Goal: Task Accomplishment & Management: Use online tool/utility

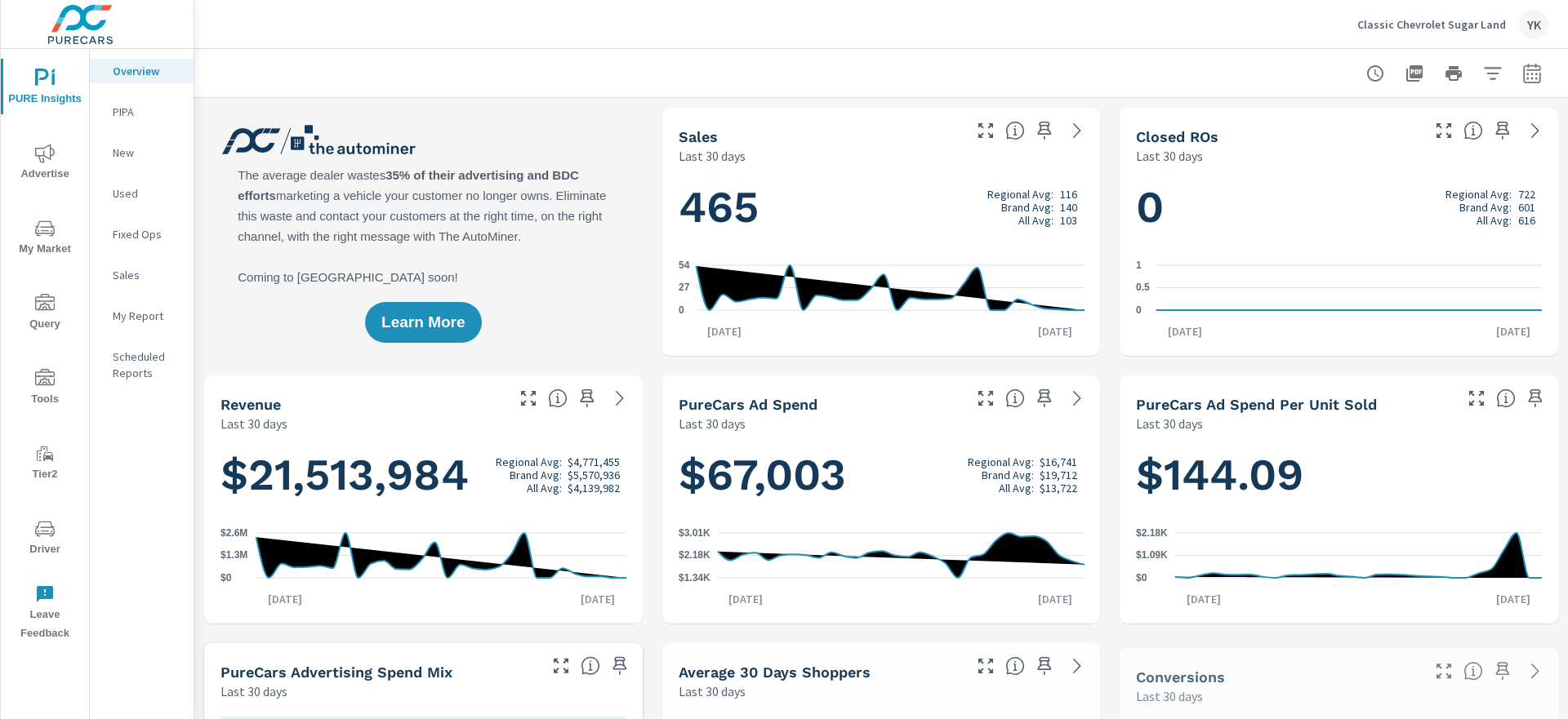
scroll to position [1, 0]
click at [129, 320] on p "My Report" at bounding box center [146, 316] width 68 height 16
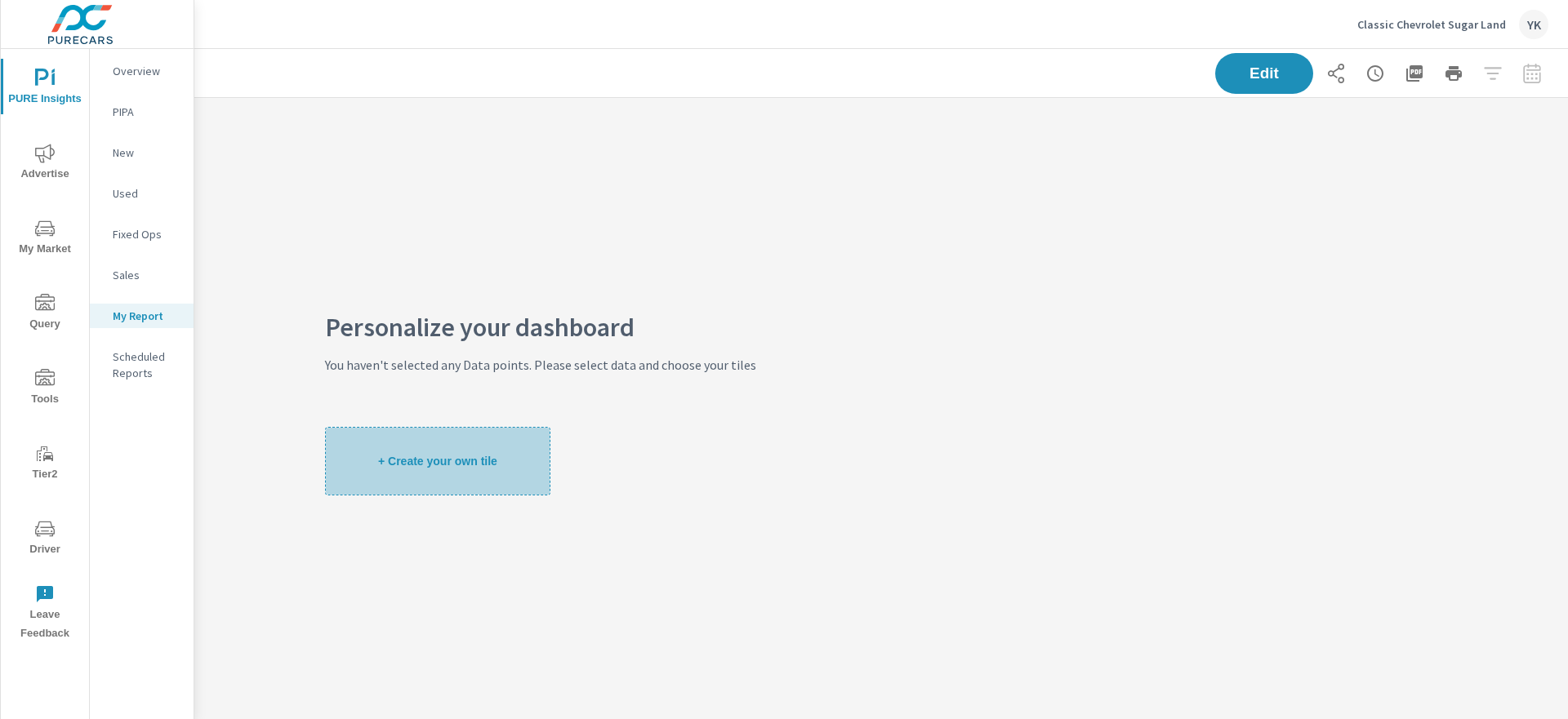
click at [489, 454] on span "+ Create your own tile" at bounding box center [438, 460] width 119 height 14
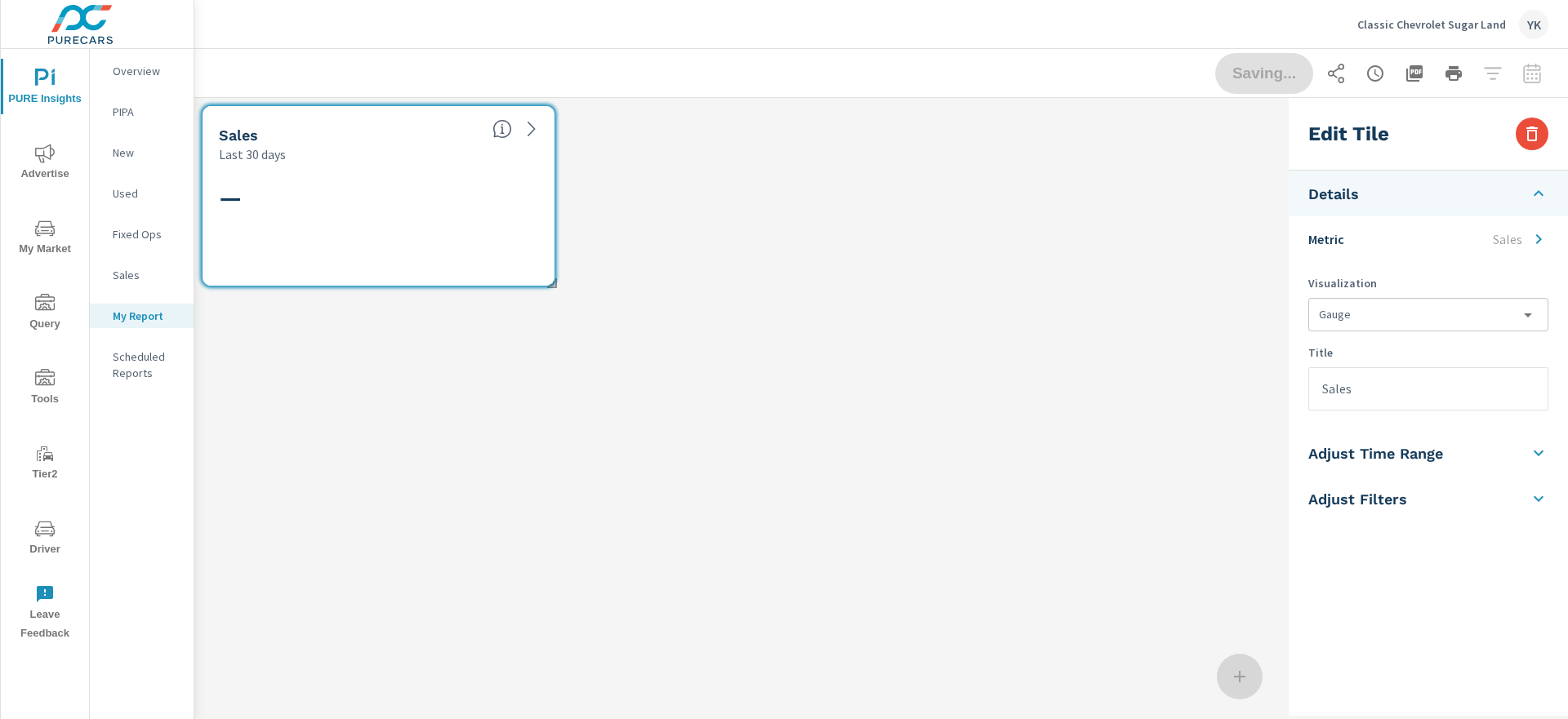
scroll to position [197, 1089]
click at [1532, 127] on icon "button" at bounding box center [1531, 134] width 11 height 14
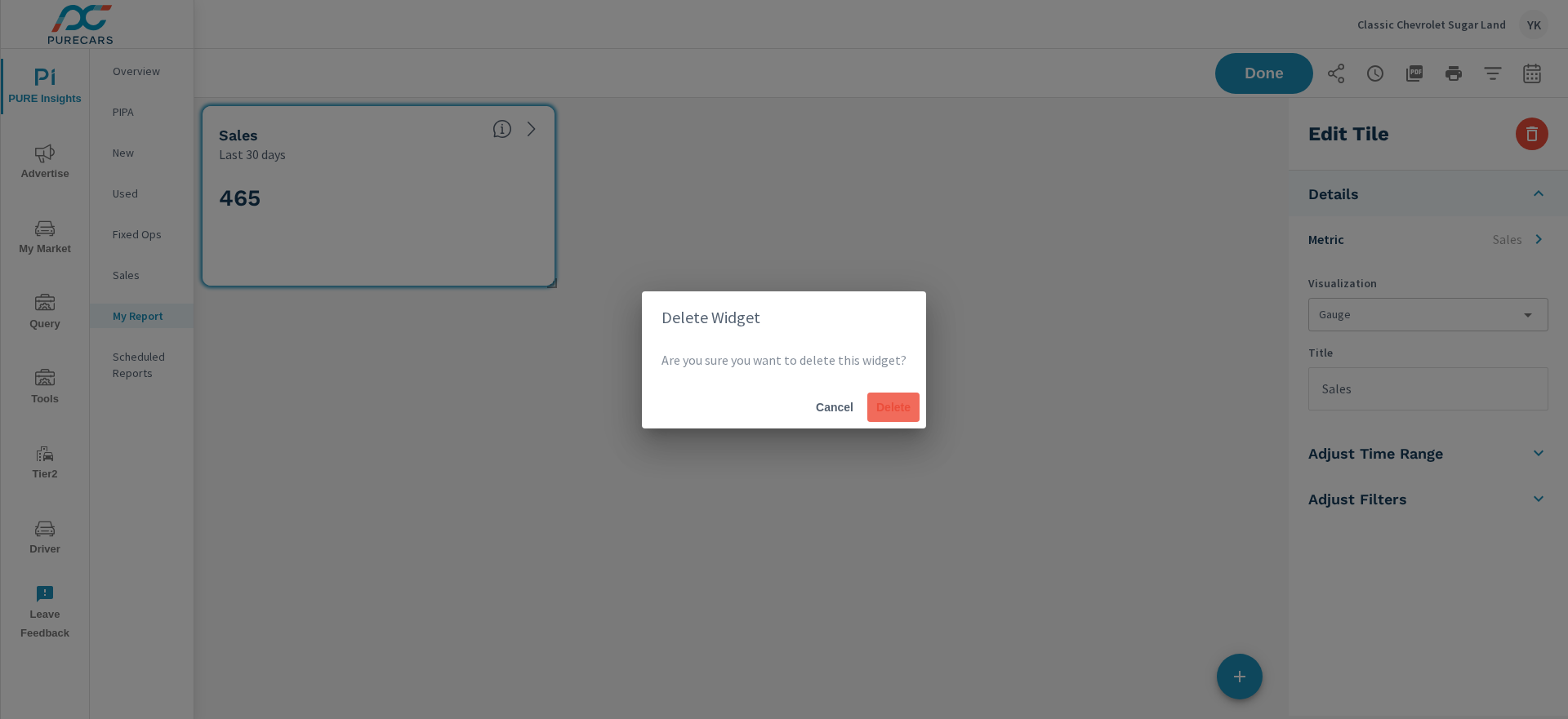
click at [886, 402] on span "Delete" at bounding box center [894, 407] width 39 height 14
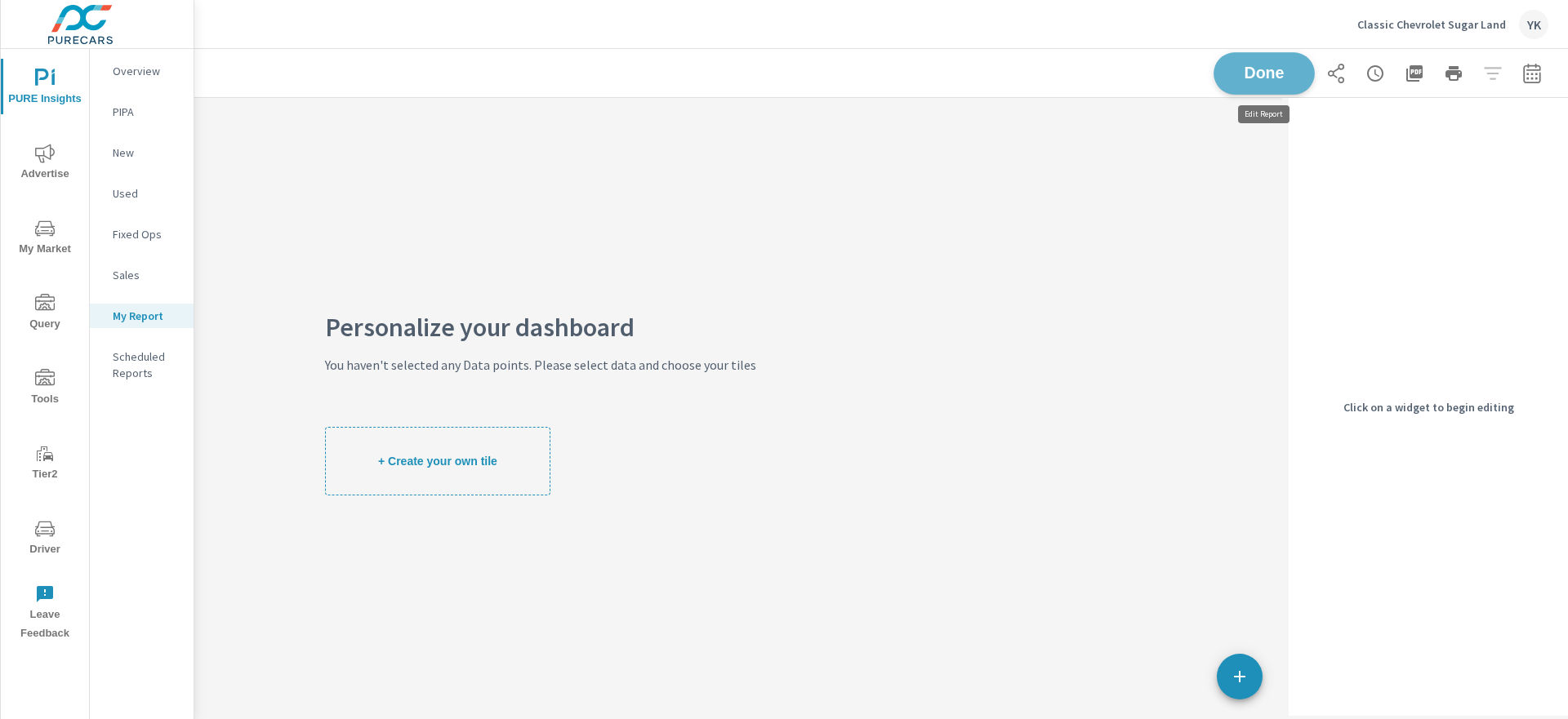
click at [1264, 79] on span "Done" at bounding box center [1264, 73] width 67 height 15
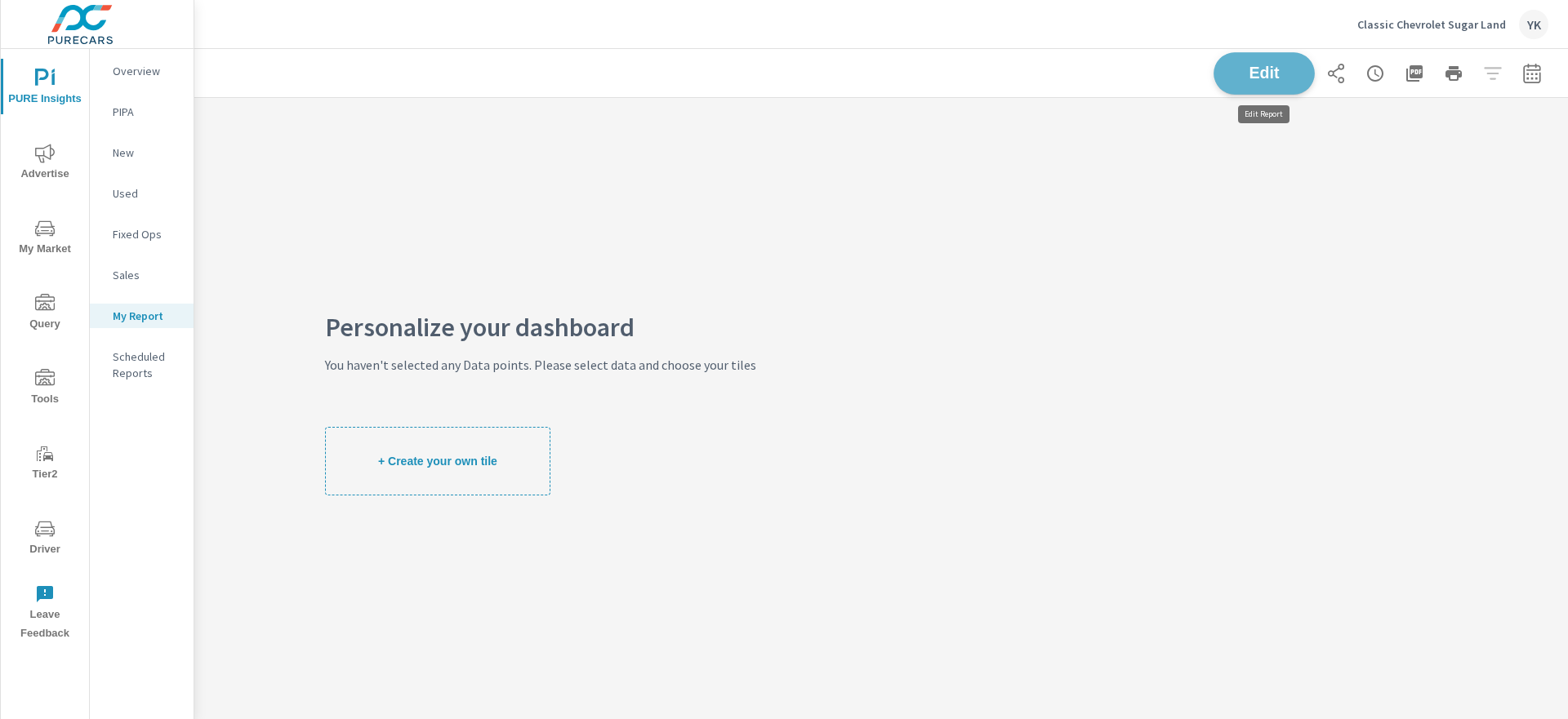
click at [1264, 79] on span "Edit" at bounding box center [1264, 73] width 67 height 15
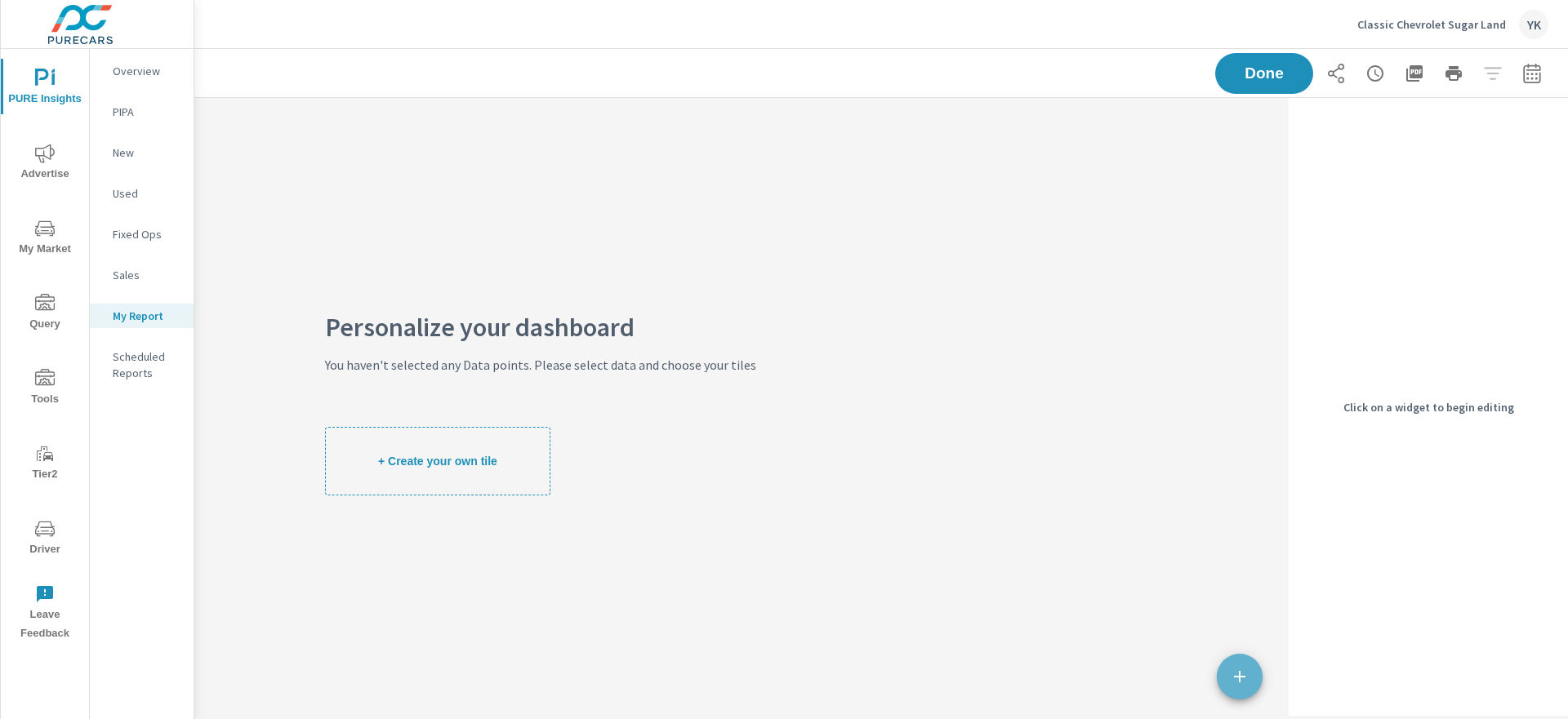
click at [1234, 676] on icon "button" at bounding box center [1239, 676] width 11 height 11
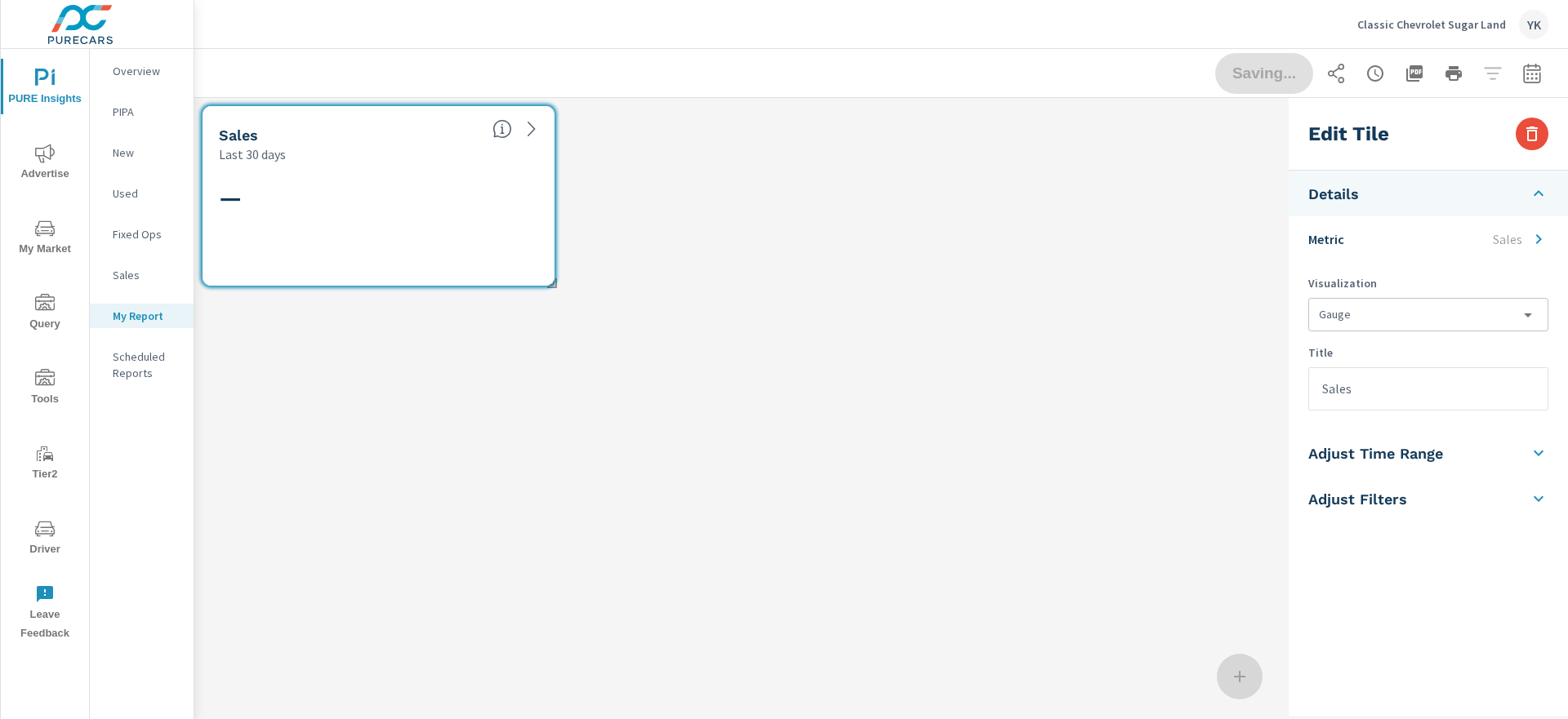
click at [1342, 248] on p "Metric" at bounding box center [1326, 239] width 36 height 20
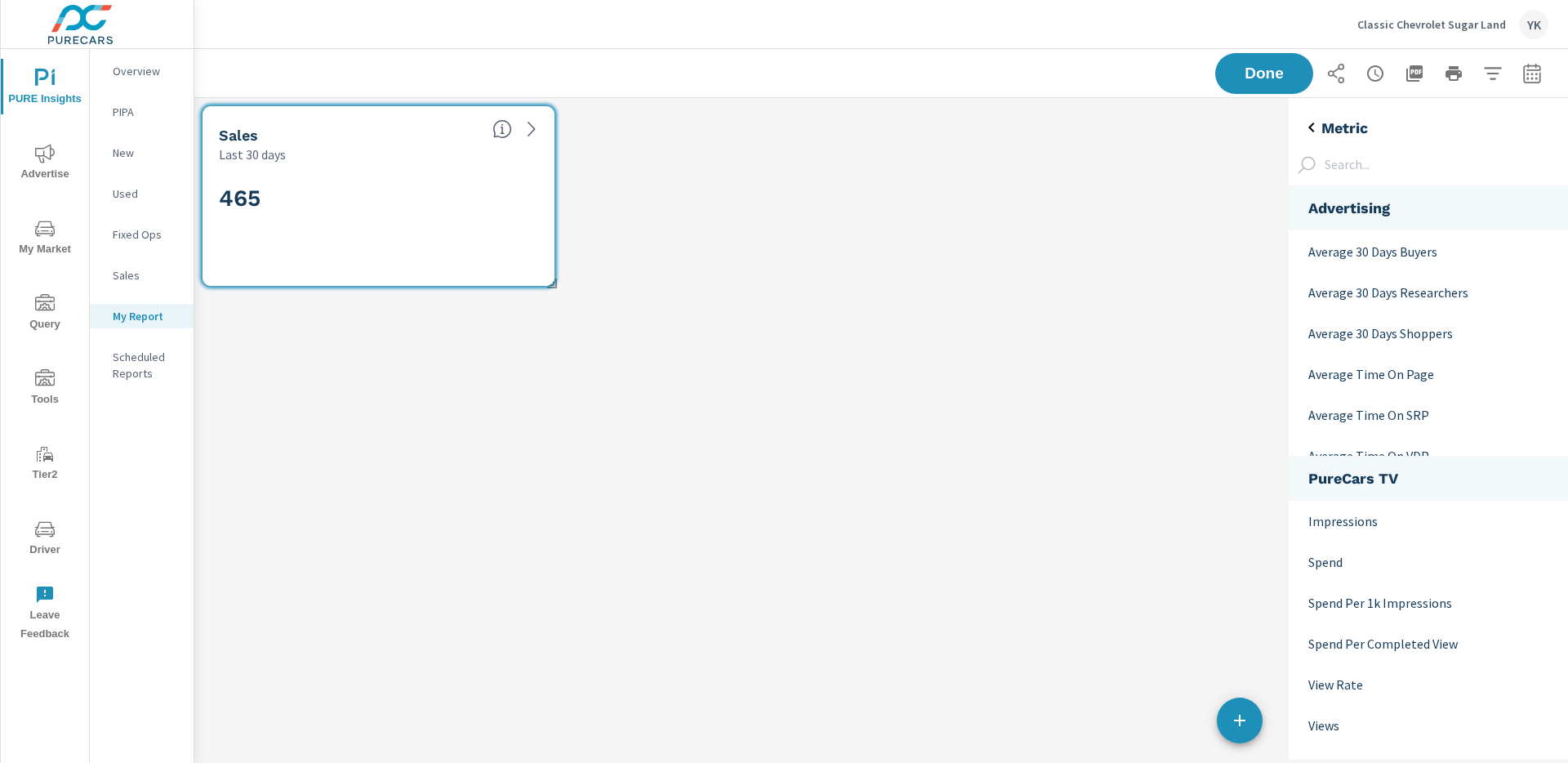
scroll to position [951, 0]
click at [44, 171] on span "Advertise" at bounding box center [45, 164] width 78 height 40
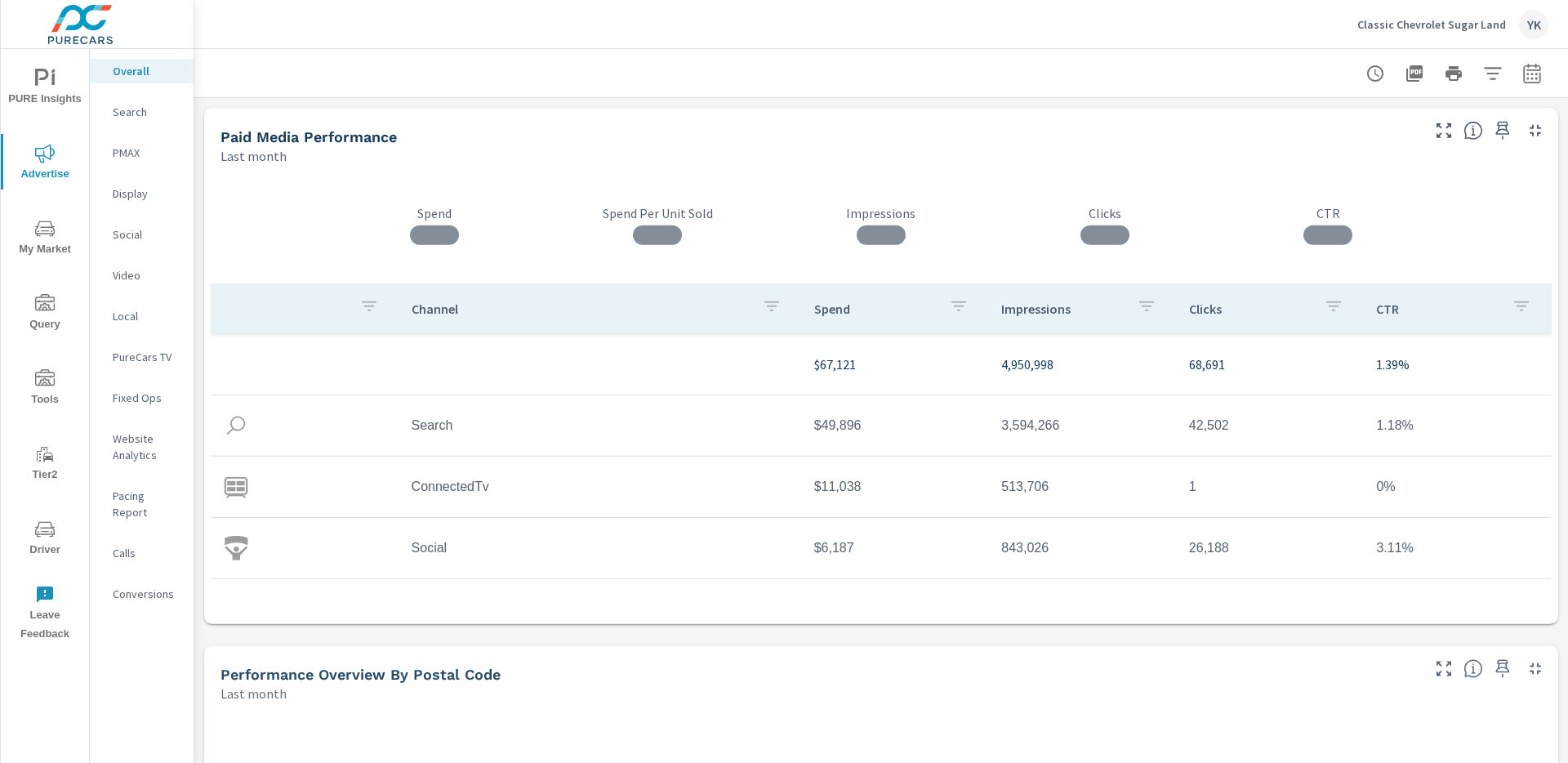
click at [126, 468] on nav "Overall Search PMAX Display Social Video Local PureCars TV Fixed Ops Website An…" at bounding box center [142, 339] width 104 height 580
click at [127, 450] on p "Website Analytics" at bounding box center [146, 447] width 68 height 32
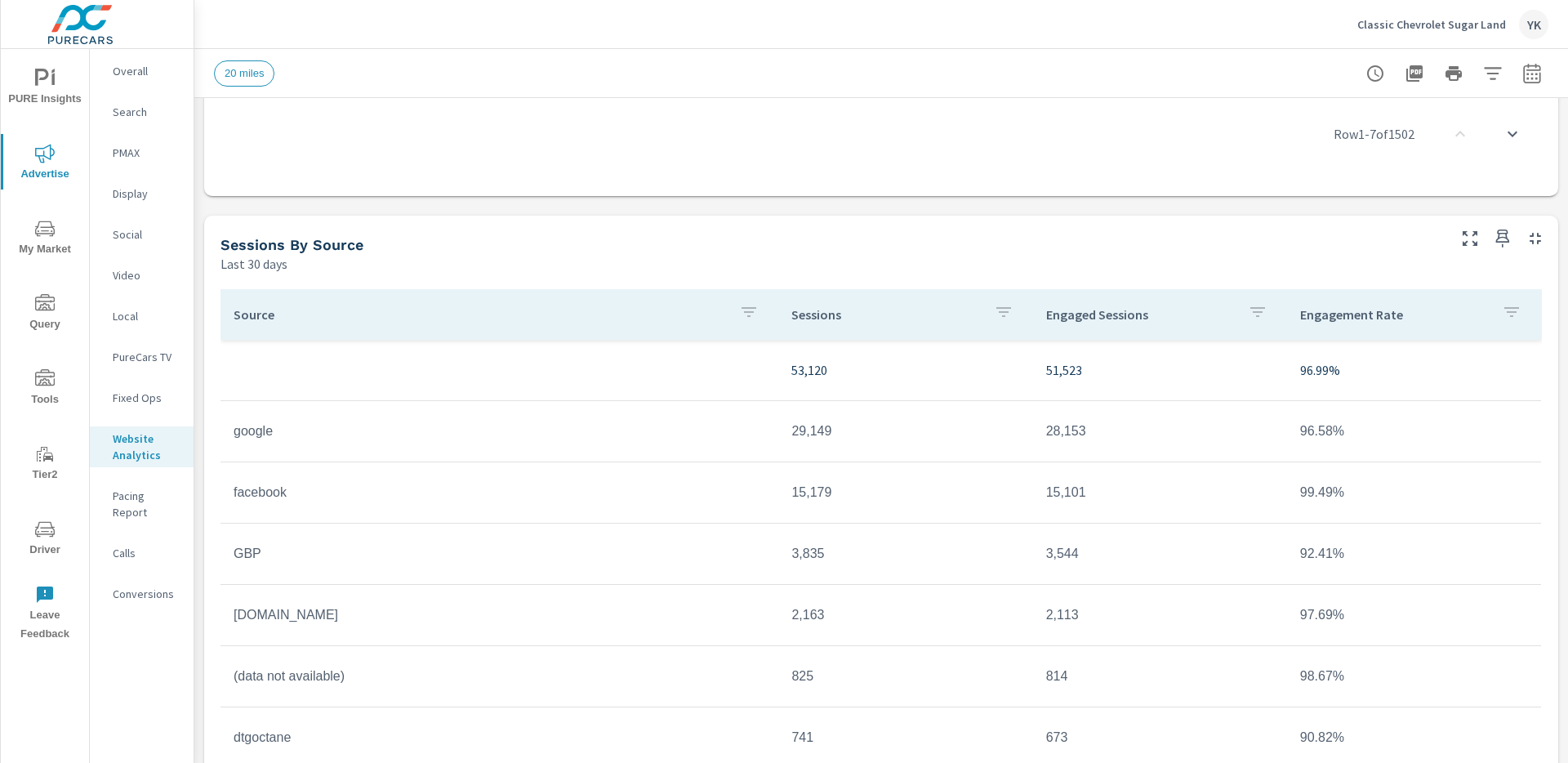
scroll to position [1260, 0]
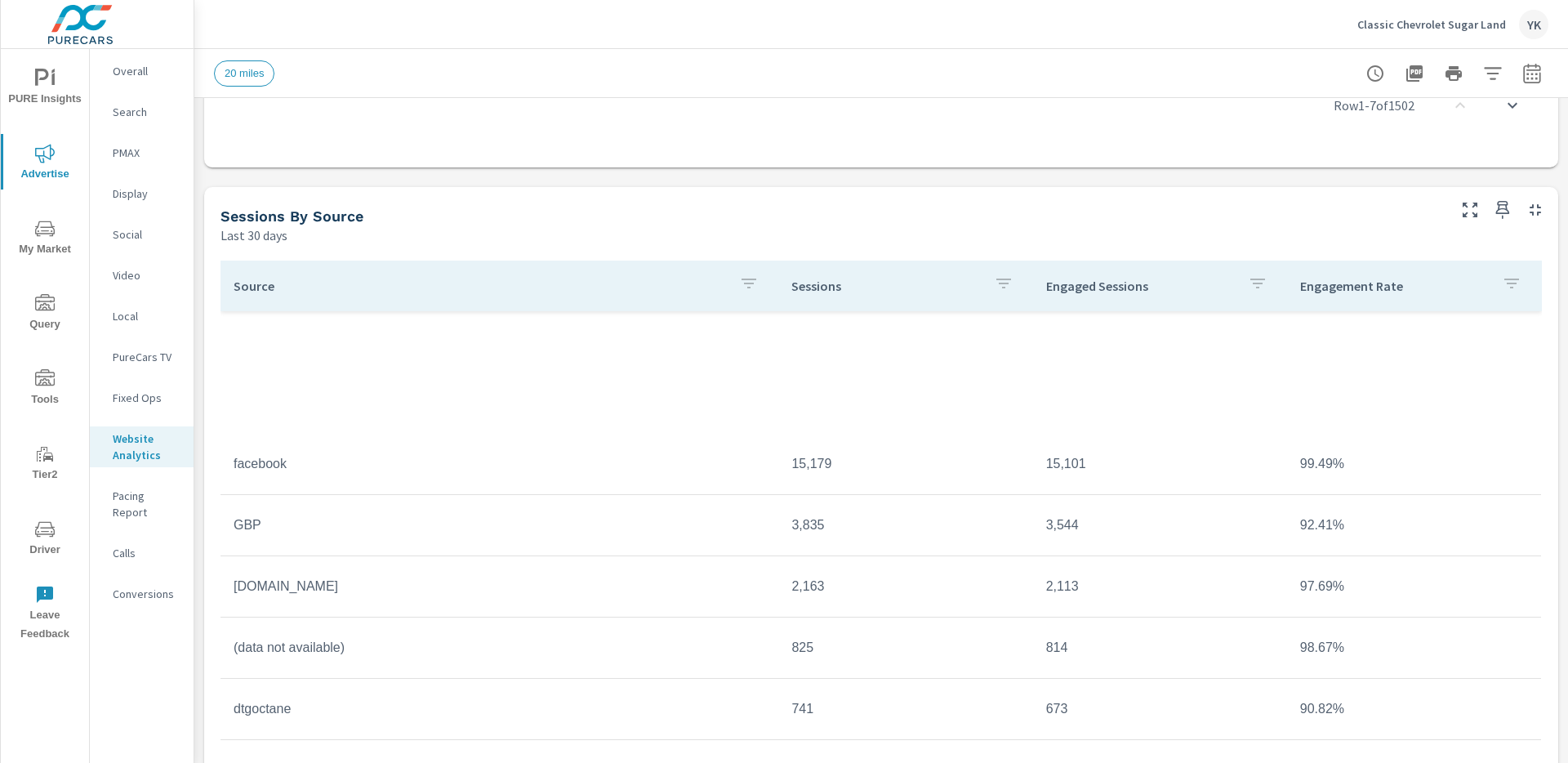
scroll to position [433, 0]
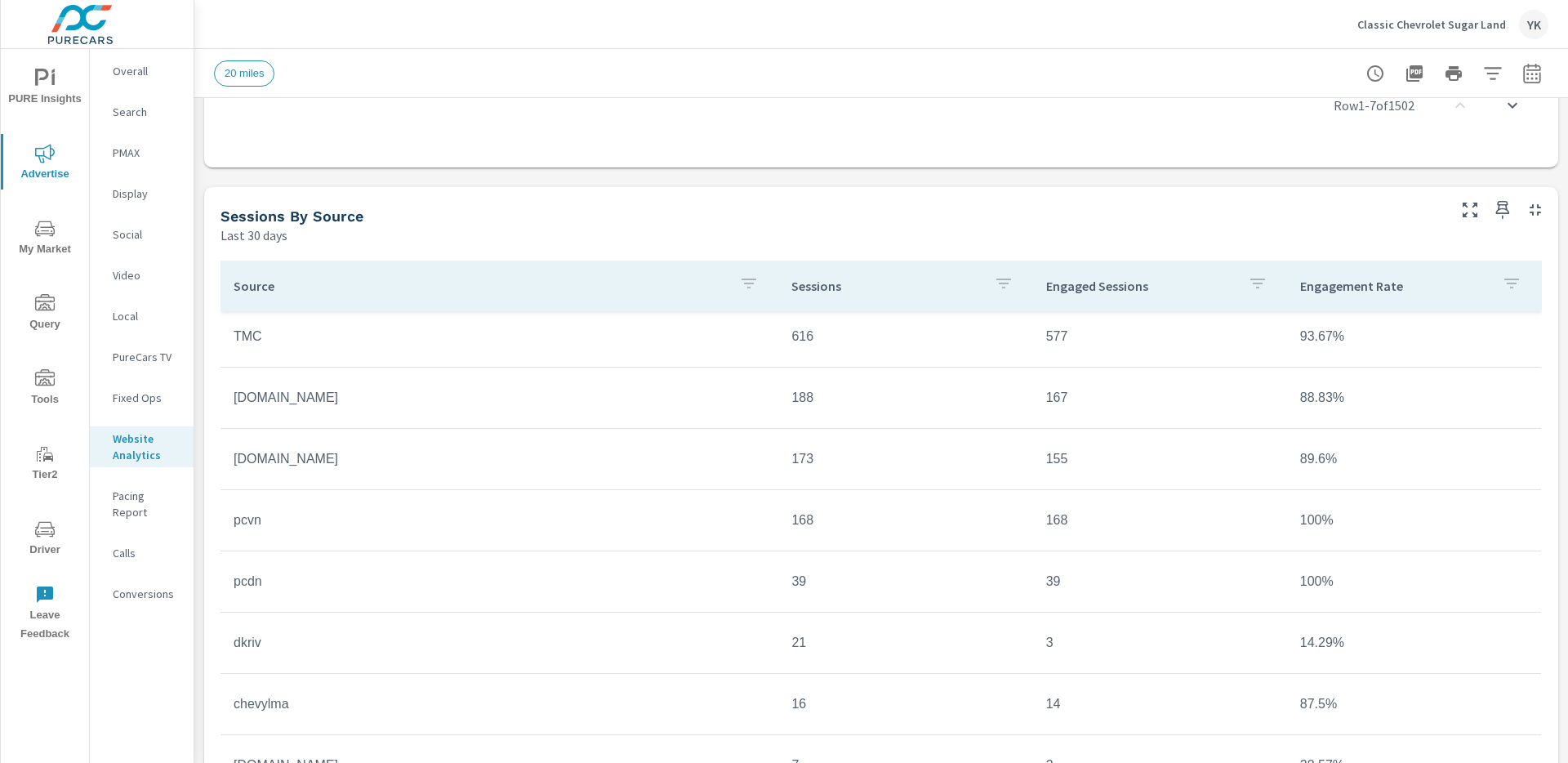
scroll to position [1345, 0]
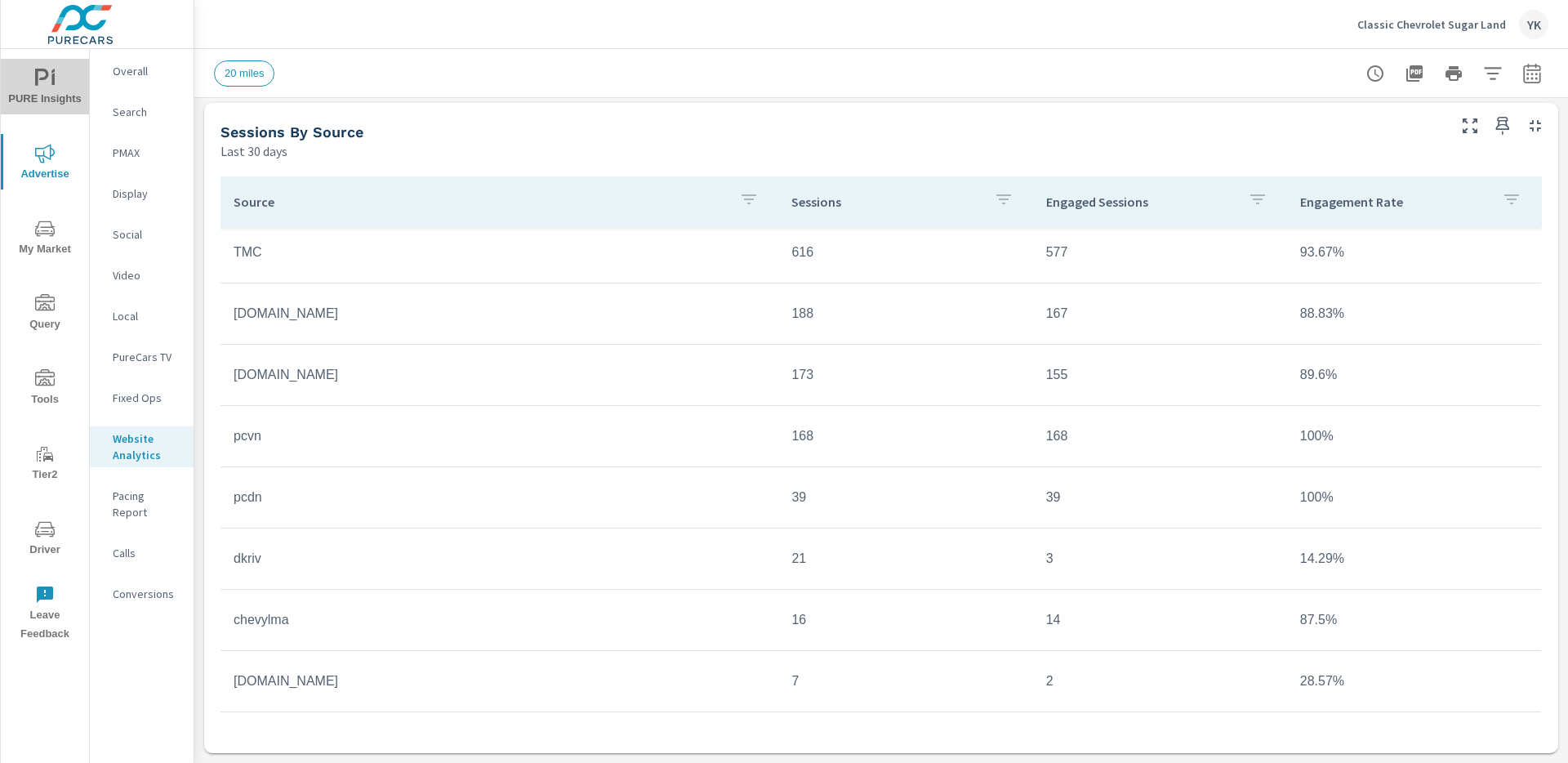
click at [33, 99] on span "PURE Insights" at bounding box center [45, 89] width 78 height 40
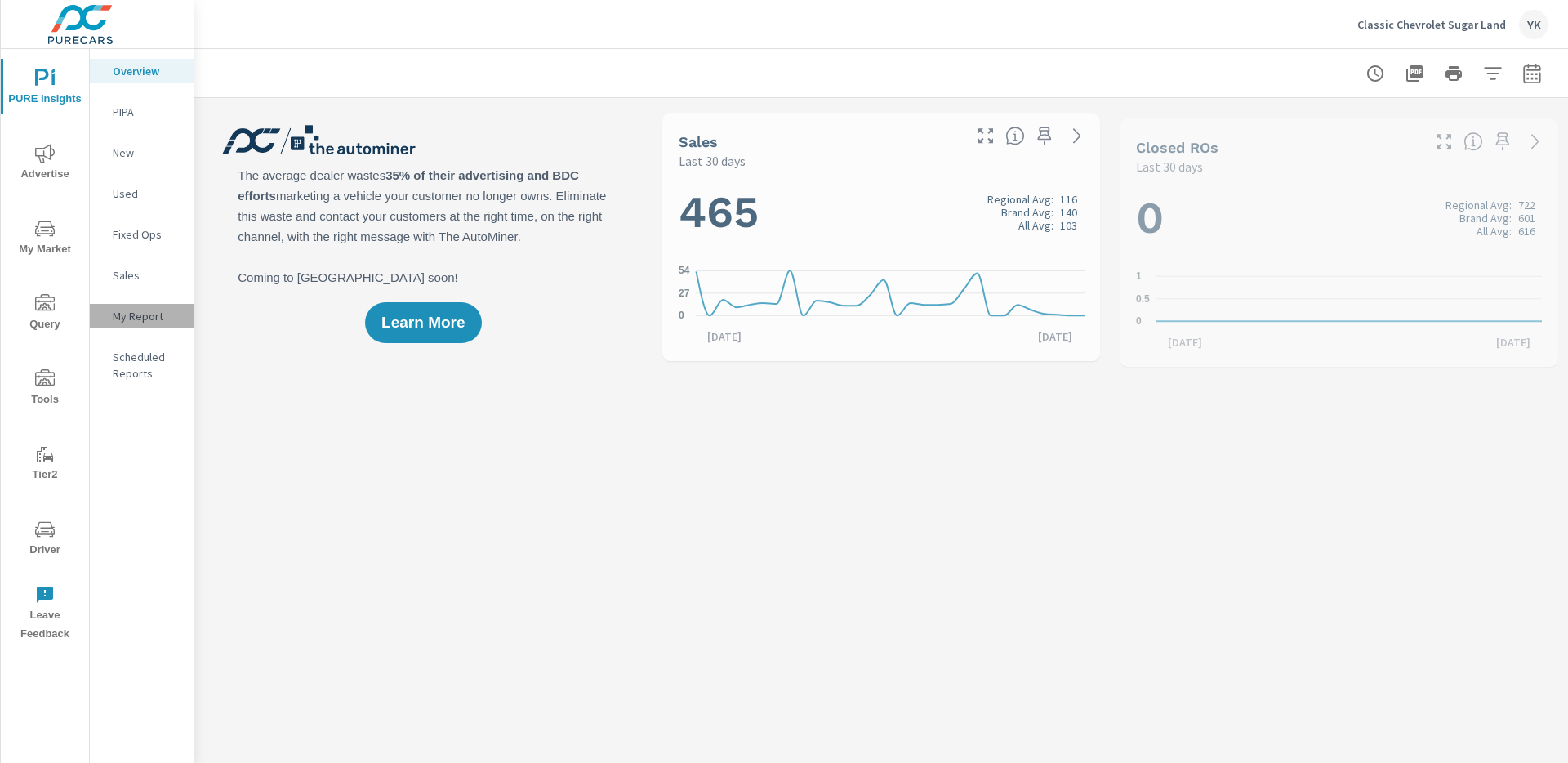
click at [133, 322] on p "My Report" at bounding box center [146, 316] width 68 height 16
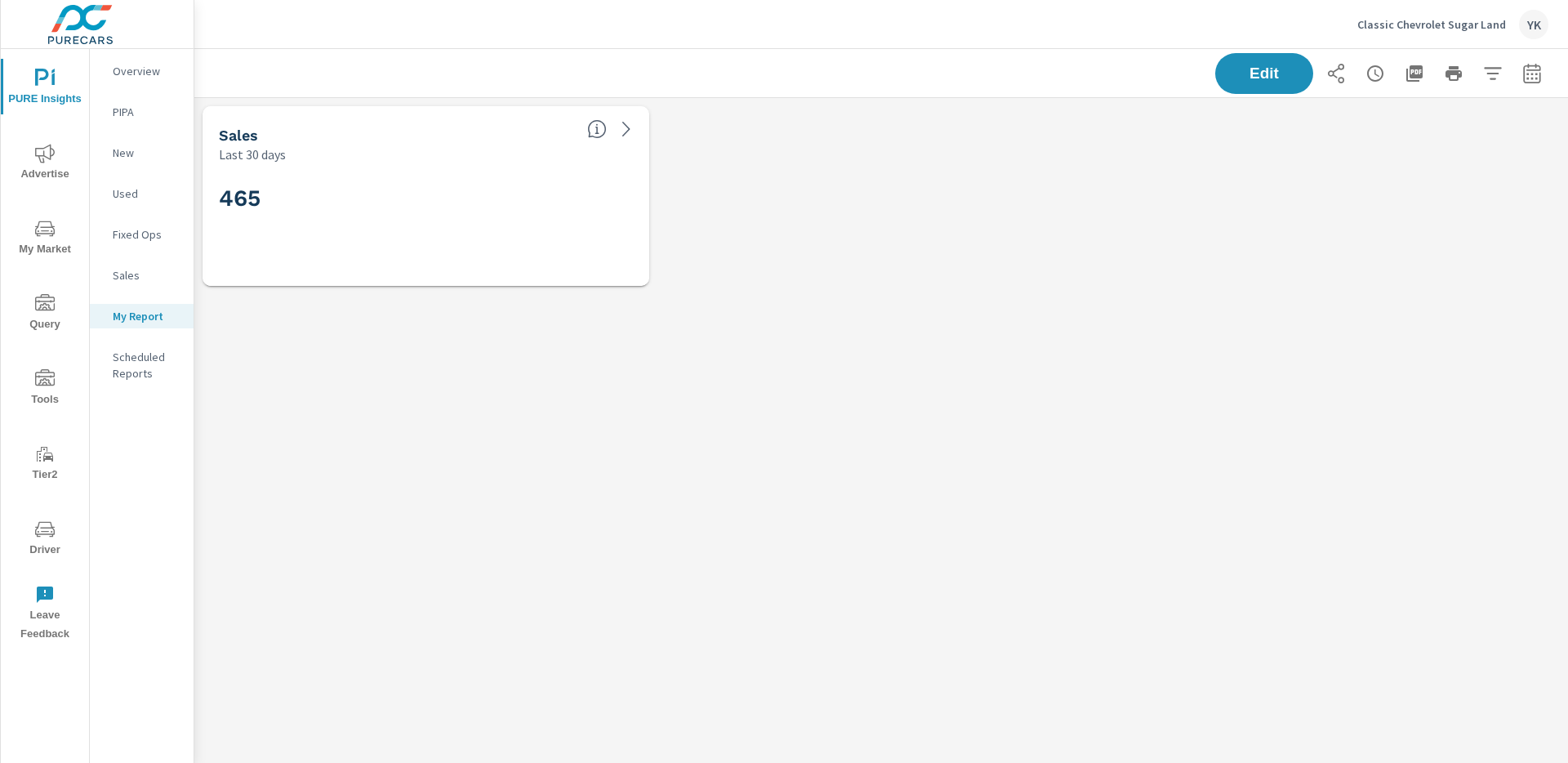
scroll to position [197, 1375]
click at [1262, 72] on span "Edit" at bounding box center [1264, 73] width 67 height 15
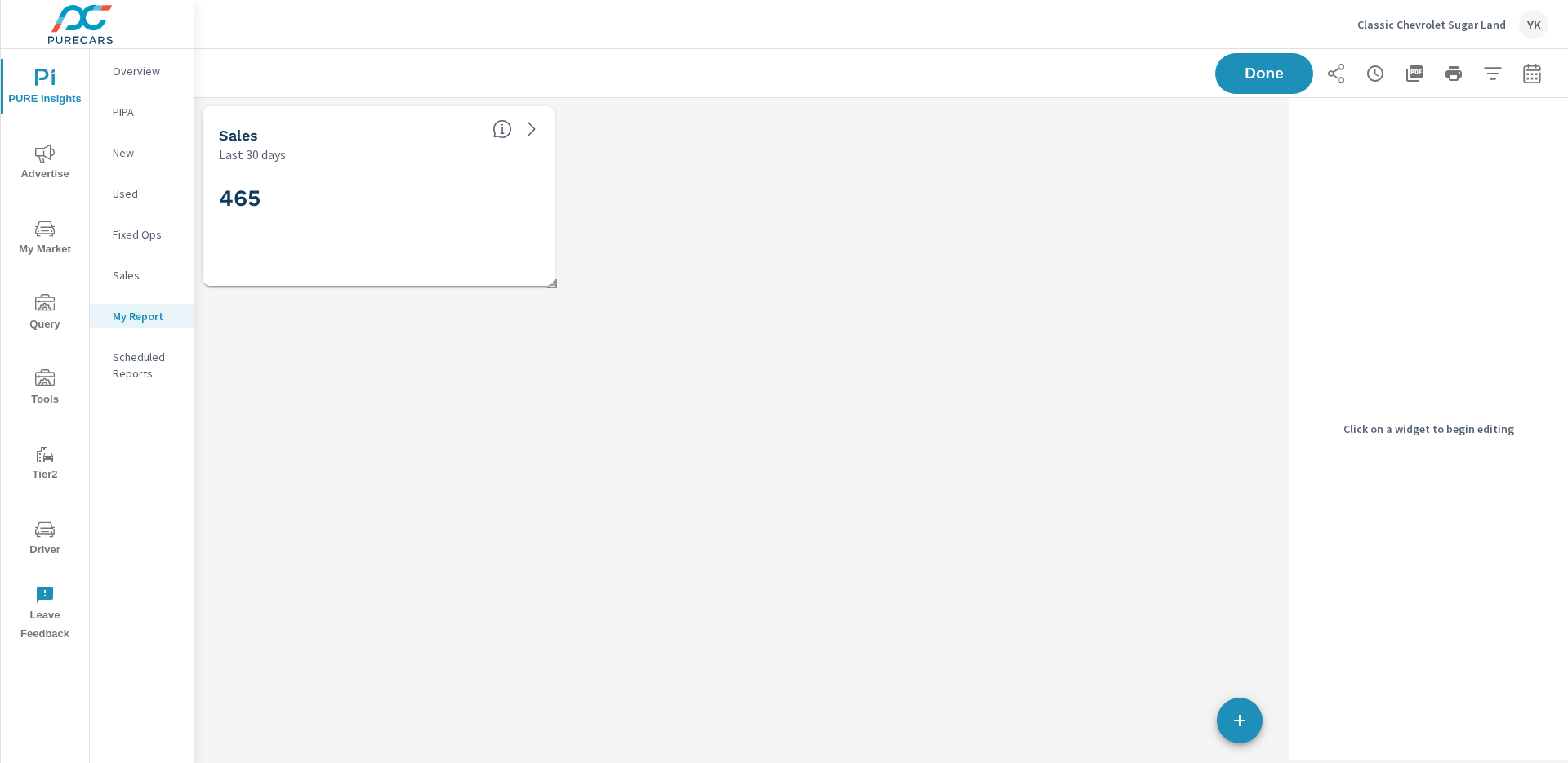
click at [1242, 714] on icon "button" at bounding box center [1239, 720] width 20 height 20
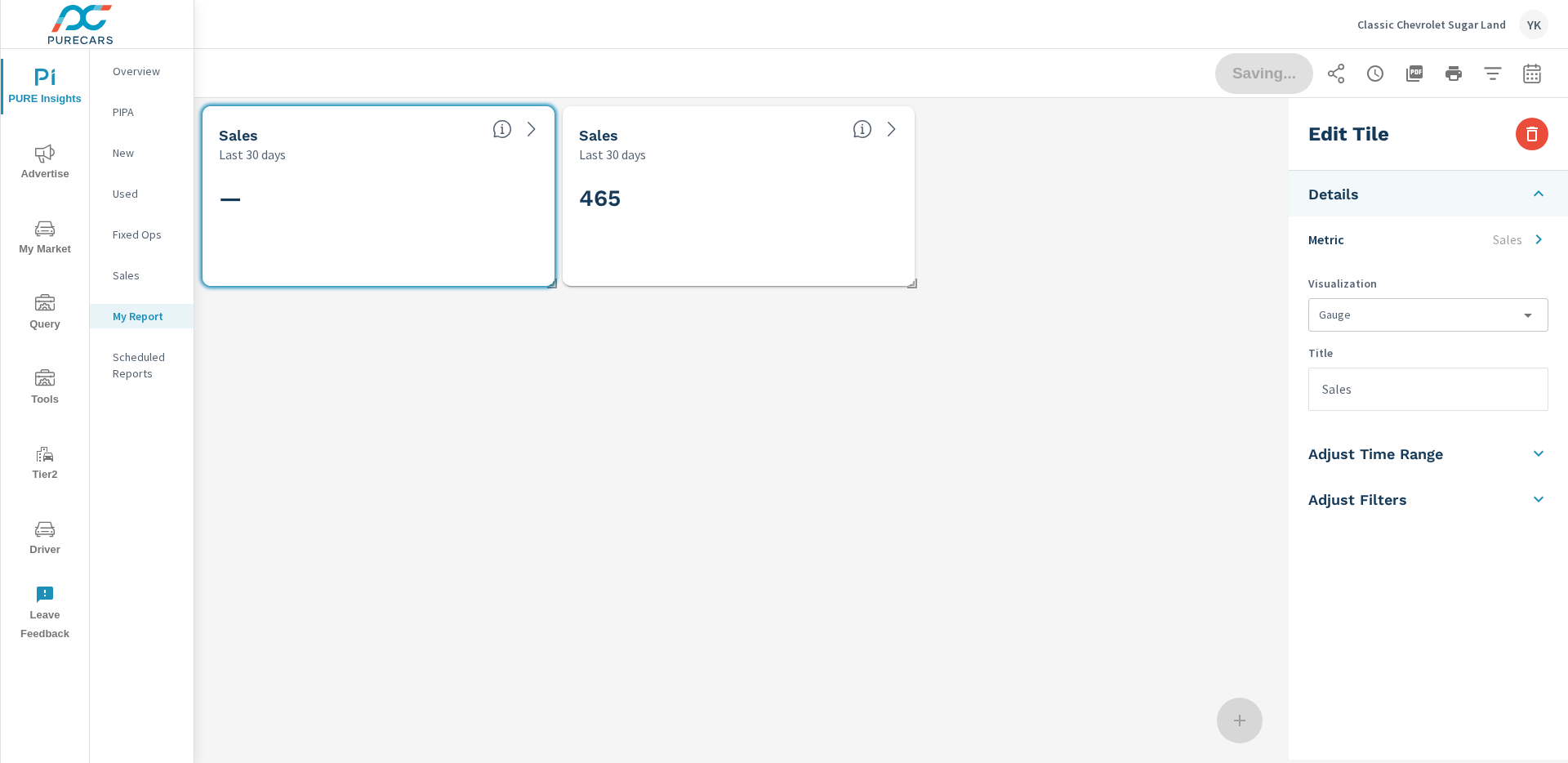
click at [1371, 254] on li "Metric Sales" at bounding box center [1428, 239] width 279 height 46
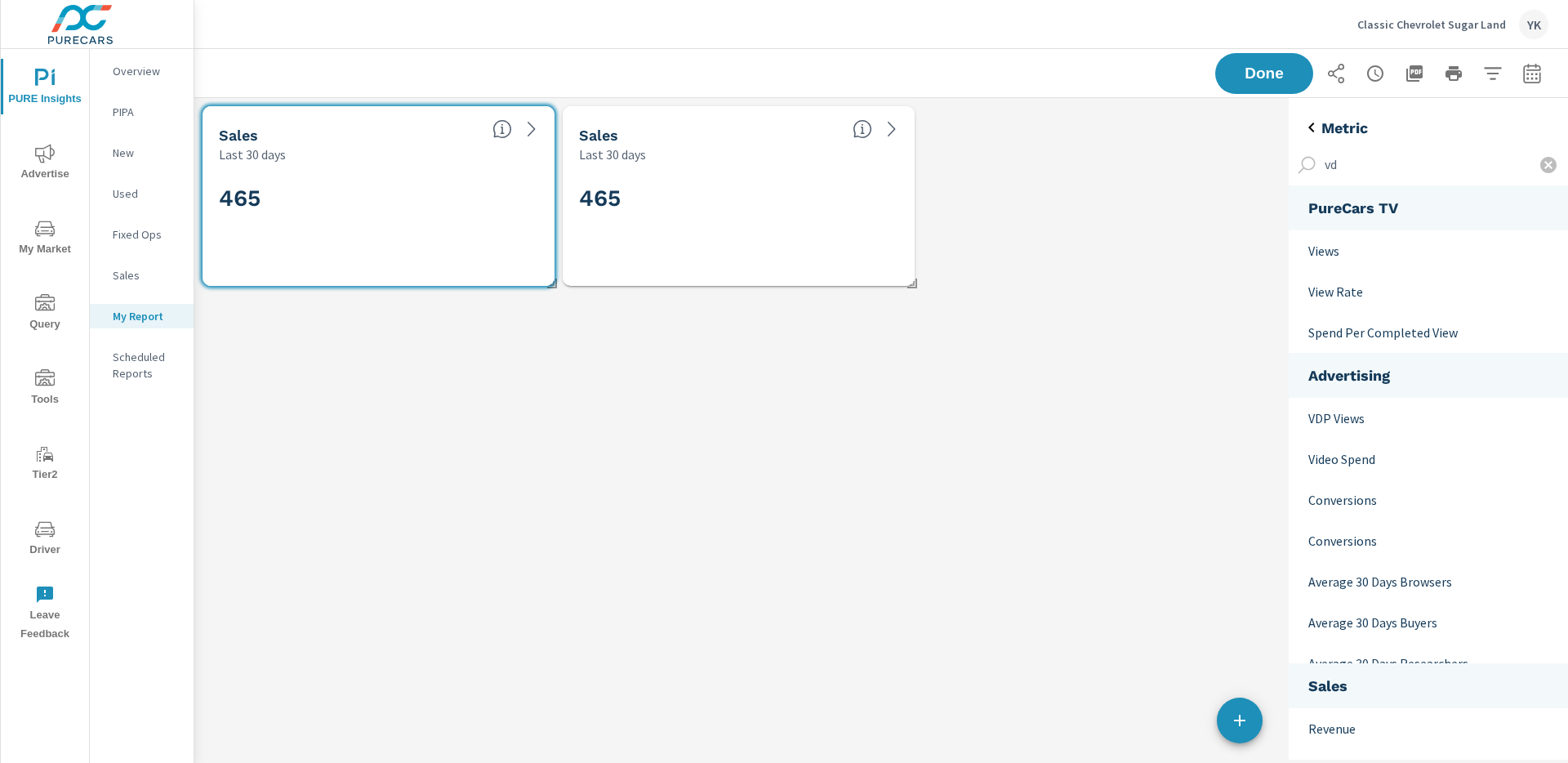
scroll to position [128, 280]
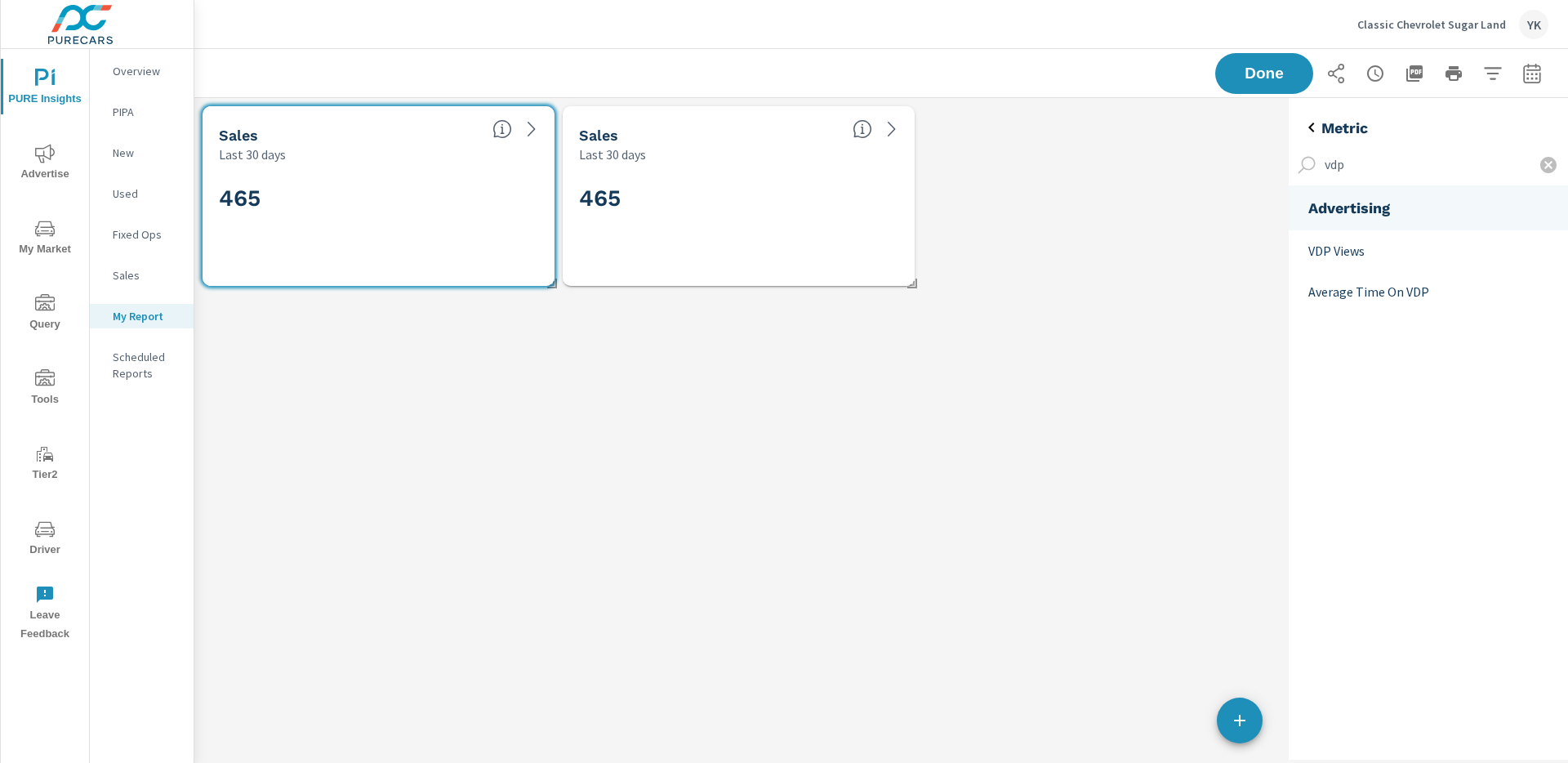
type input "vdp"
click at [1318, 259] on p "VDP Views" at bounding box center [1432, 250] width 247 height 20
click at [495, 286] on div "VDP Views Last 30 days Sales Last 30 days 465" at bounding box center [738, 196] width 1088 height 196
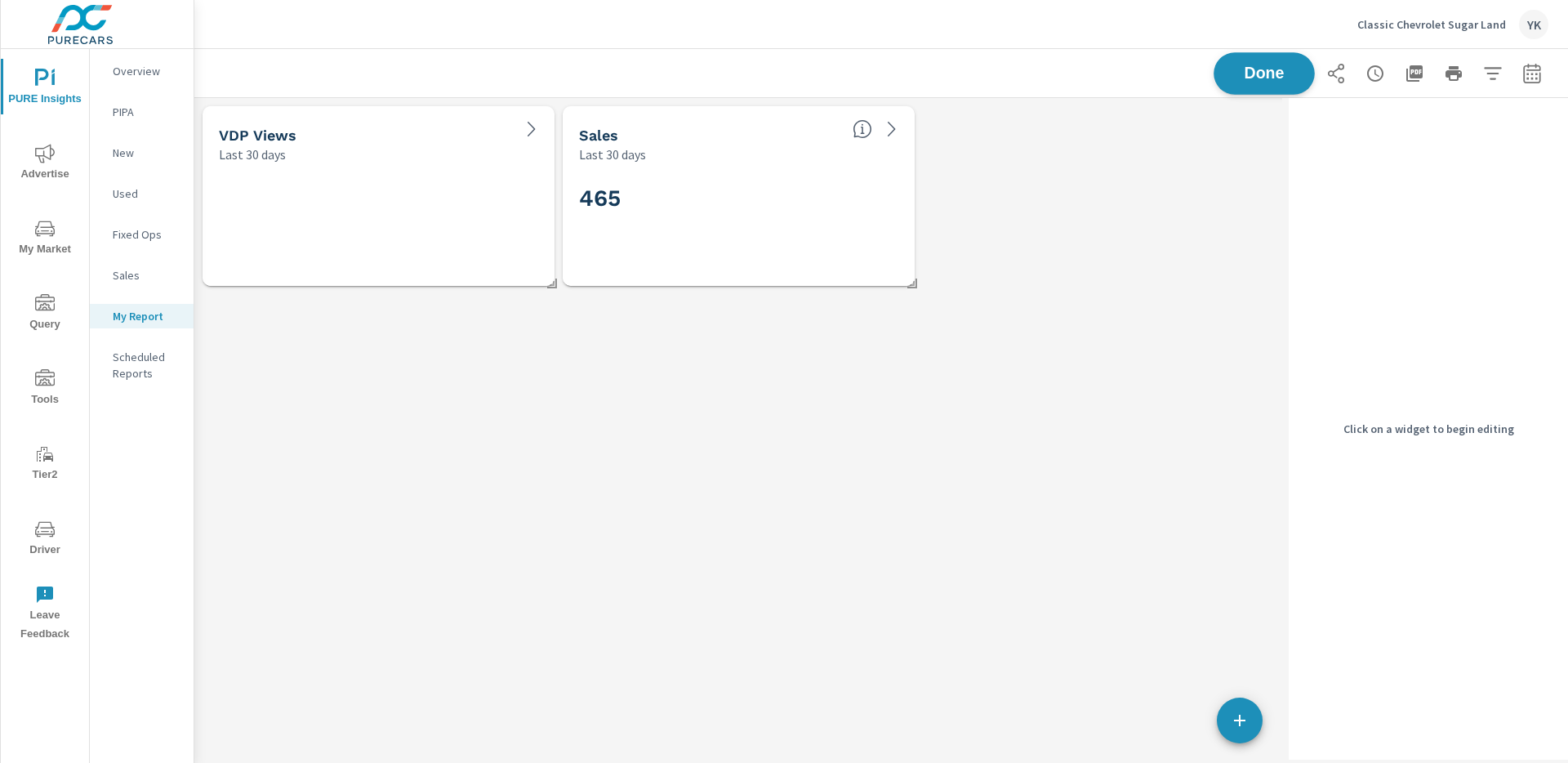
click at [1234, 62] on button "Done" at bounding box center [1264, 73] width 101 height 43
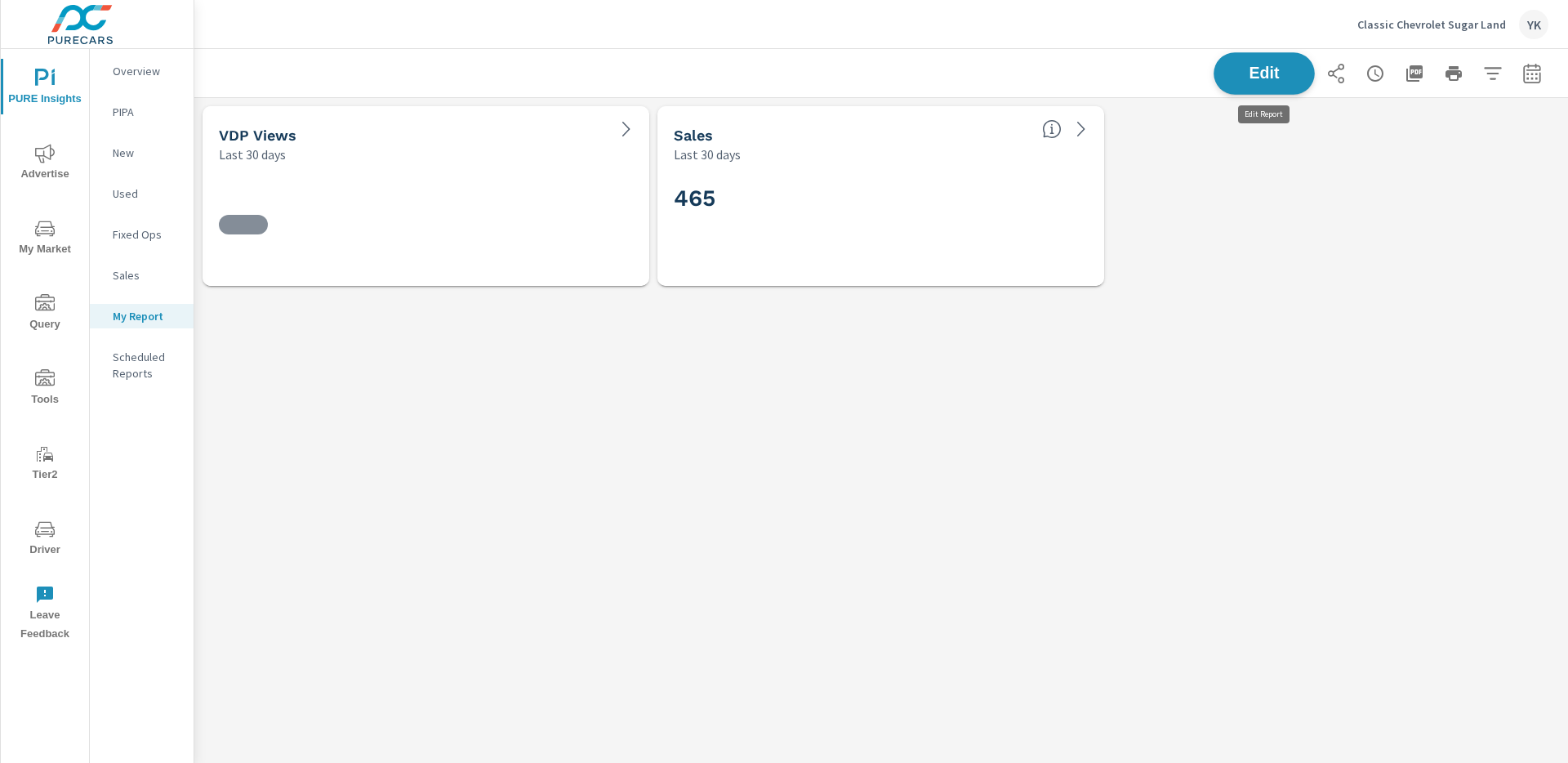
scroll to position [197, 1375]
click at [545, 204] on h2 "47,802" at bounding box center [426, 198] width 414 height 29
click at [1491, 76] on icon "button" at bounding box center [1492, 73] width 20 height 20
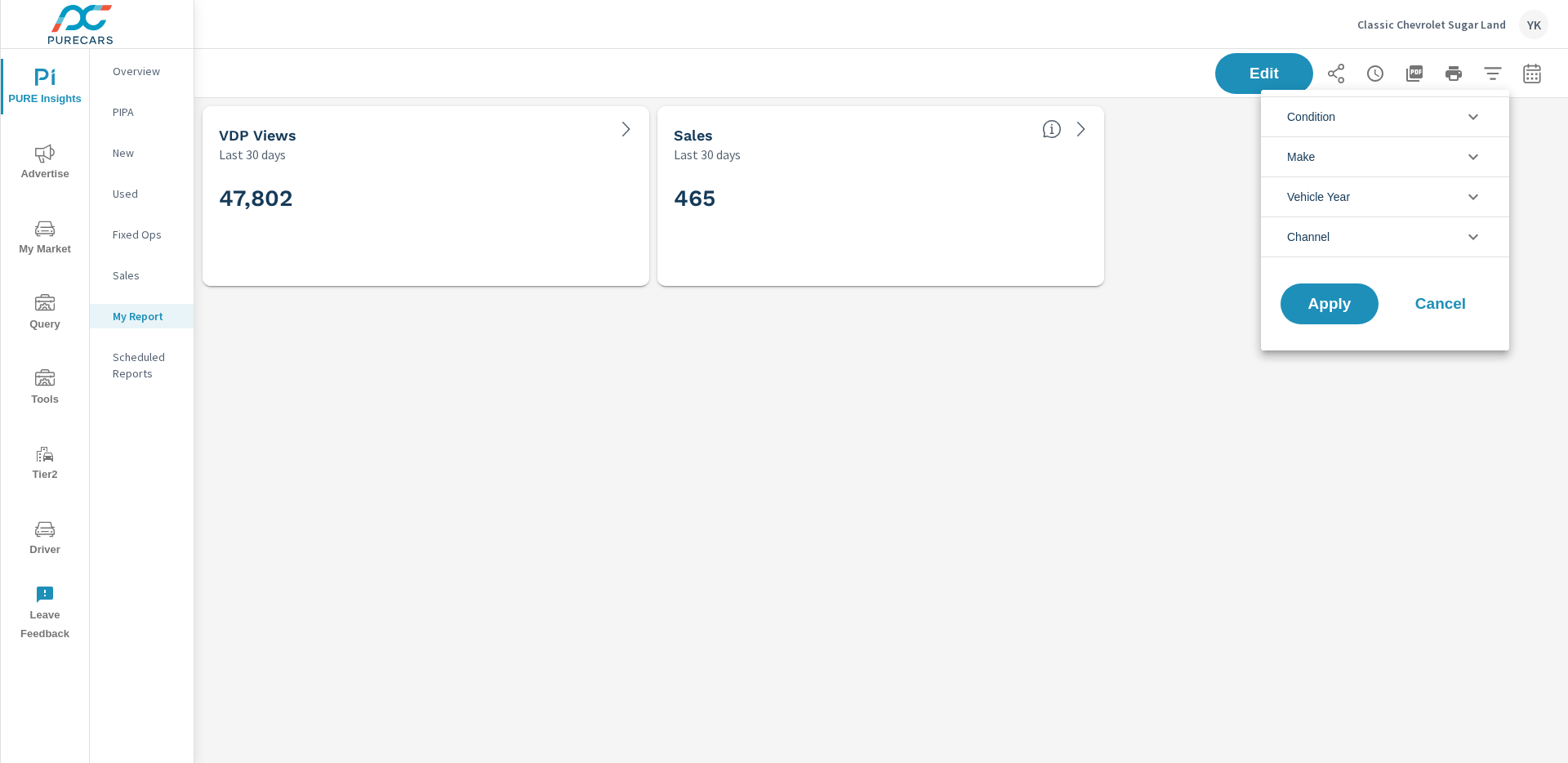
click at [1368, 235] on li "Channel" at bounding box center [1385, 237] width 249 height 41
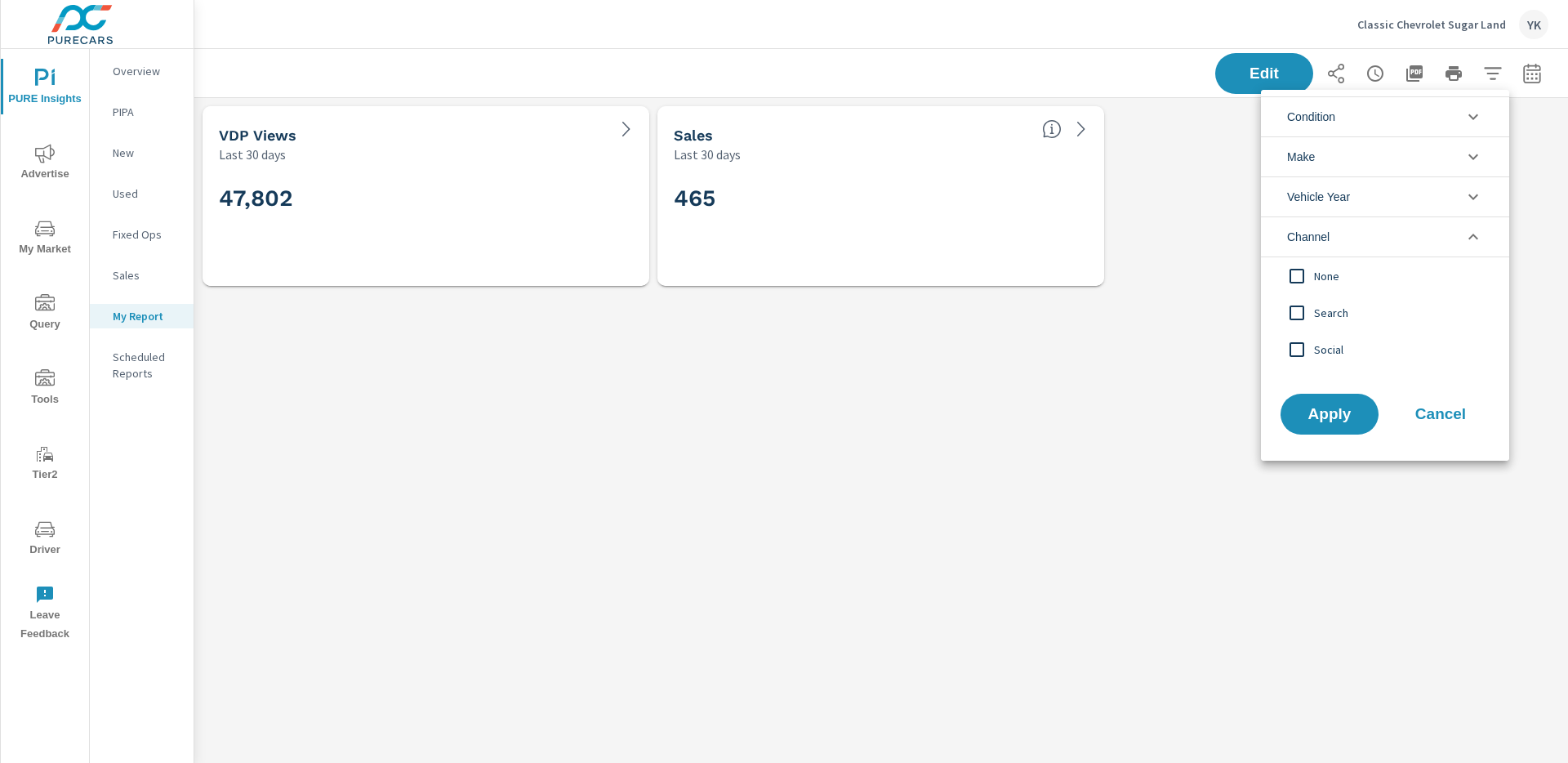
click at [1368, 235] on li "Channel" at bounding box center [1385, 237] width 249 height 41
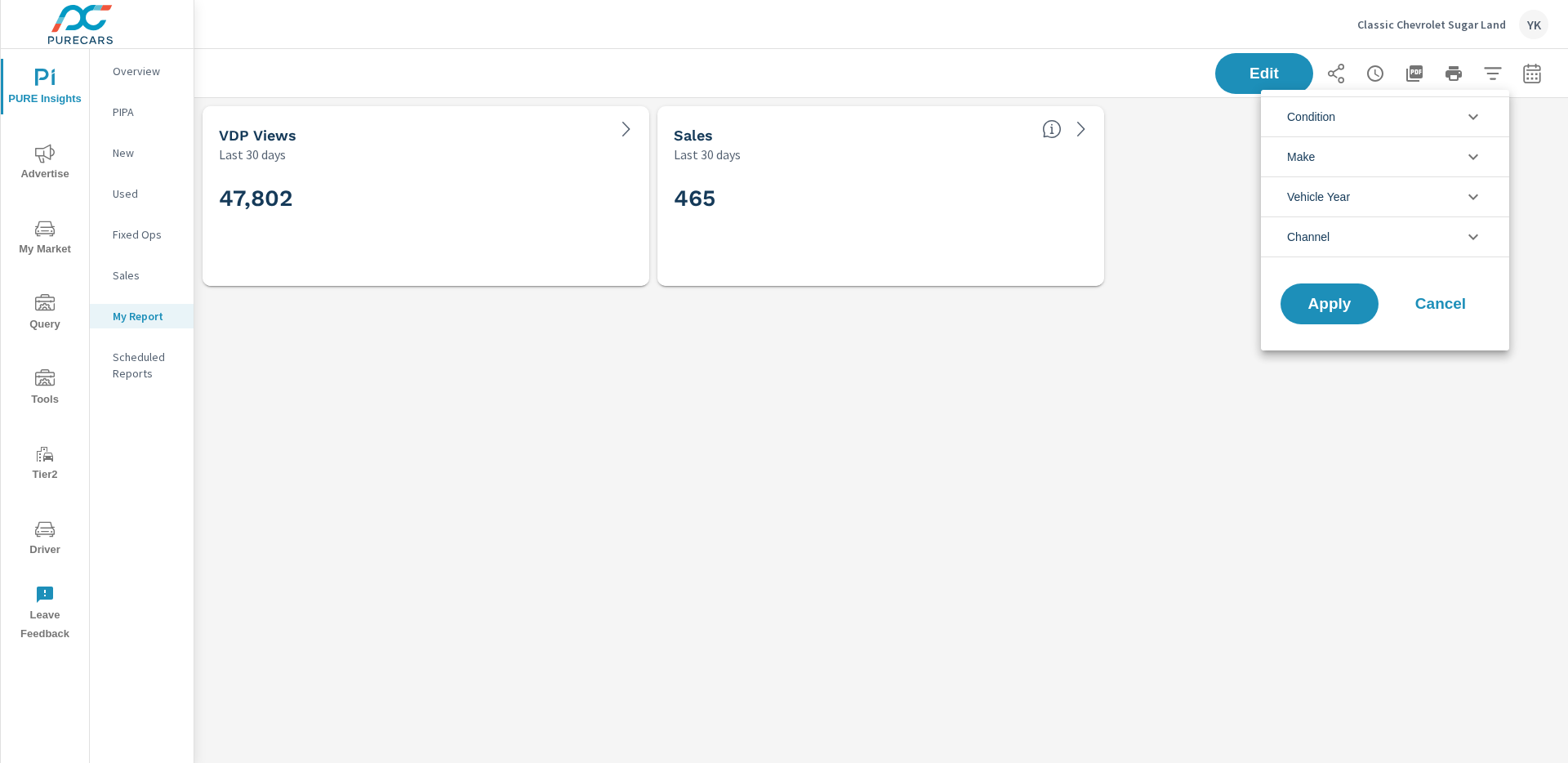
click at [480, 241] on div at bounding box center [784, 382] width 1568 height 763
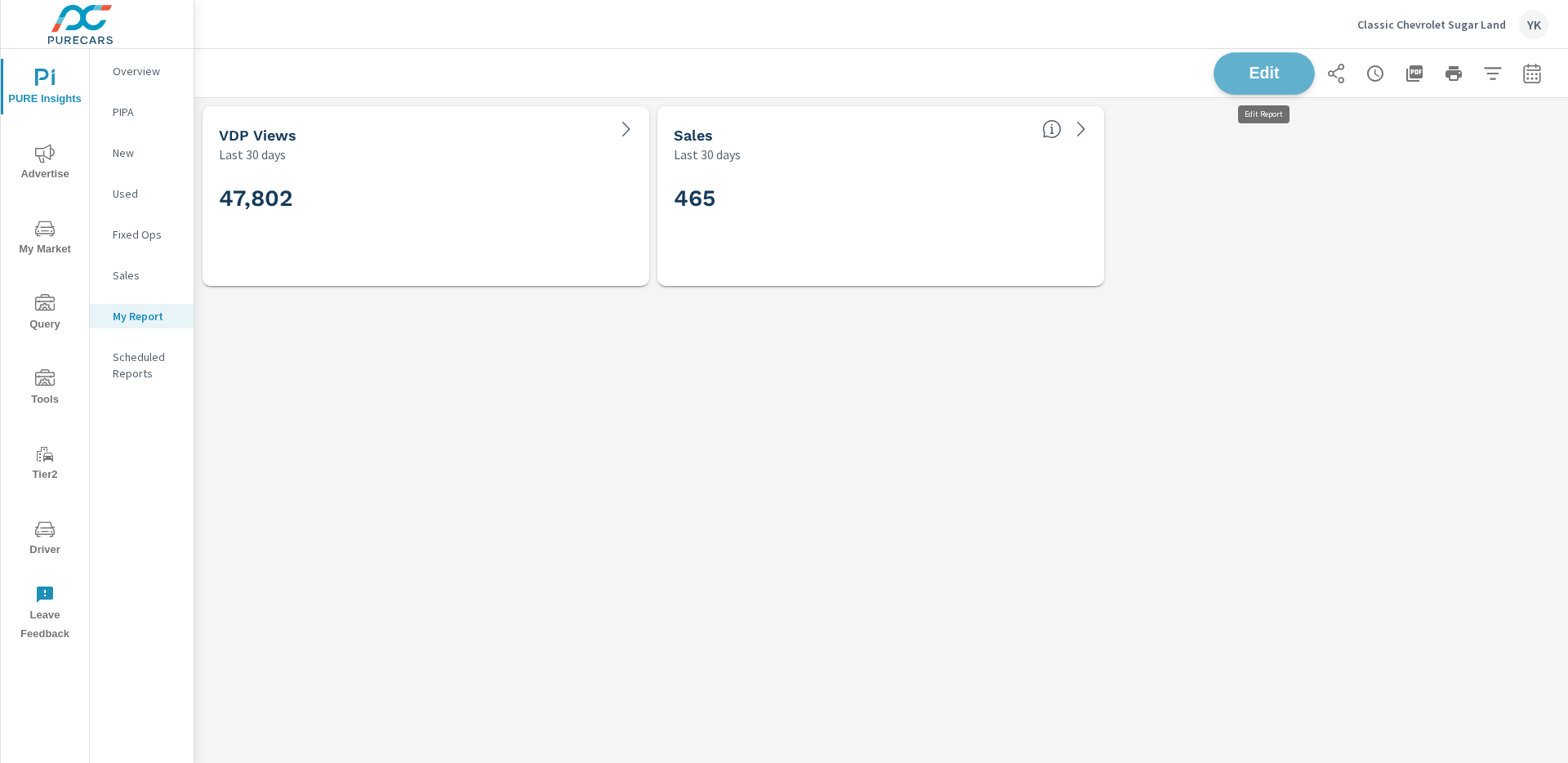
click at [1251, 79] on span "Edit" at bounding box center [1264, 73] width 67 height 15
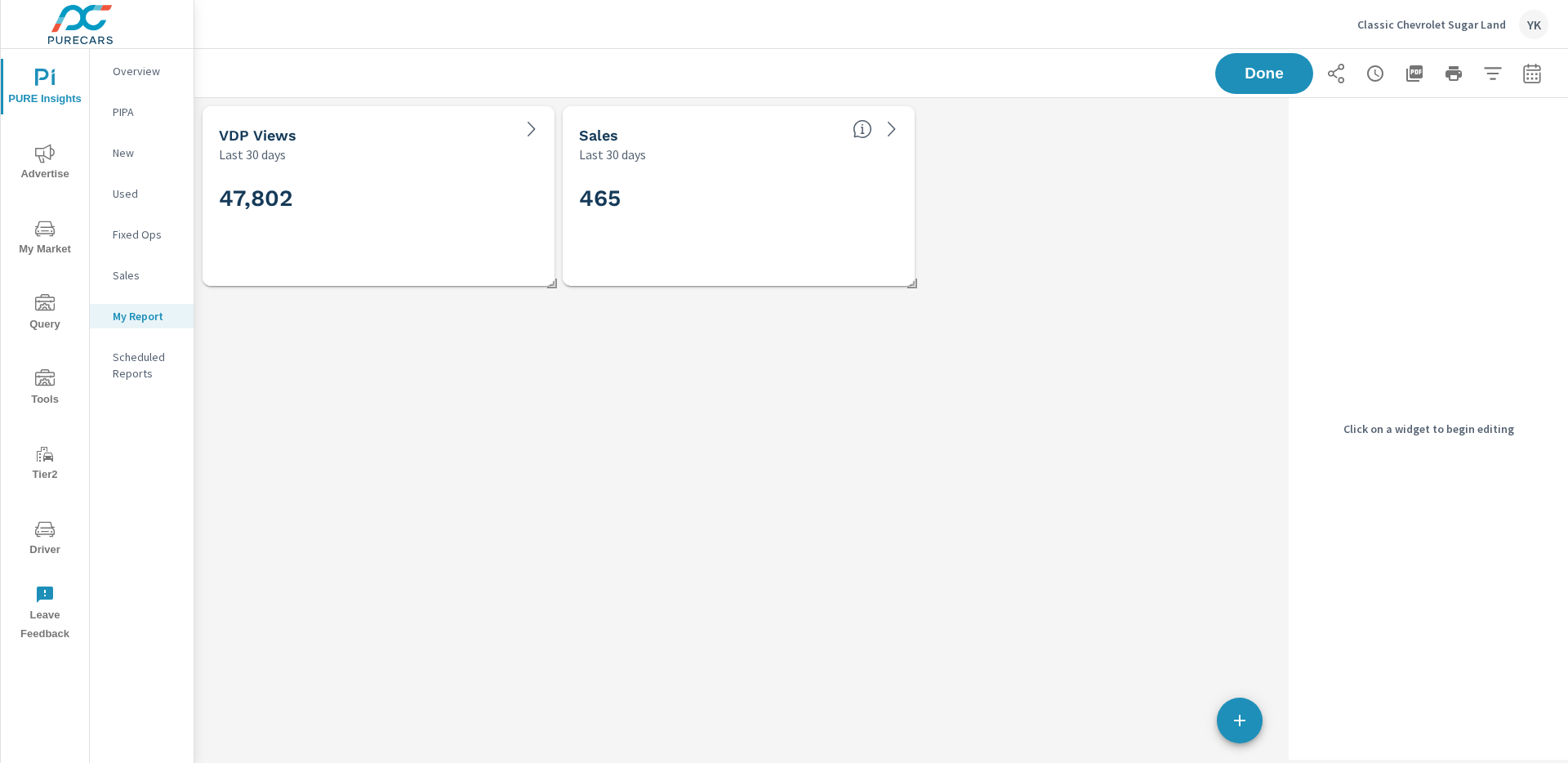
click at [427, 181] on div "47,802" at bounding box center [378, 225] width 319 height 90
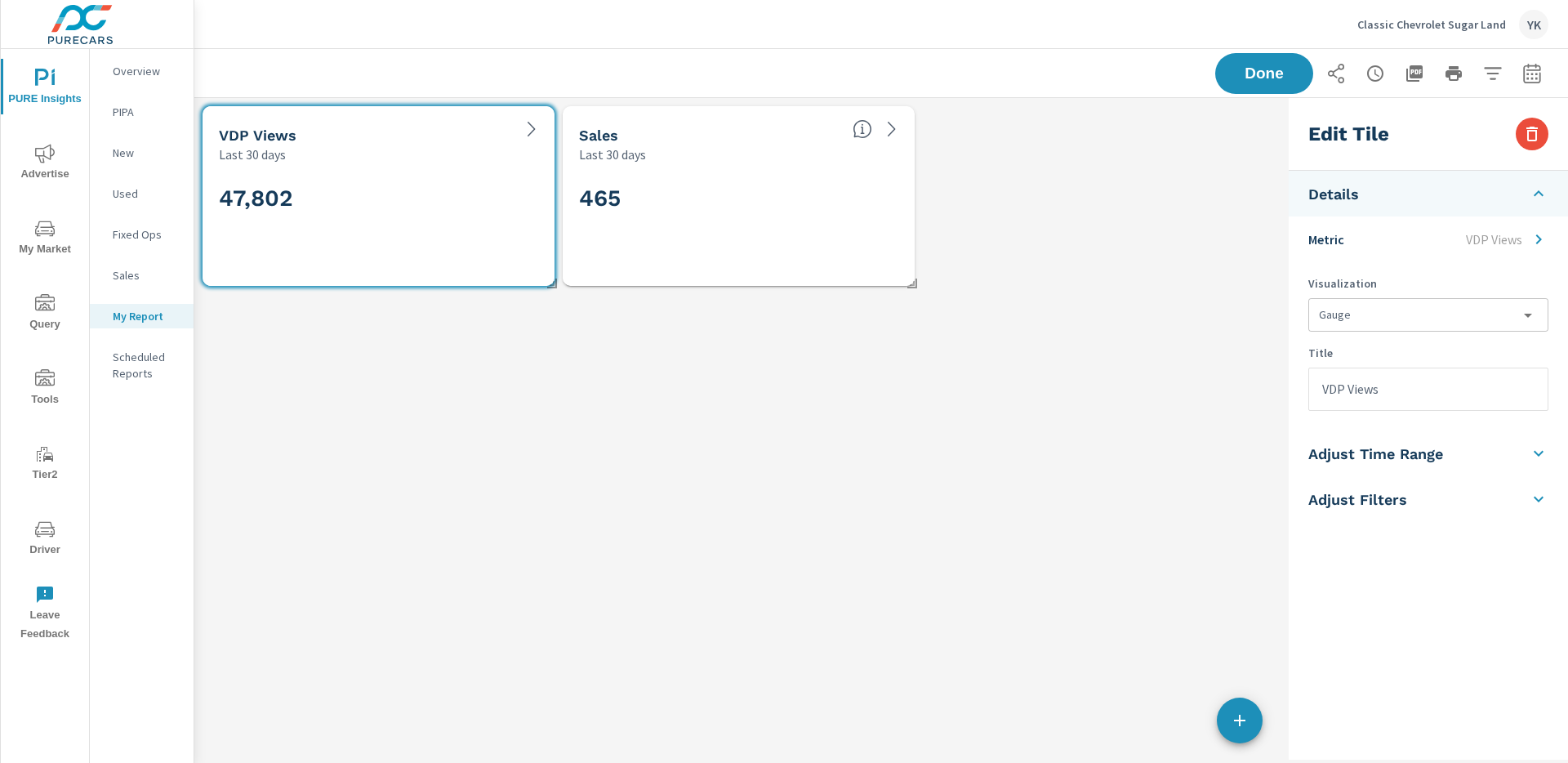
click at [1359, 495] on h5 "Adjust Filters" at bounding box center [1358, 500] width 99 height 19
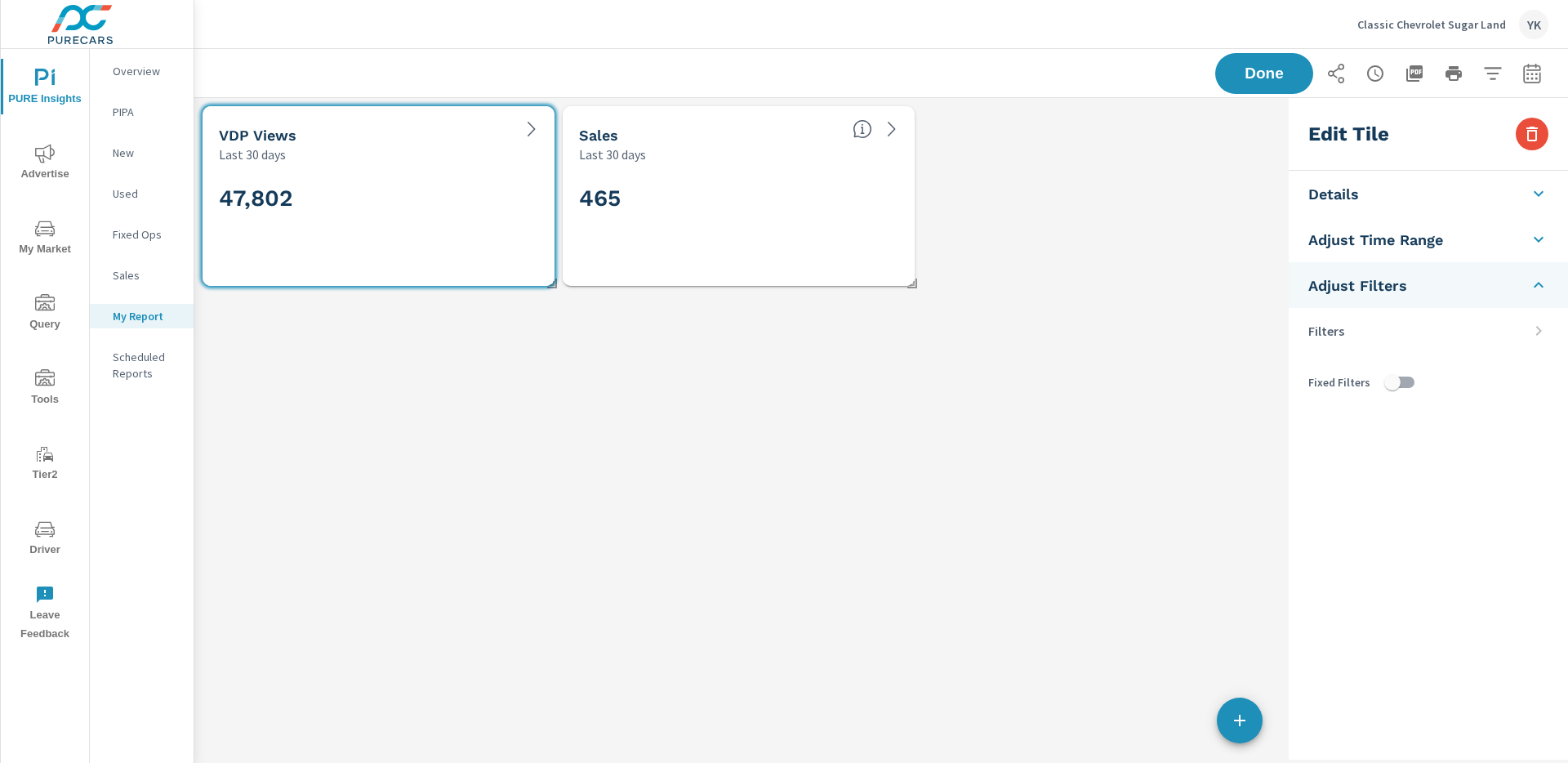
click at [1377, 326] on li "Filters" at bounding box center [1428, 331] width 279 height 46
click at [1427, 291] on li "Adjust Filters" at bounding box center [1428, 285] width 279 height 46
click at [1396, 241] on h5 "Adjust Time Range" at bounding box center [1376, 240] width 134 height 19
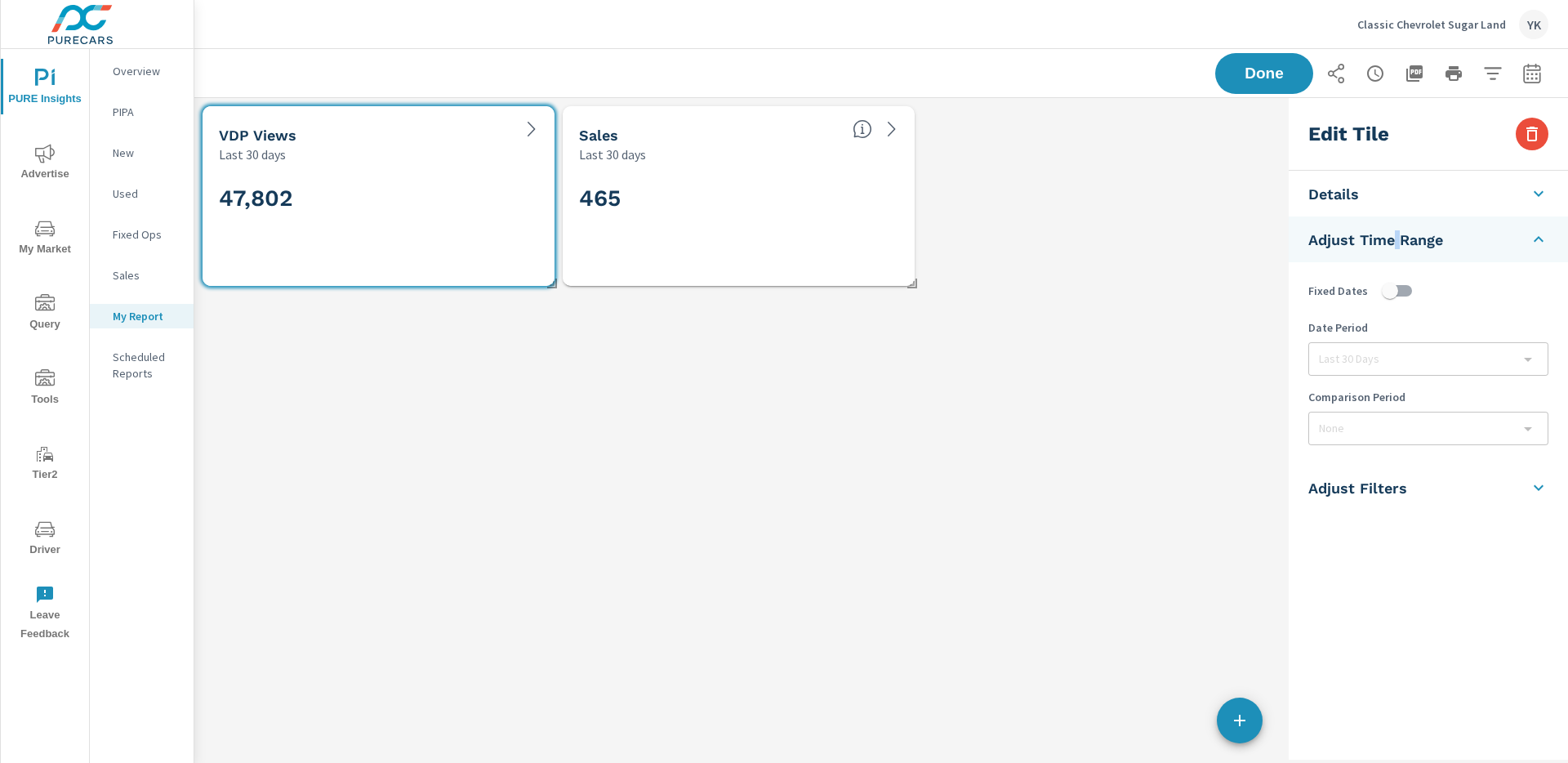
click at [1396, 241] on h5 "Adjust Time Range" at bounding box center [1376, 240] width 134 height 19
click at [1383, 271] on li "Adjust Filters" at bounding box center [1428, 285] width 279 height 46
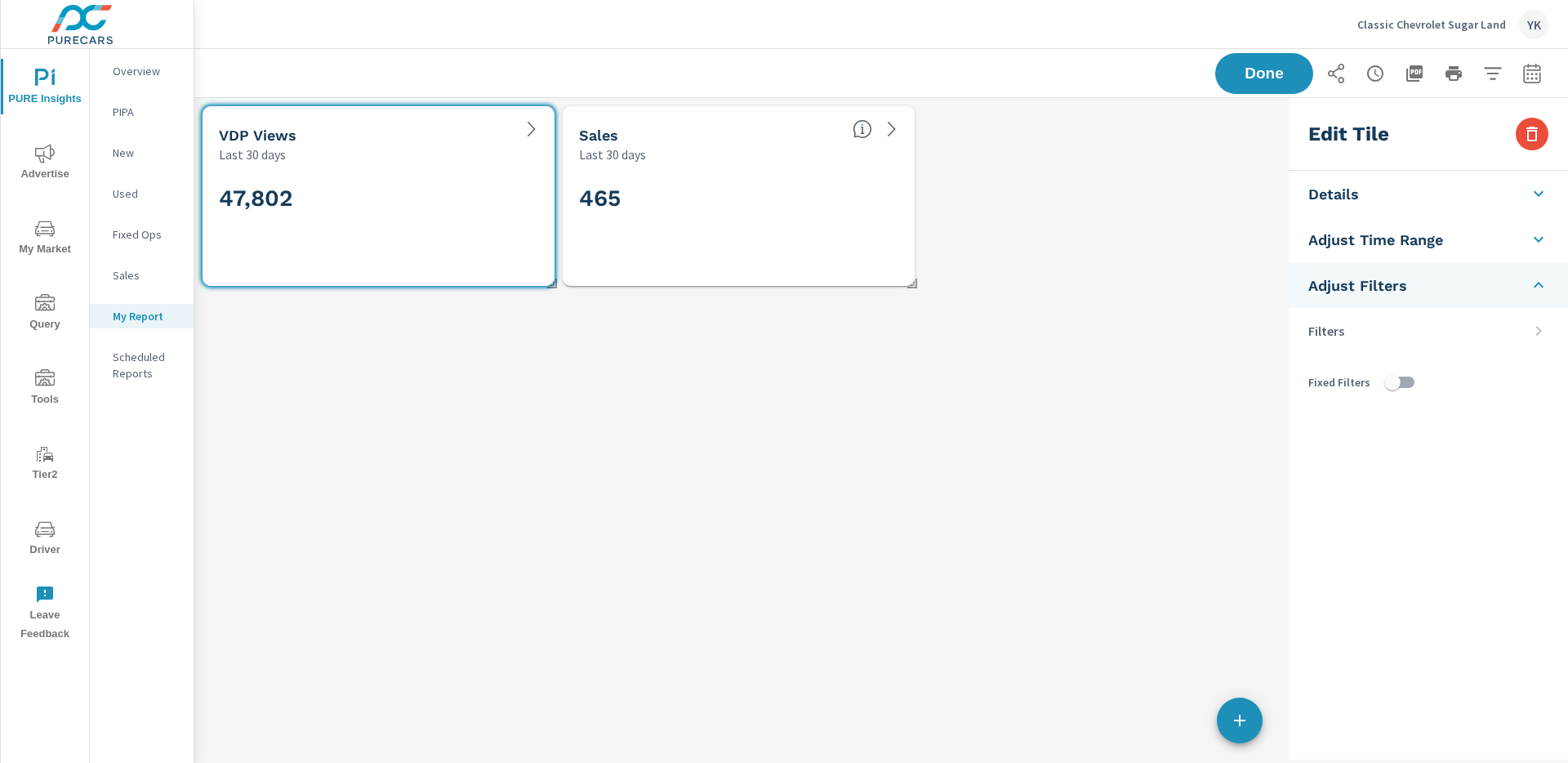
click at [1475, 341] on li "Filters" at bounding box center [1428, 331] width 279 height 46
click at [1543, 330] on icon at bounding box center [1538, 330] width 20 height 20
click at [1396, 372] on input "checkbox" at bounding box center [1392, 382] width 93 height 31
click at [1396, 379] on input "checkbox" at bounding box center [1408, 382] width 93 height 31
click at [1396, 379] on input "checkbox" at bounding box center [1392, 382] width 93 height 31
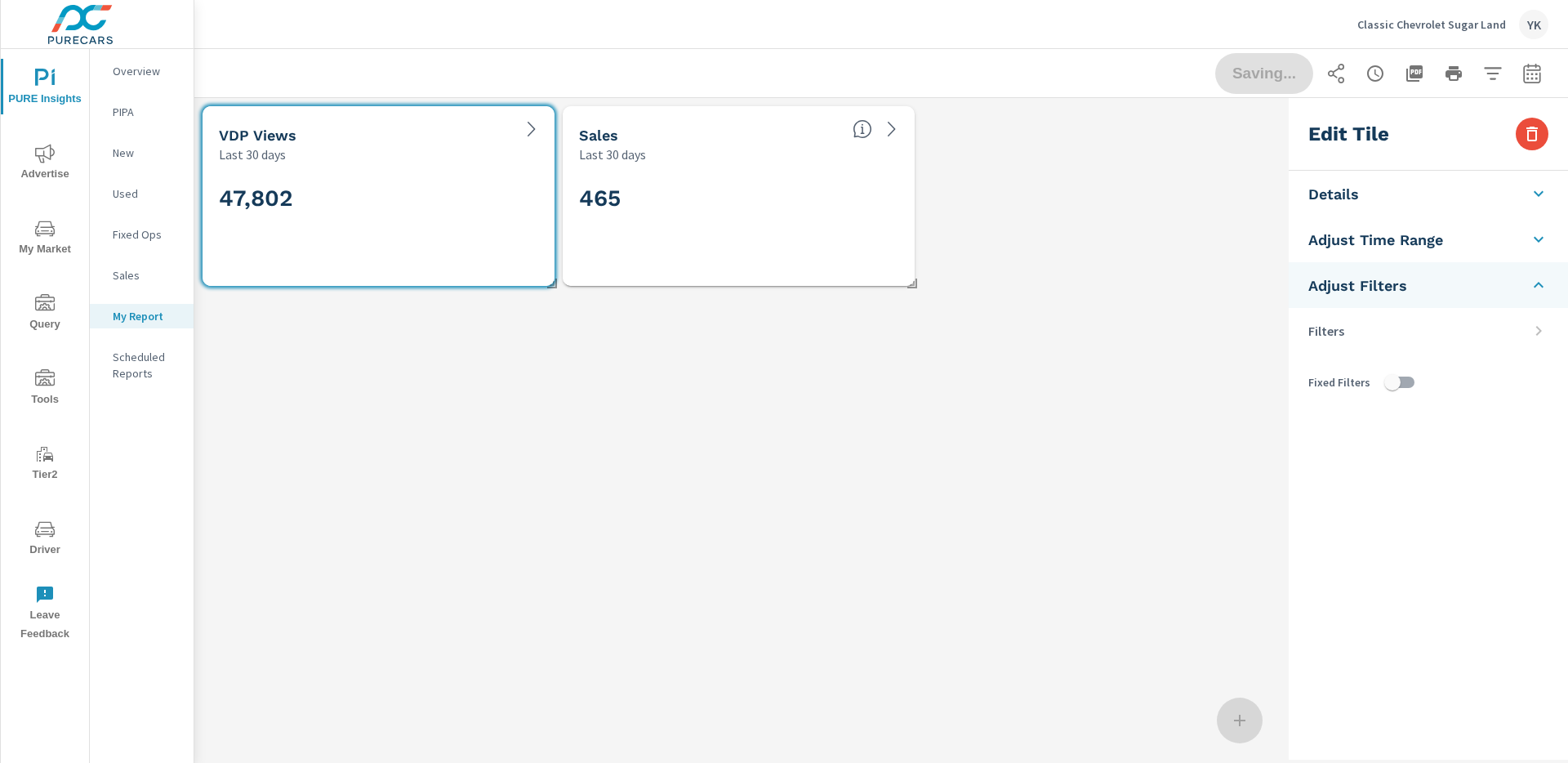
checkbox input "true"
click at [1507, 334] on li "Filters" at bounding box center [1428, 331] width 279 height 46
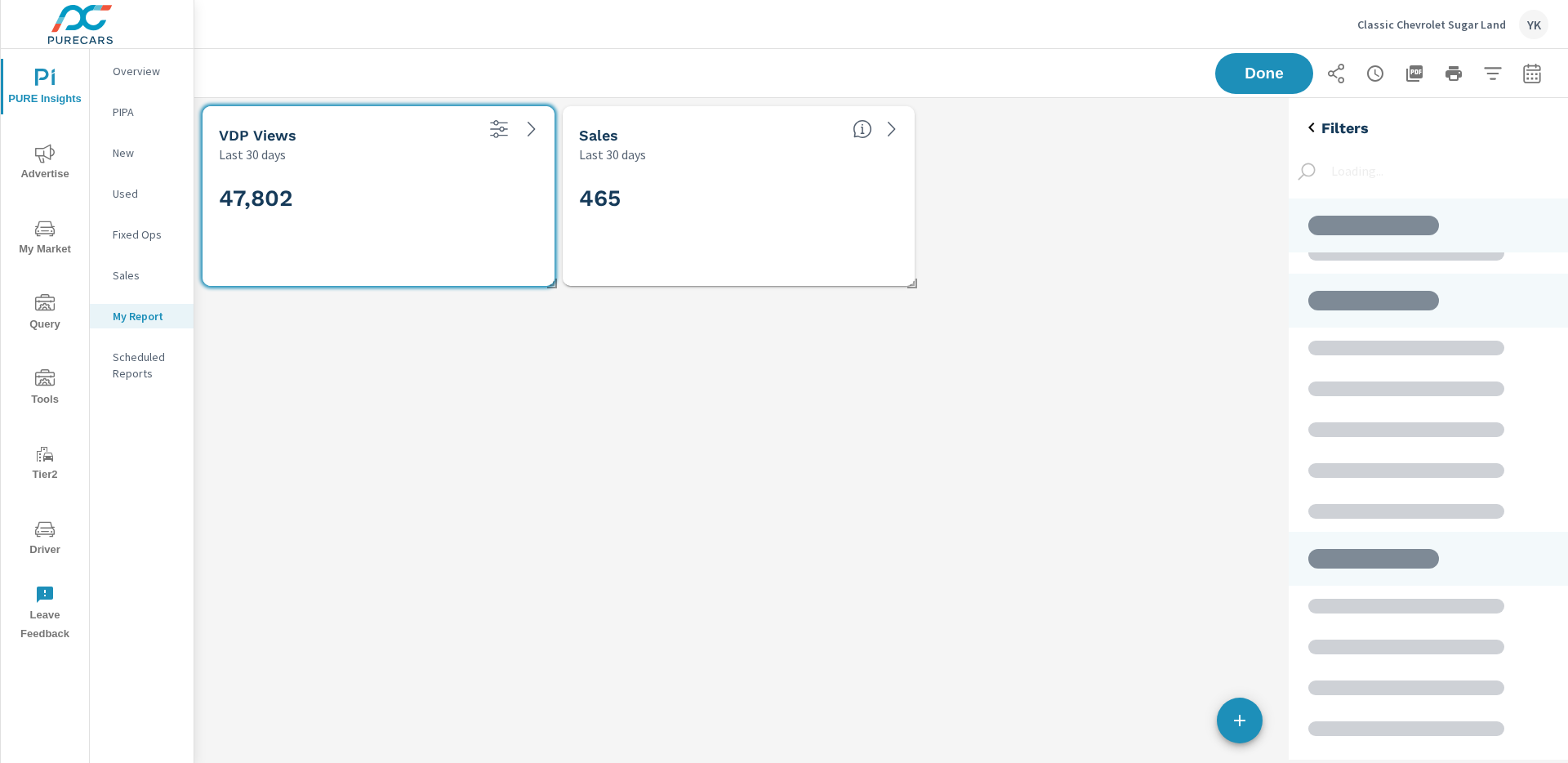
scroll to position [0, 0]
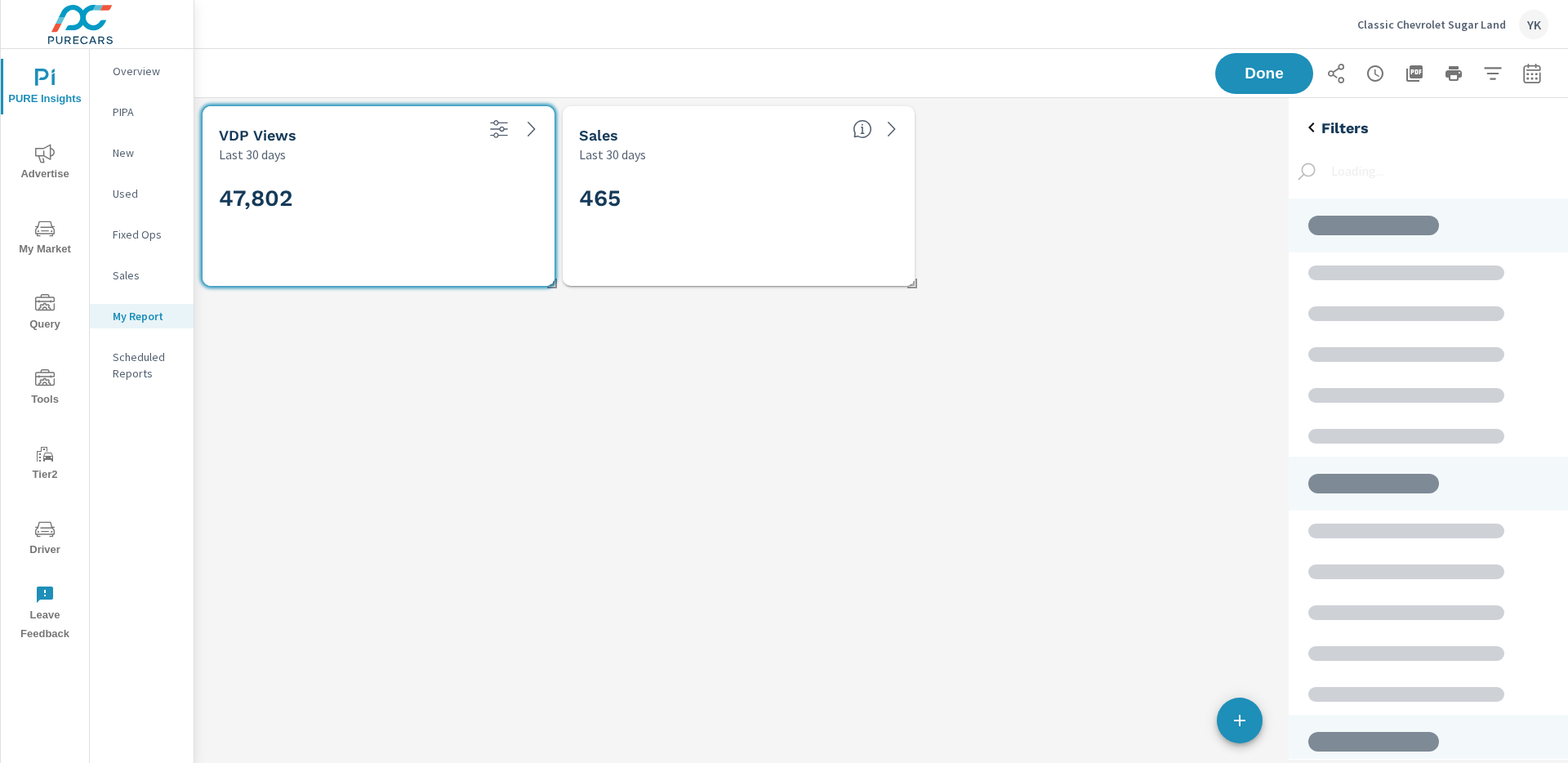
click at [1302, 126] on icon "back" at bounding box center [1311, 127] width 20 height 20
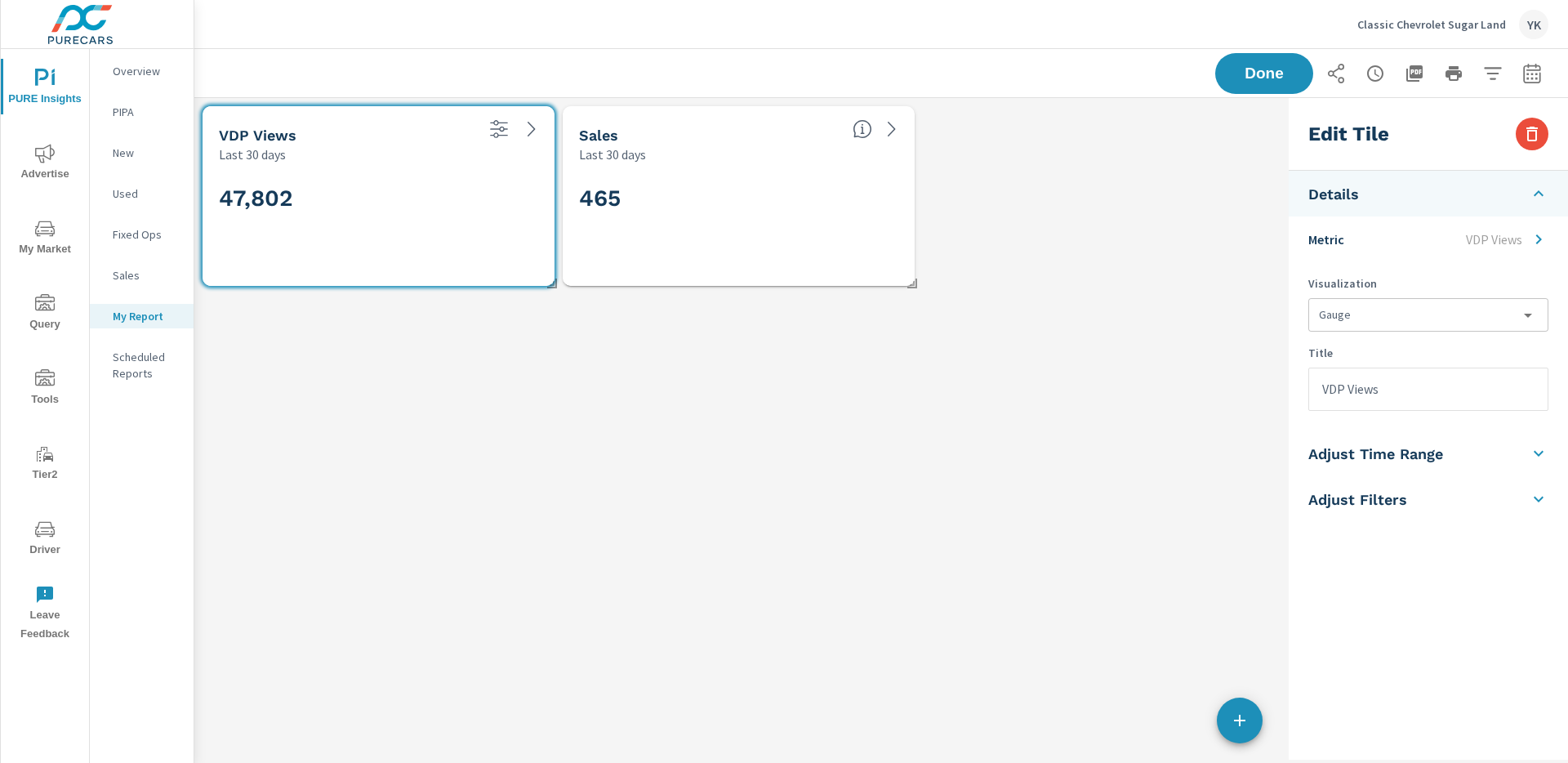
click at [1444, 507] on li "Adjust Filters" at bounding box center [1428, 499] width 279 height 46
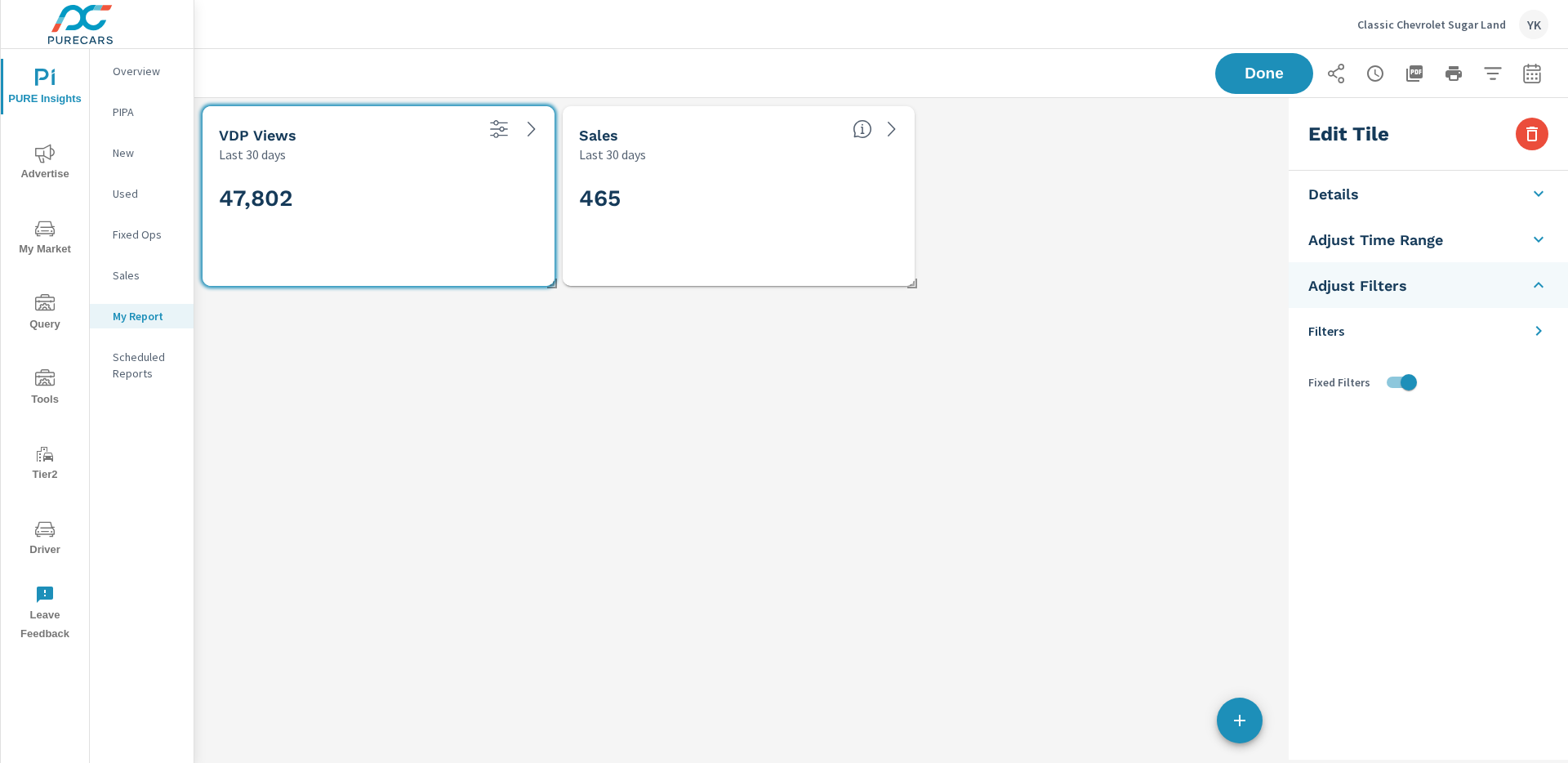
click at [1403, 334] on li "Filters" at bounding box center [1428, 331] width 279 height 46
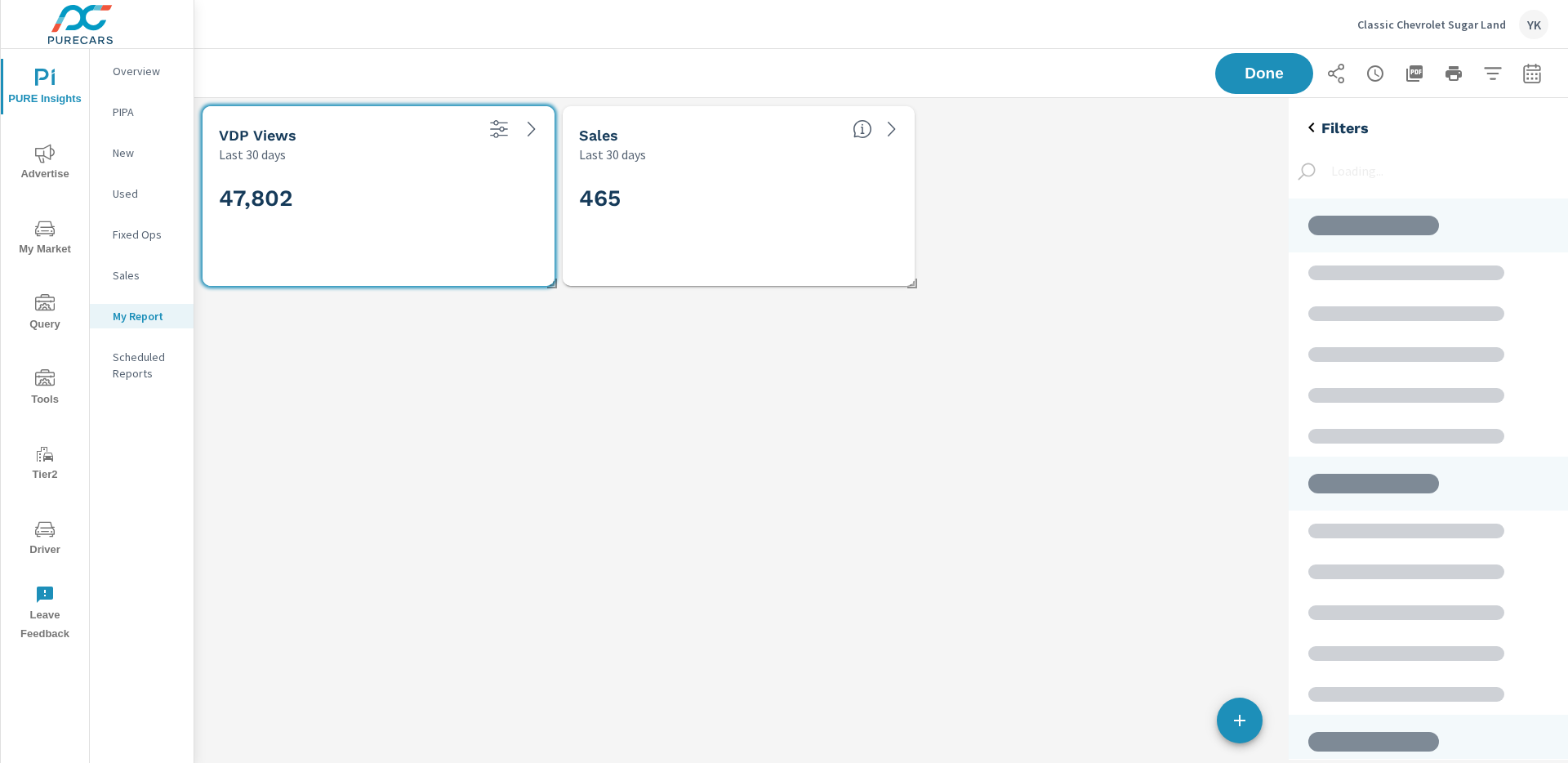
click at [1213, 61] on div "Done" at bounding box center [881, 73] width 1335 height 49
click at [1264, 77] on span "Done" at bounding box center [1264, 73] width 67 height 15
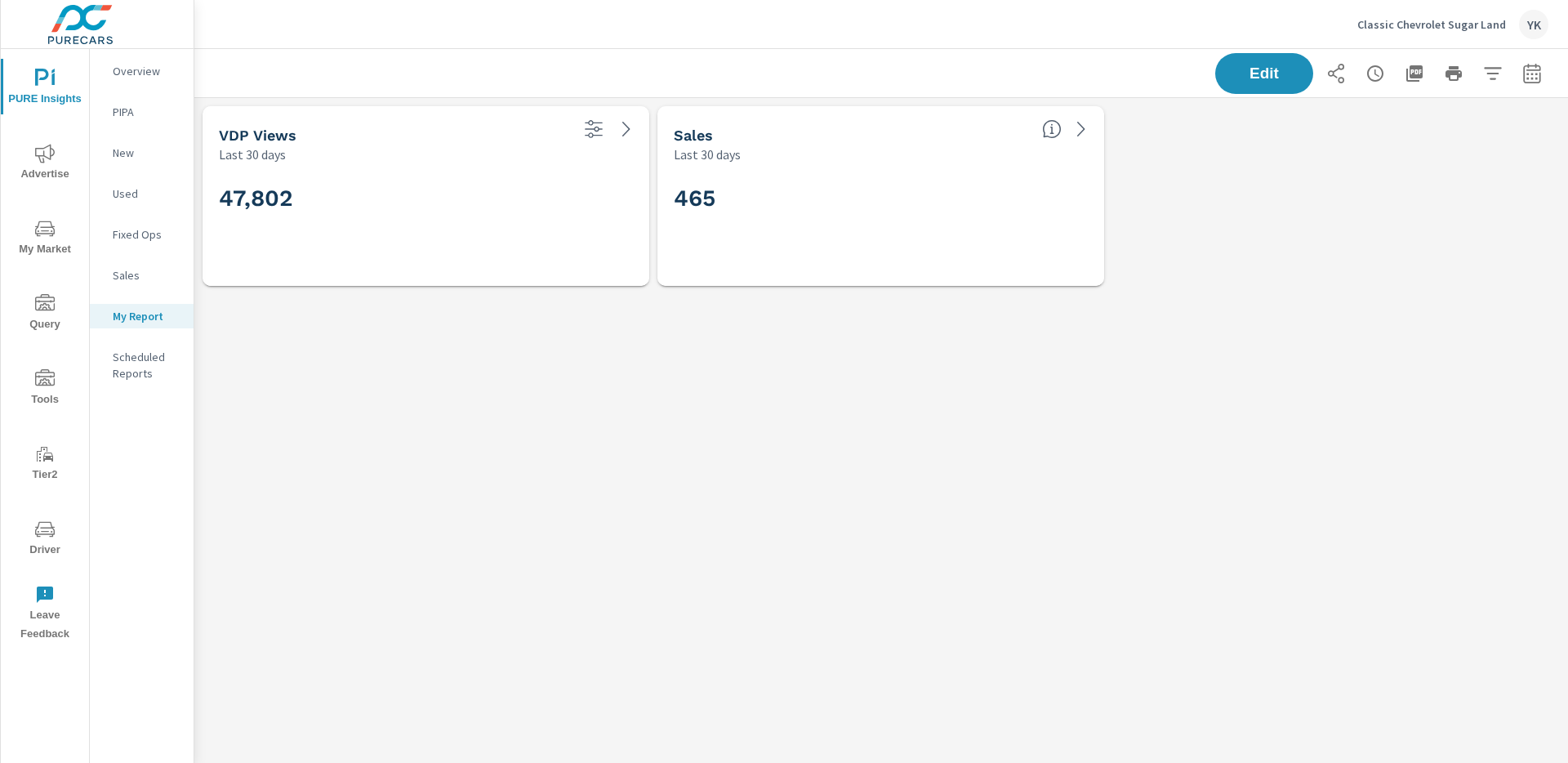
scroll to position [2, 0]
click at [1297, 75] on span "Edit" at bounding box center [1264, 73] width 67 height 15
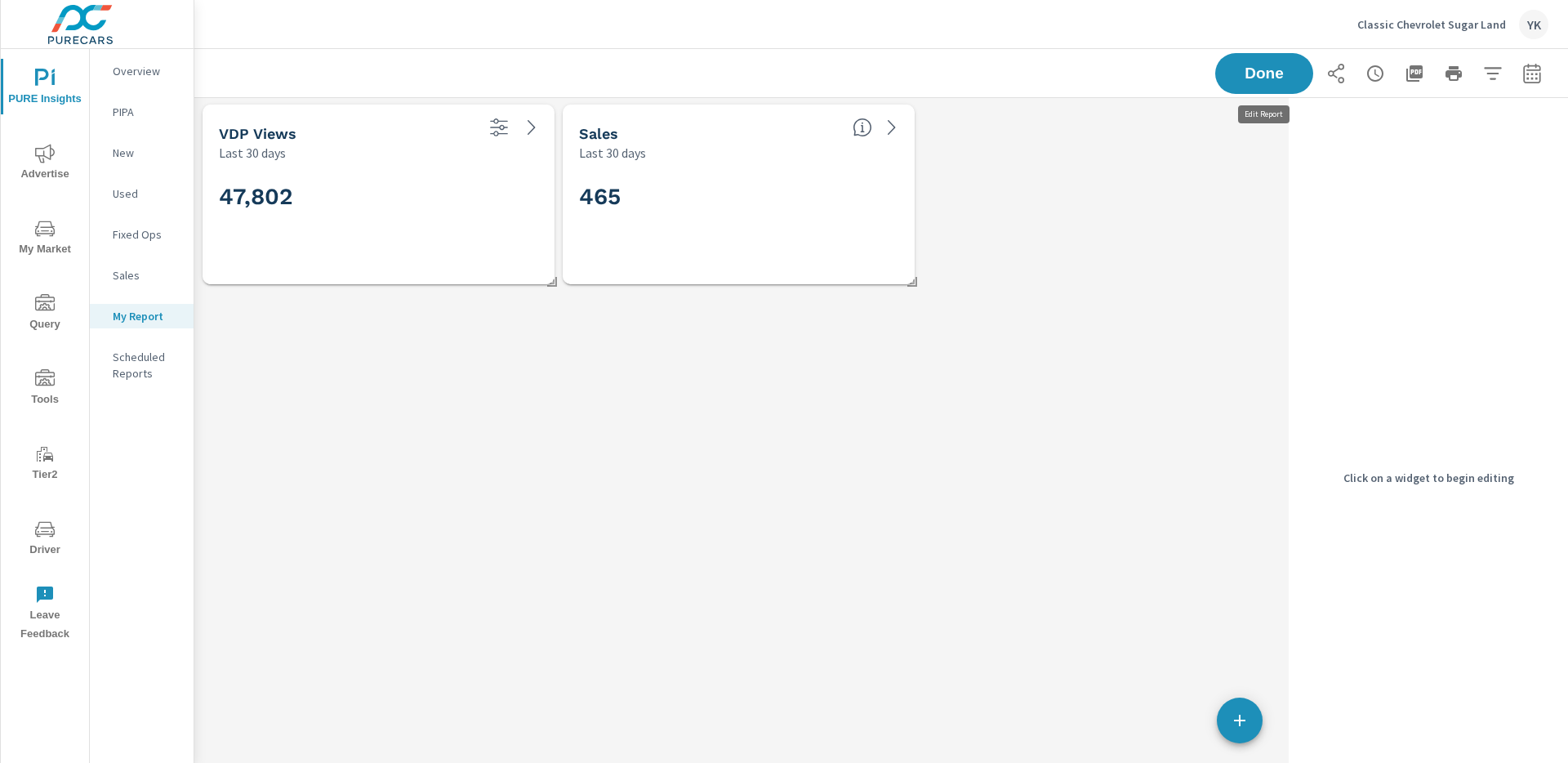
scroll to position [197, 1089]
click at [336, 260] on div "47,802" at bounding box center [378, 223] width 319 height 90
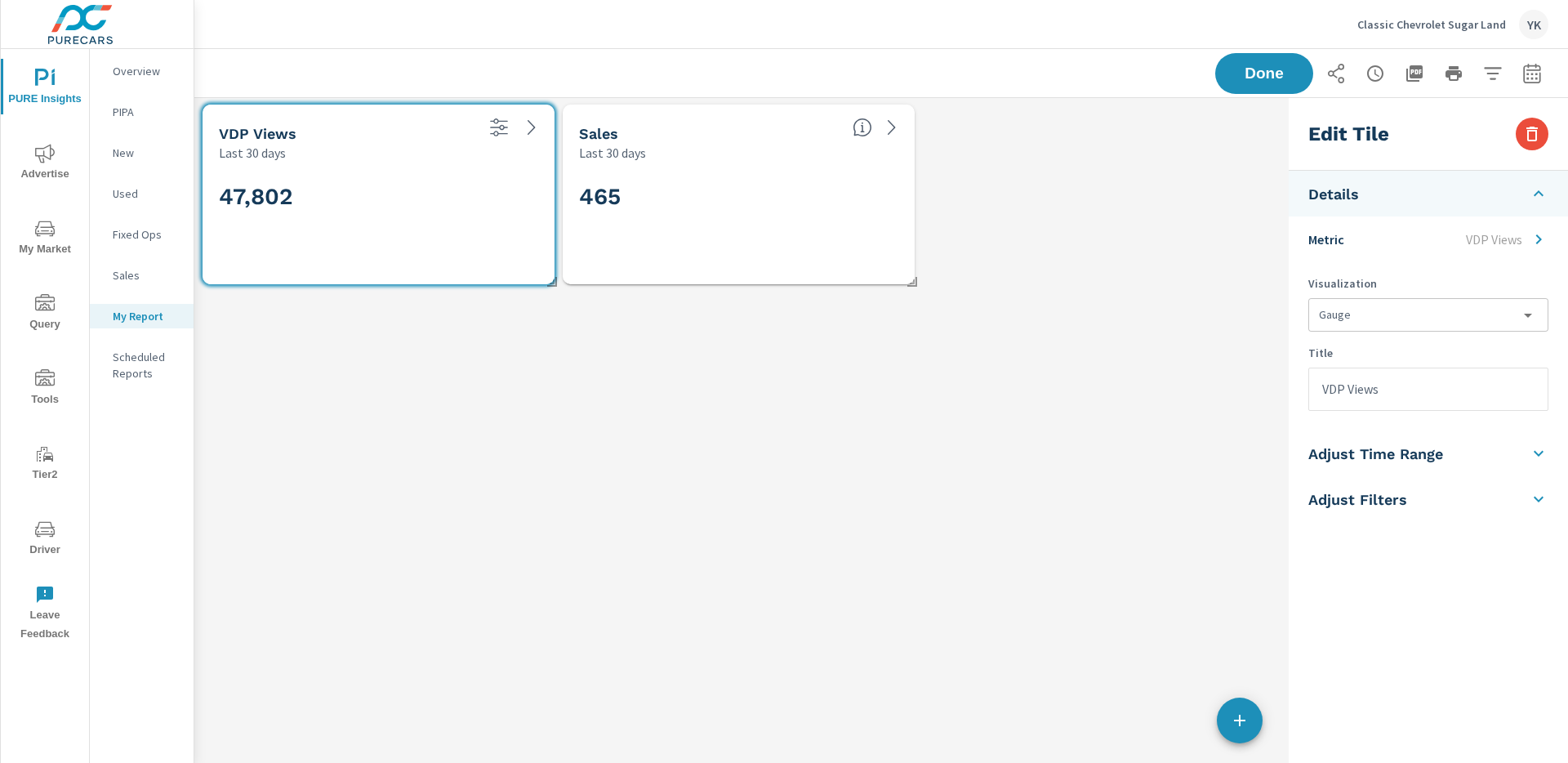
click at [1419, 497] on li "Adjust Filters" at bounding box center [1428, 499] width 279 height 46
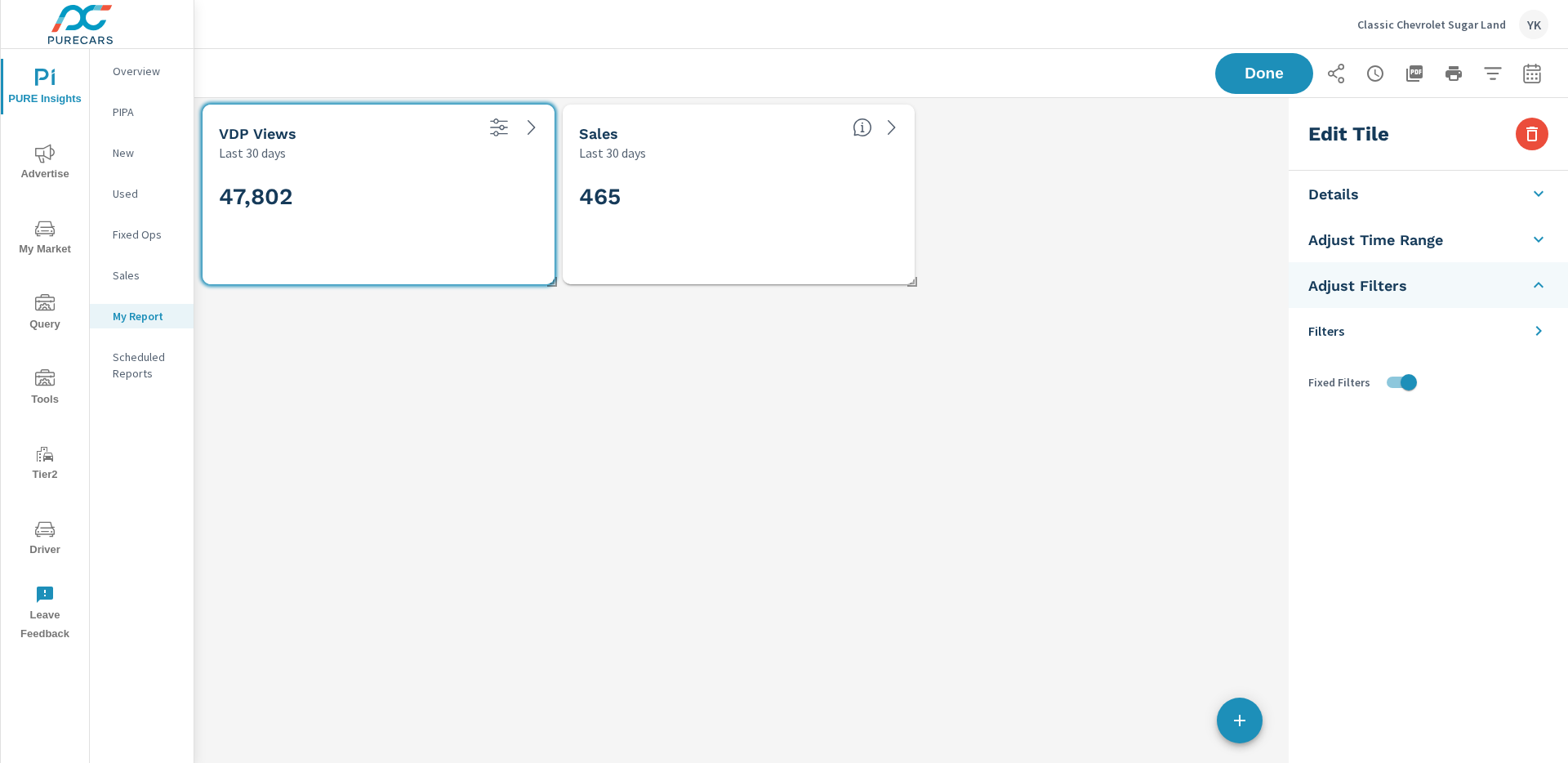
click at [1376, 317] on li "Filters" at bounding box center [1428, 331] width 279 height 46
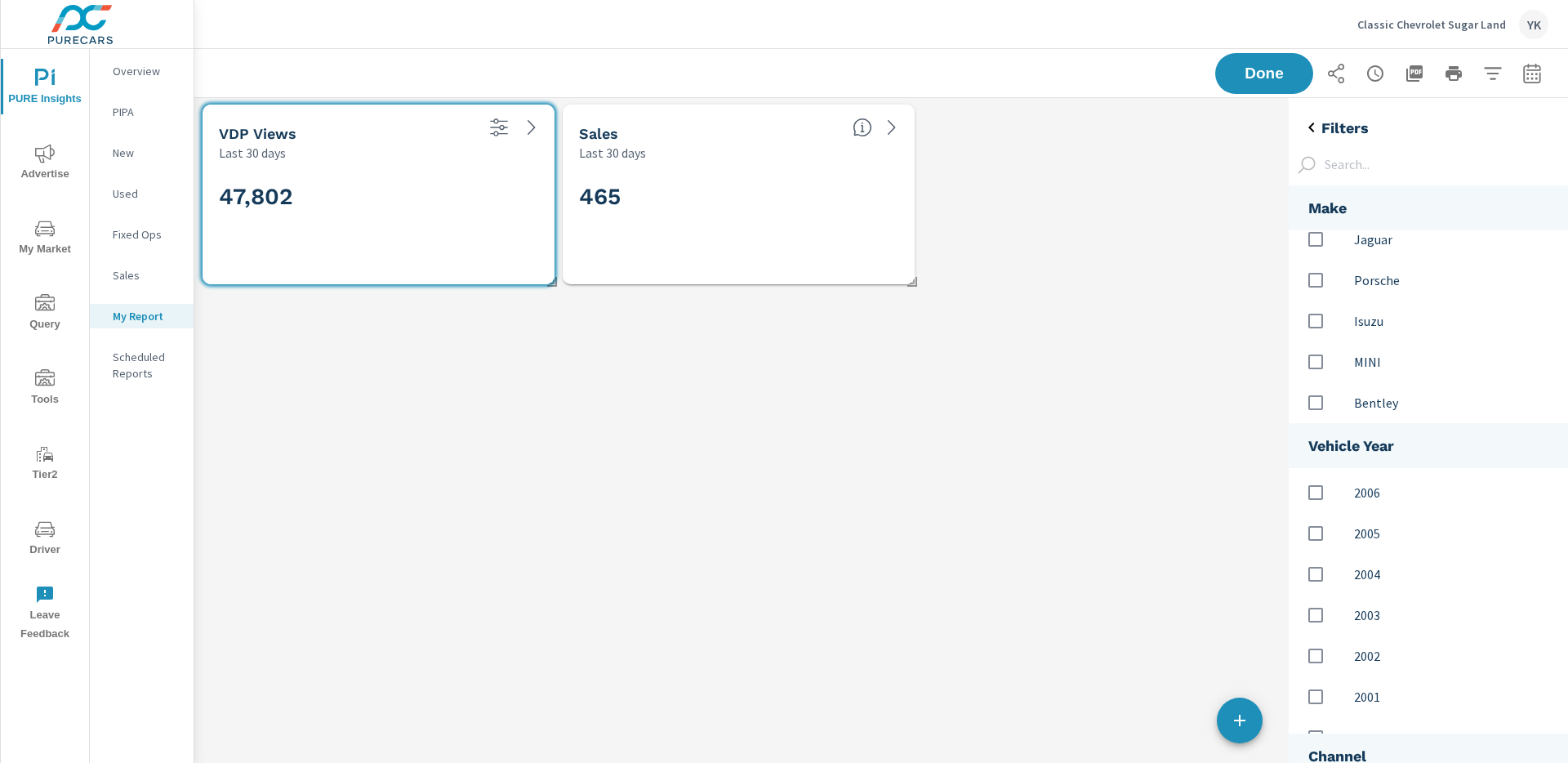
scroll to position [837, 0]
drag, startPoint x: 1426, startPoint y: 525, endPoint x: 1431, endPoint y: 536, distance: 12.1
click at [1426, 525] on div "2005" at bounding box center [1428, 509] width 279 height 41
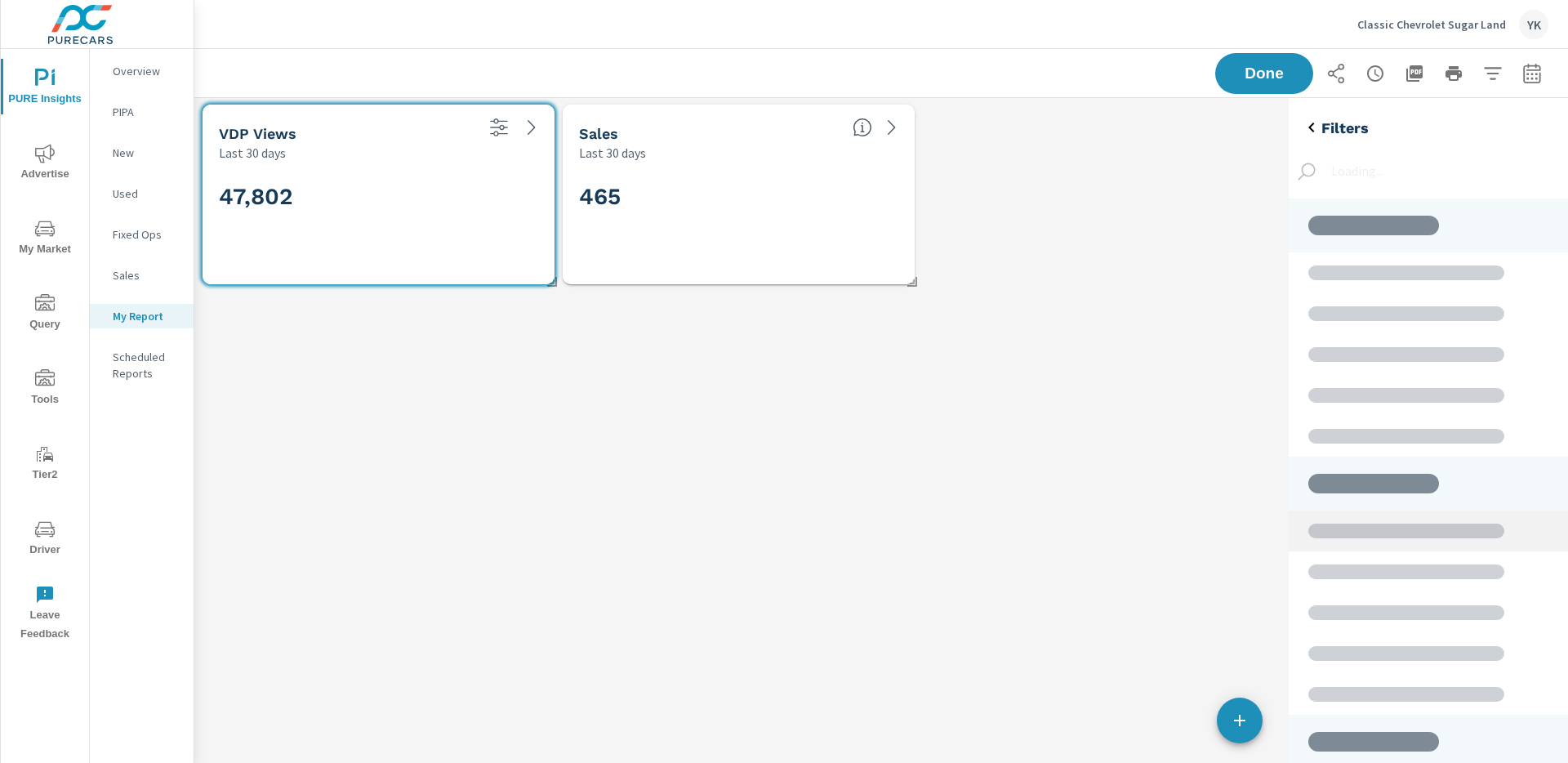
scroll to position [775, 280]
click at [1313, 124] on icon "back" at bounding box center [1311, 128] width 6 height 10
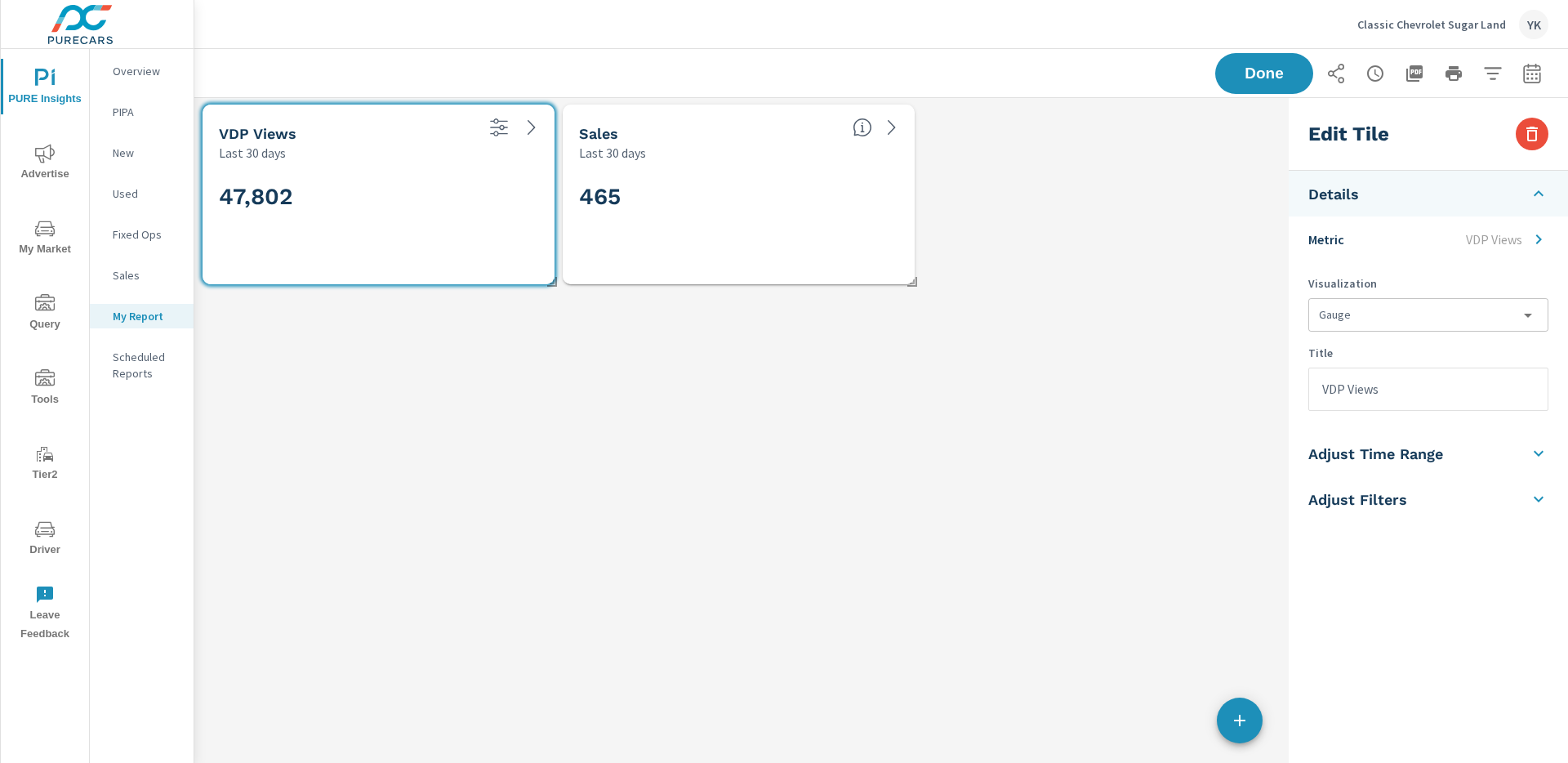
click at [1423, 494] on li "Adjust Filters" at bounding box center [1428, 499] width 279 height 46
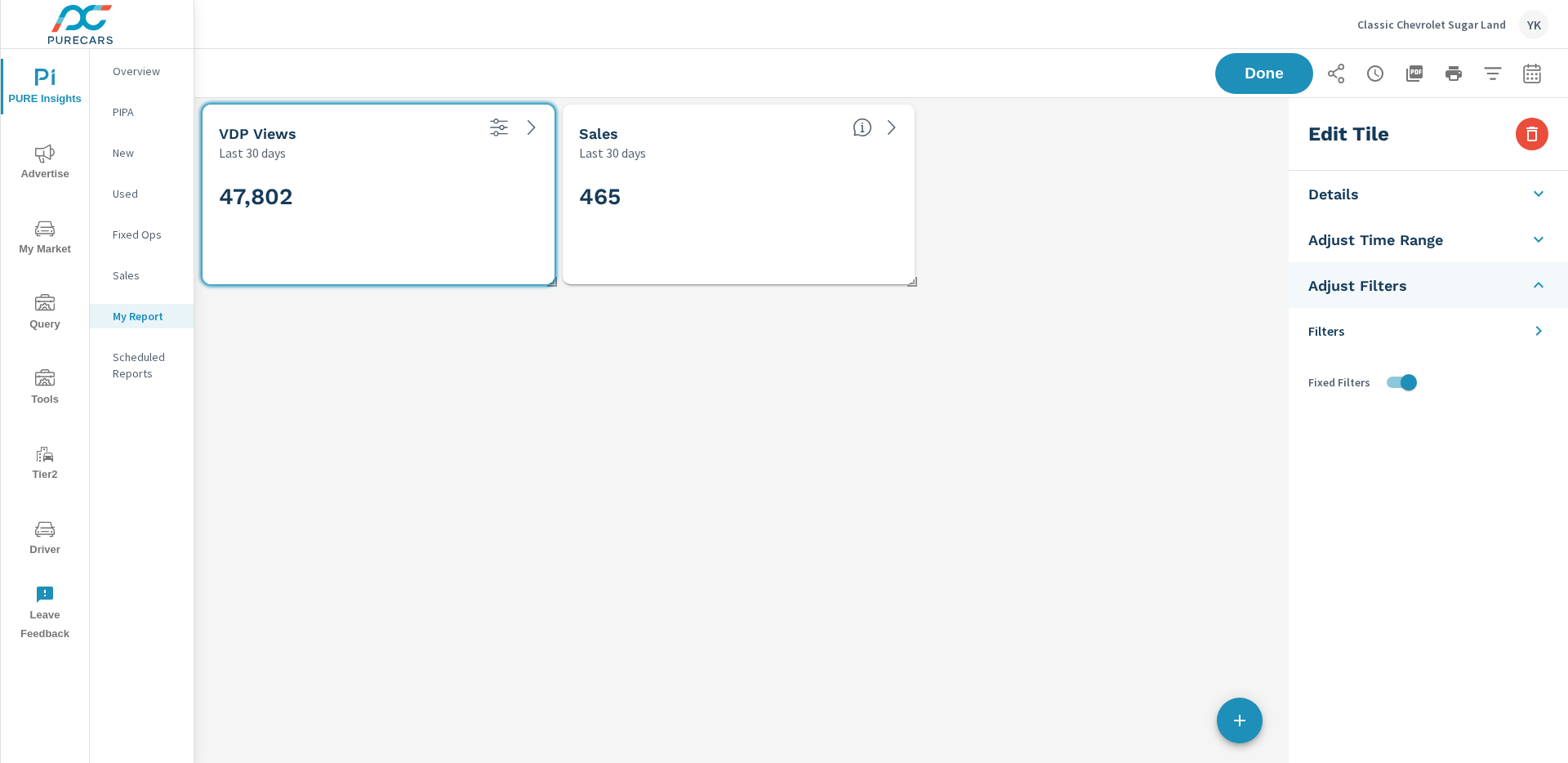
click at [1393, 346] on li "Filters" at bounding box center [1428, 331] width 279 height 46
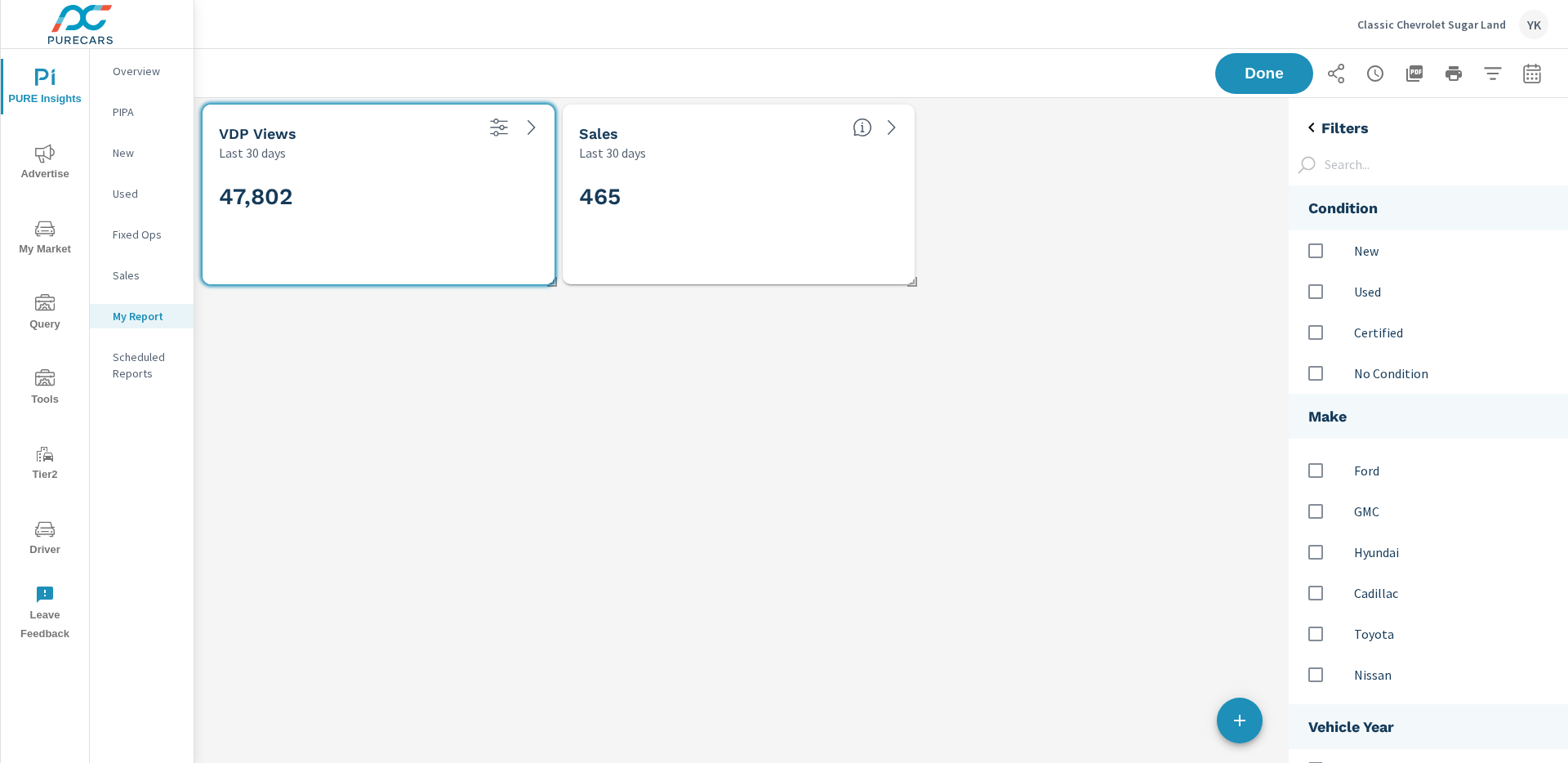
scroll to position [0, 0]
click at [1415, 728] on li "Vehicle Year" at bounding box center [1428, 726] width 279 height 45
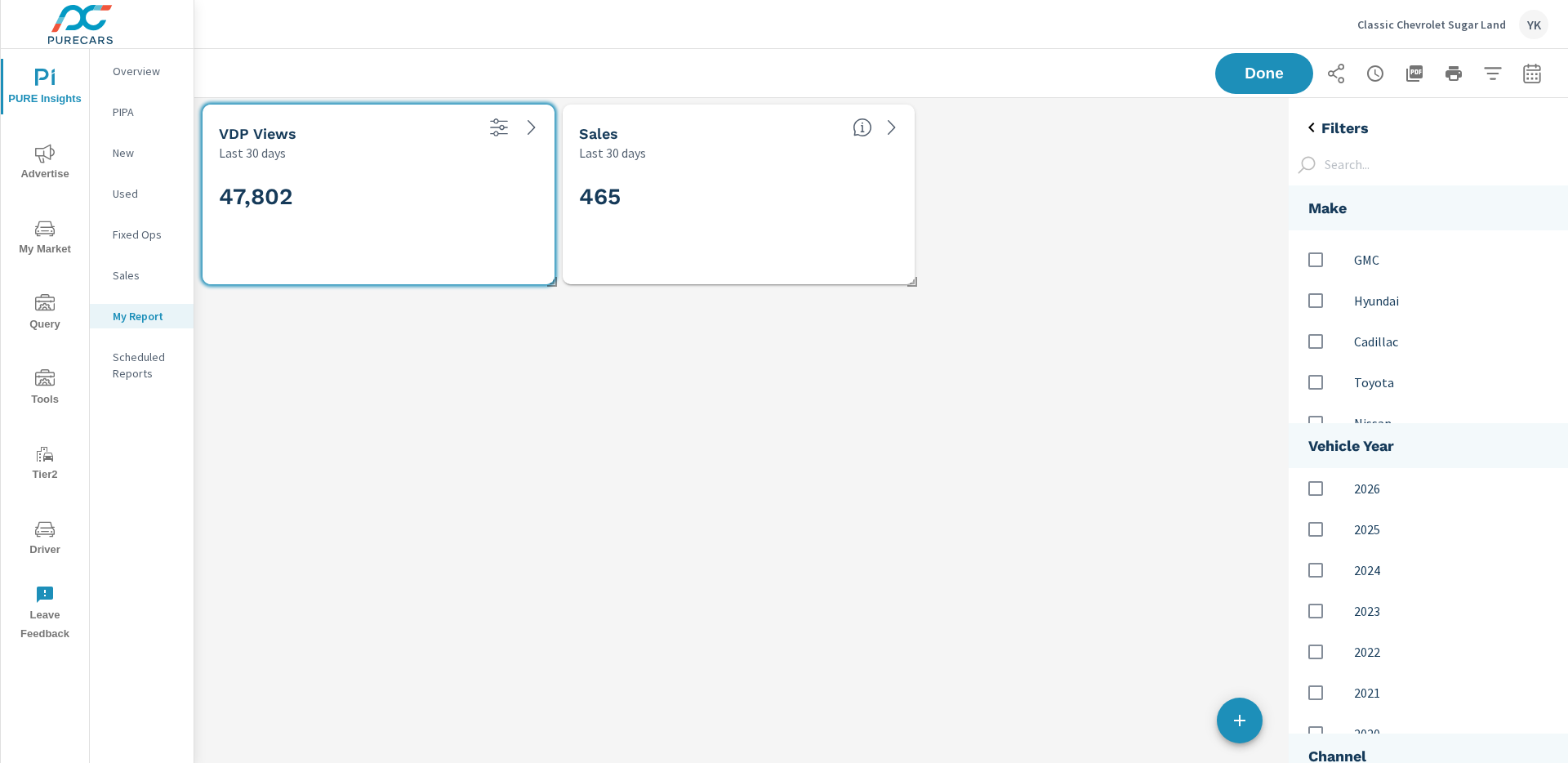
click at [1373, 751] on li "Channel" at bounding box center [1428, 756] width 279 height 45
click at [1408, 155] on input "text" at bounding box center [1444, 165] width 250 height 29
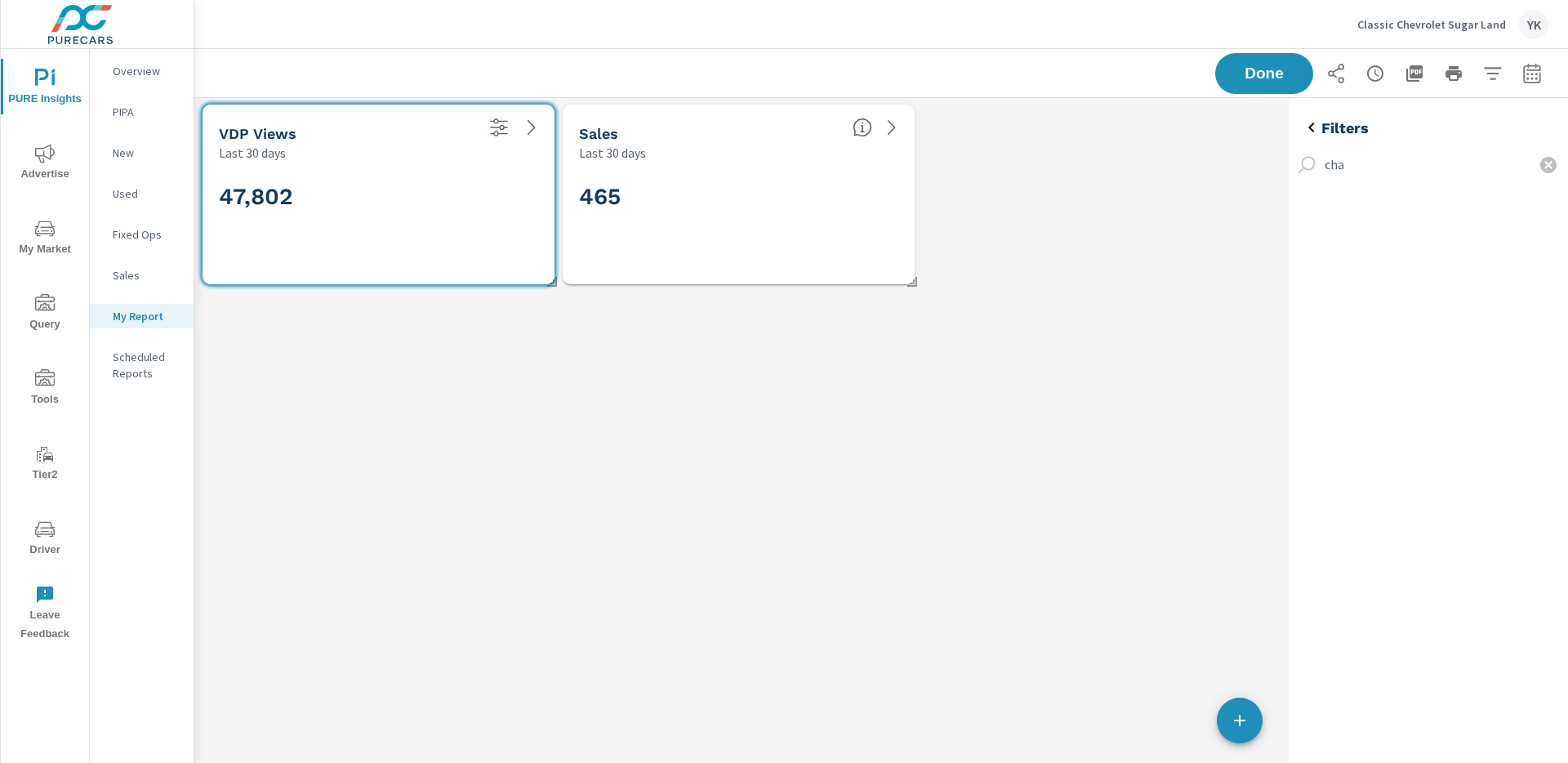
scroll to position [1, 280]
type input "channel"
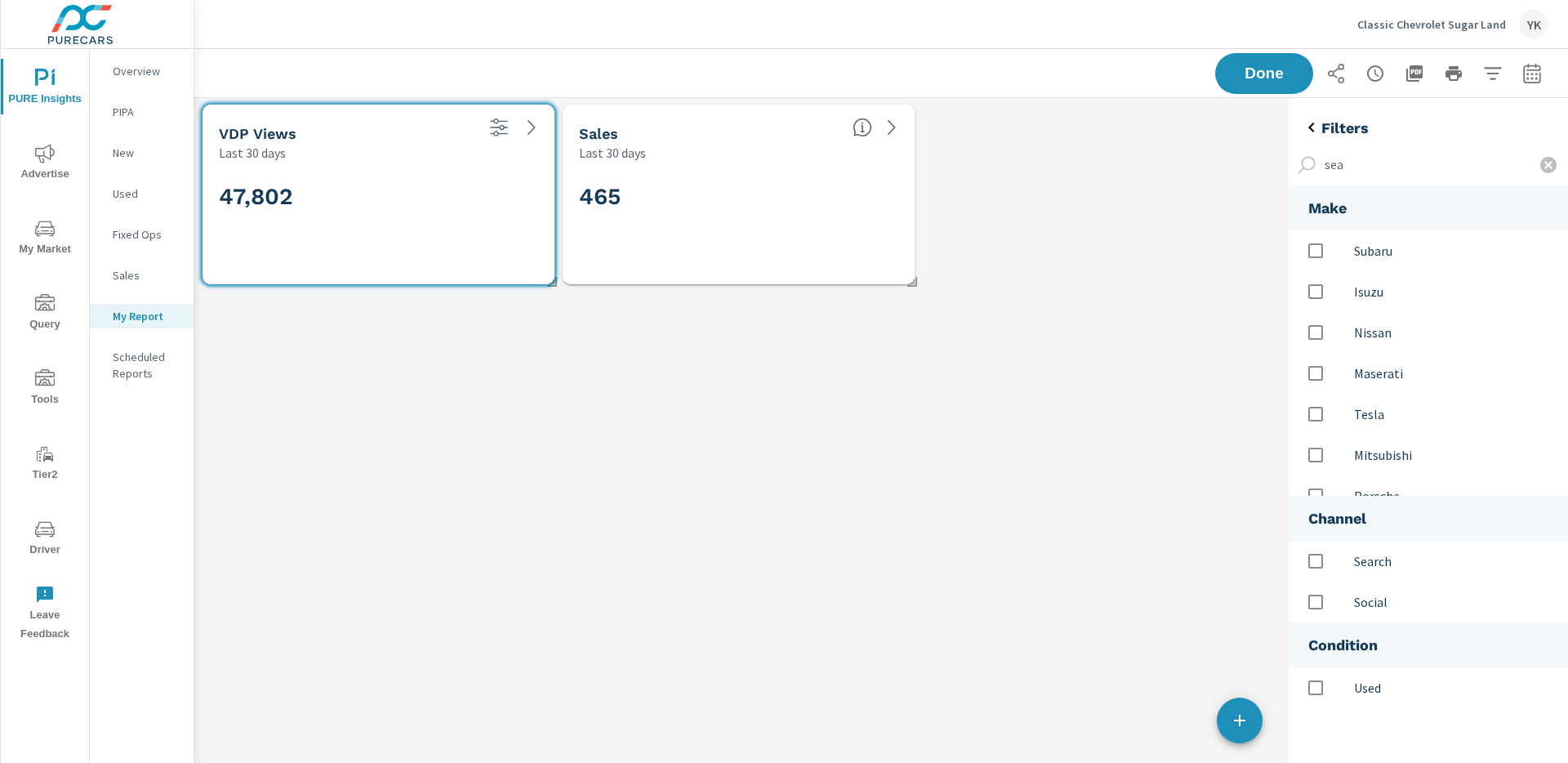
scroll to position [87, 280]
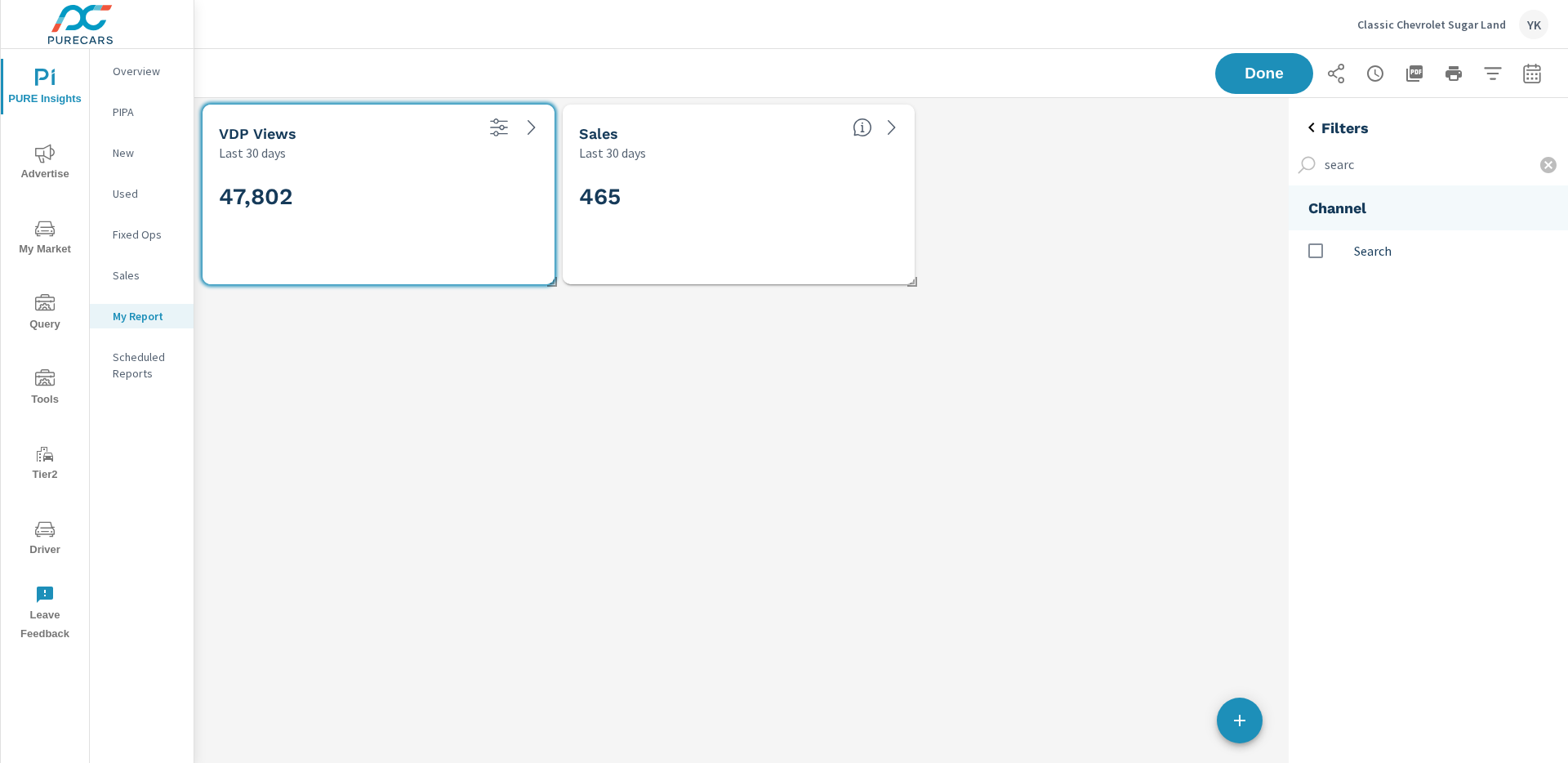
type input "search"
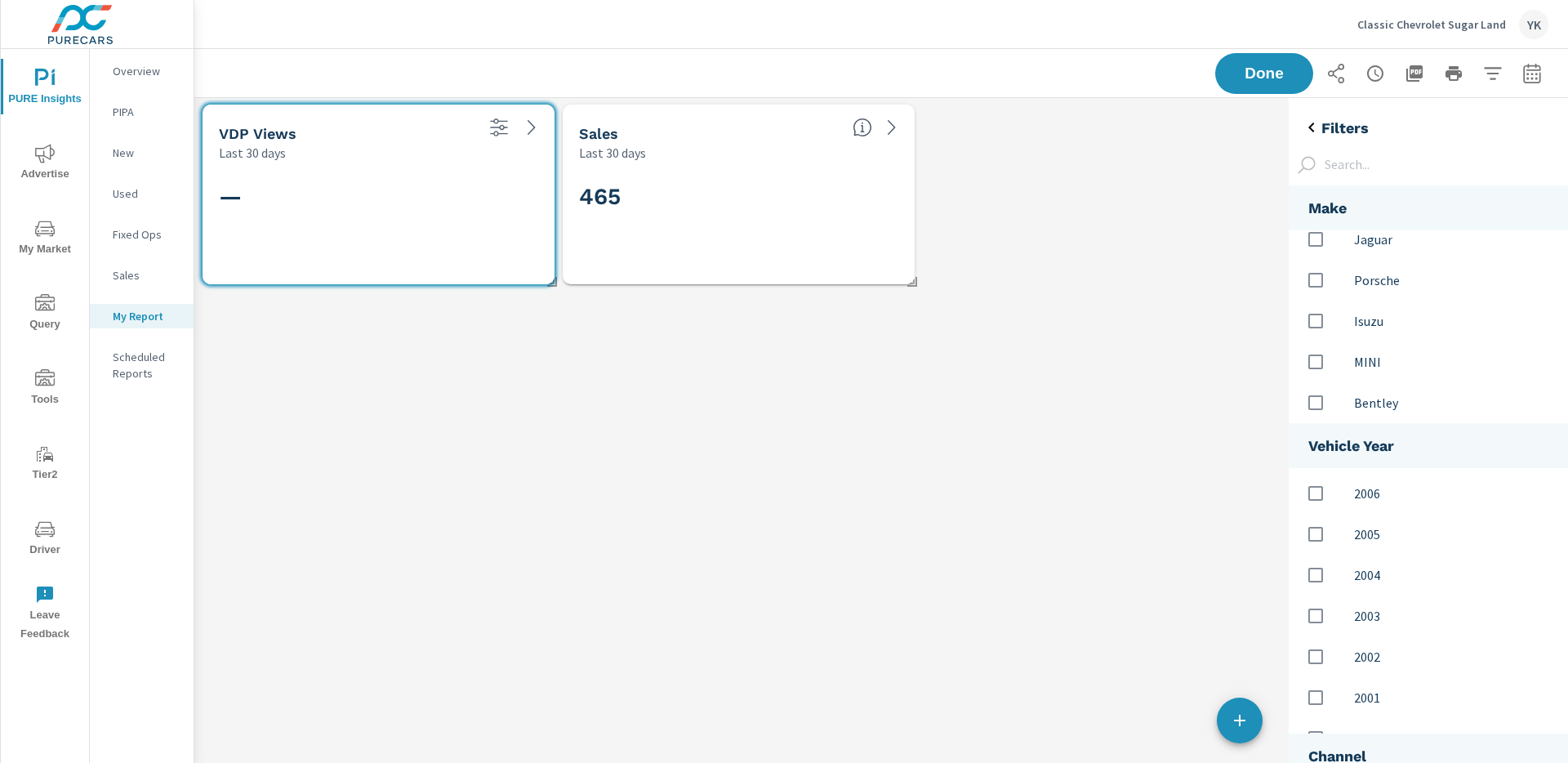
scroll to position [837, 0]
drag, startPoint x: 48, startPoint y: 155, endPoint x: 73, endPoint y: 185, distance: 39.1
click at [48, 155] on icon "nav menu" at bounding box center [44, 153] width 20 height 20
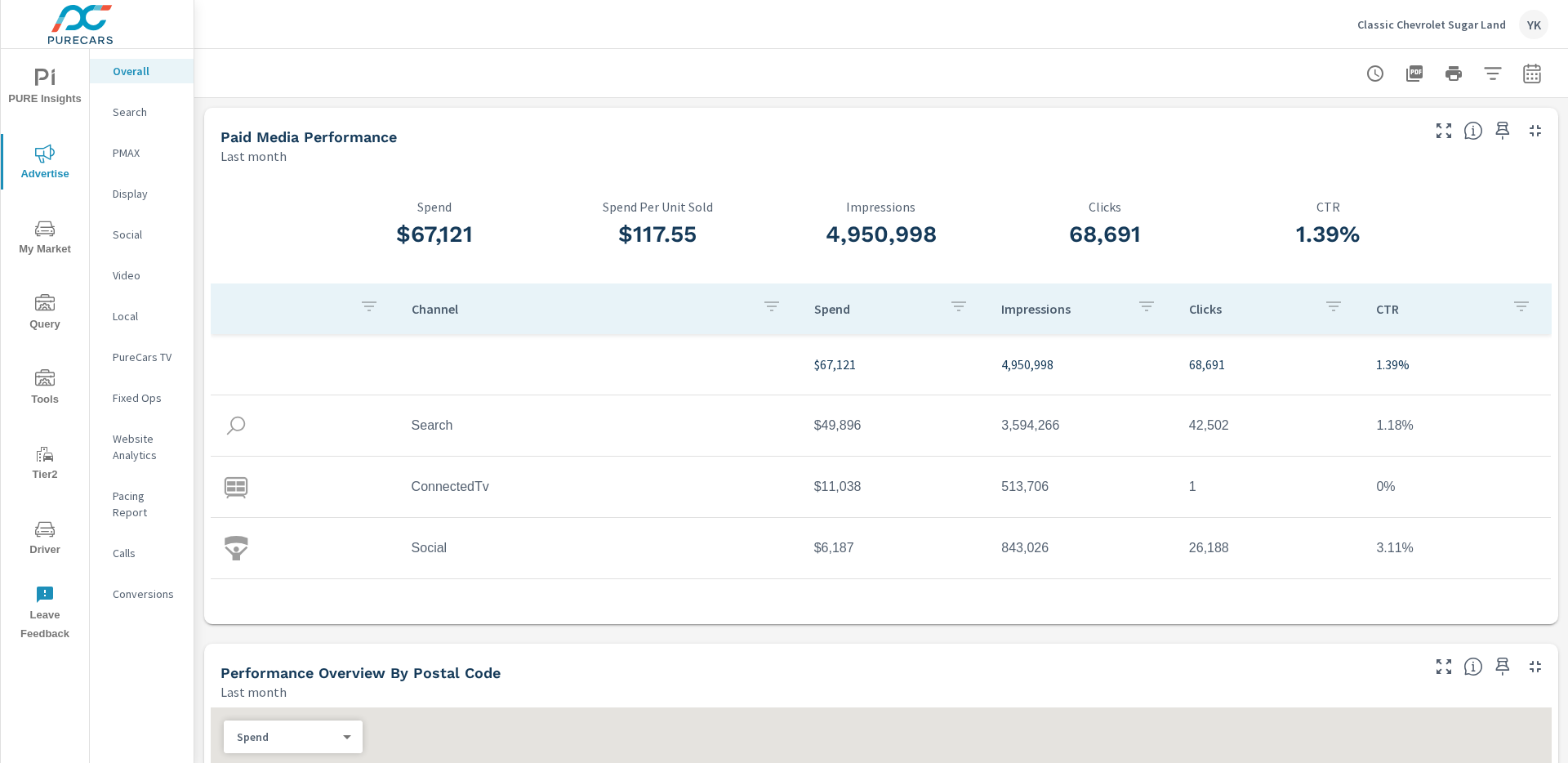
click at [136, 449] on p "Website Analytics" at bounding box center [146, 447] width 68 height 32
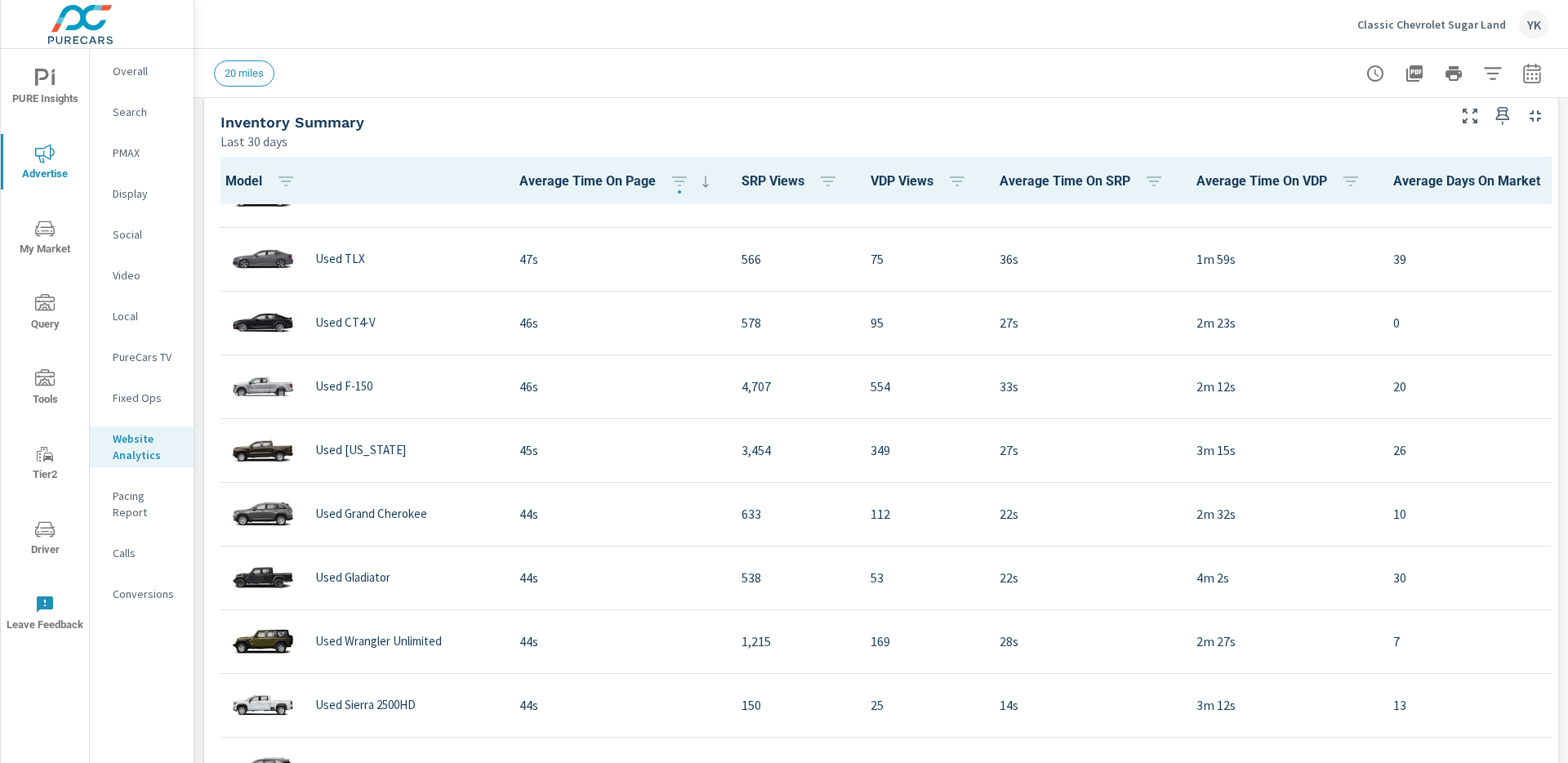
scroll to position [1530, 0]
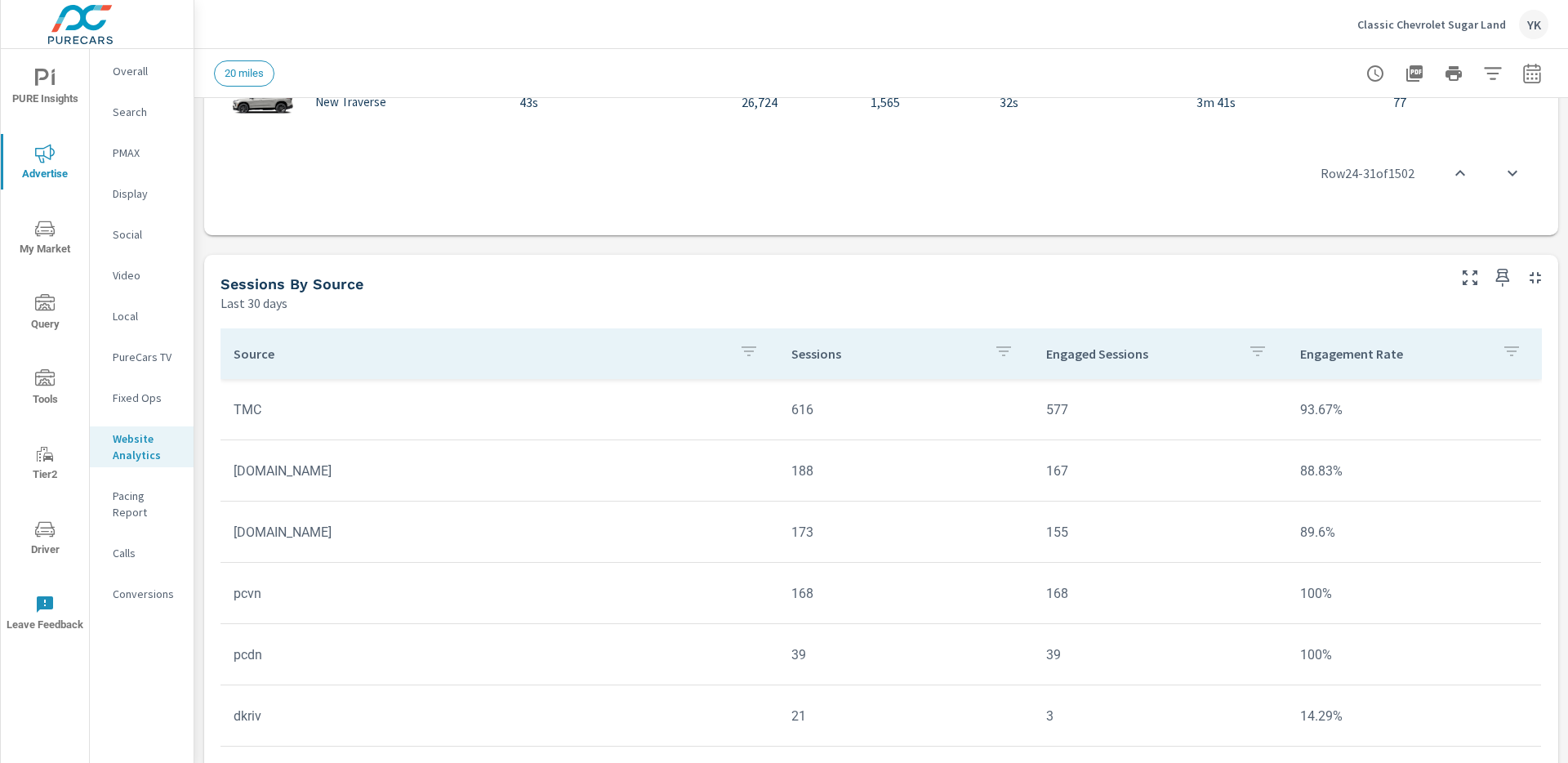
scroll to position [1345, 0]
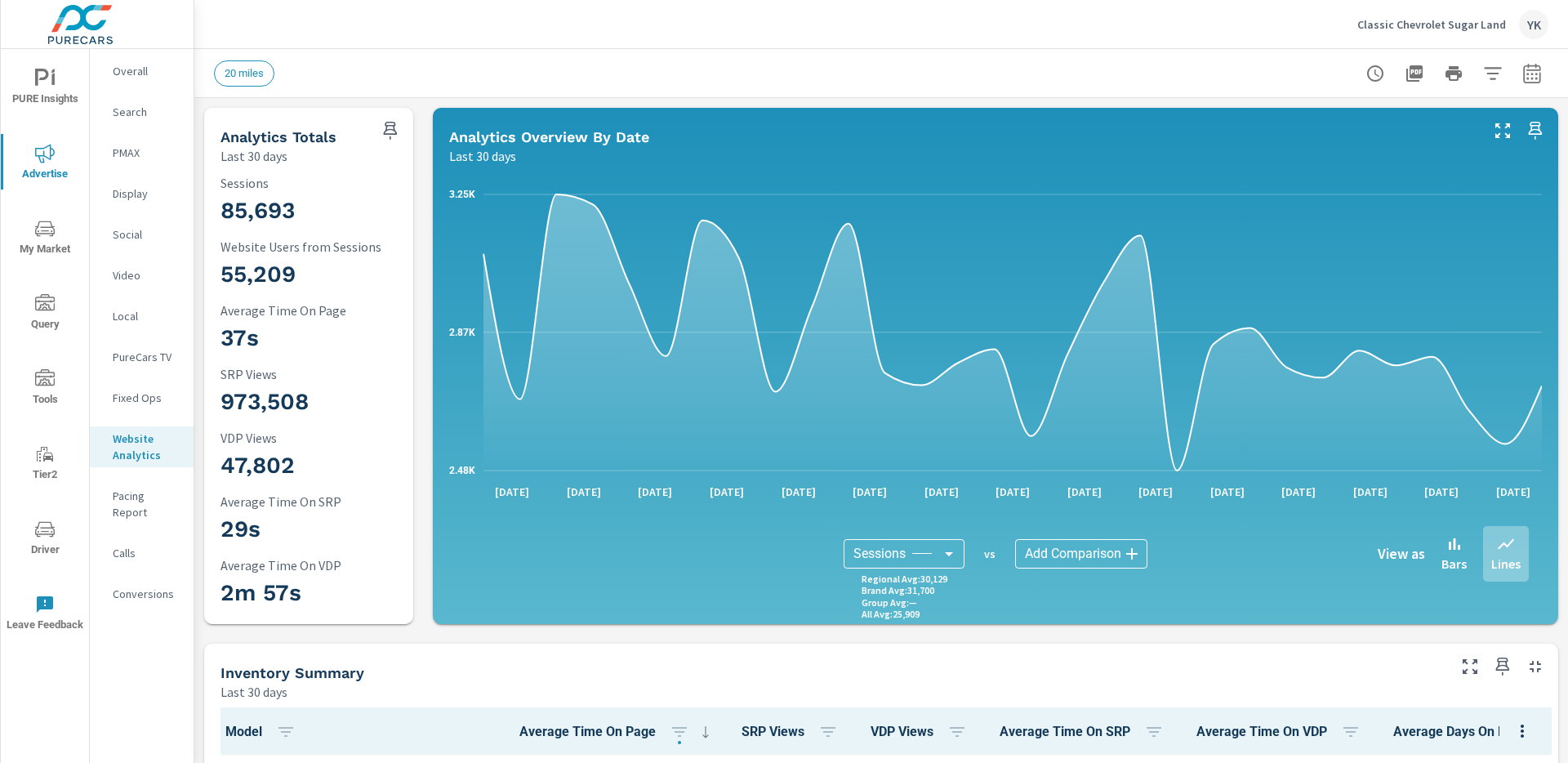
click at [134, 545] on p "Calls" at bounding box center [146, 553] width 68 height 16
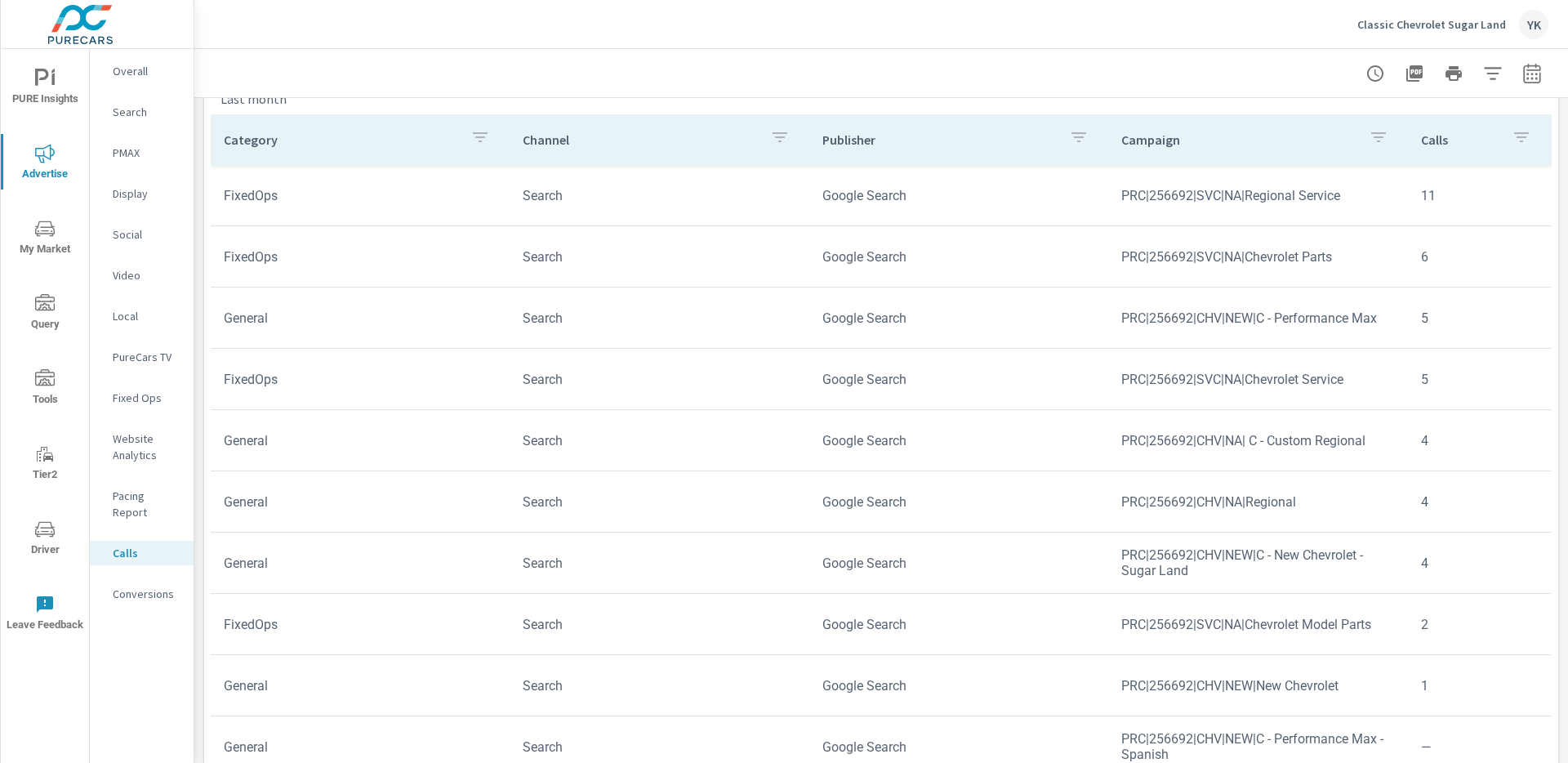
scroll to position [943, 0]
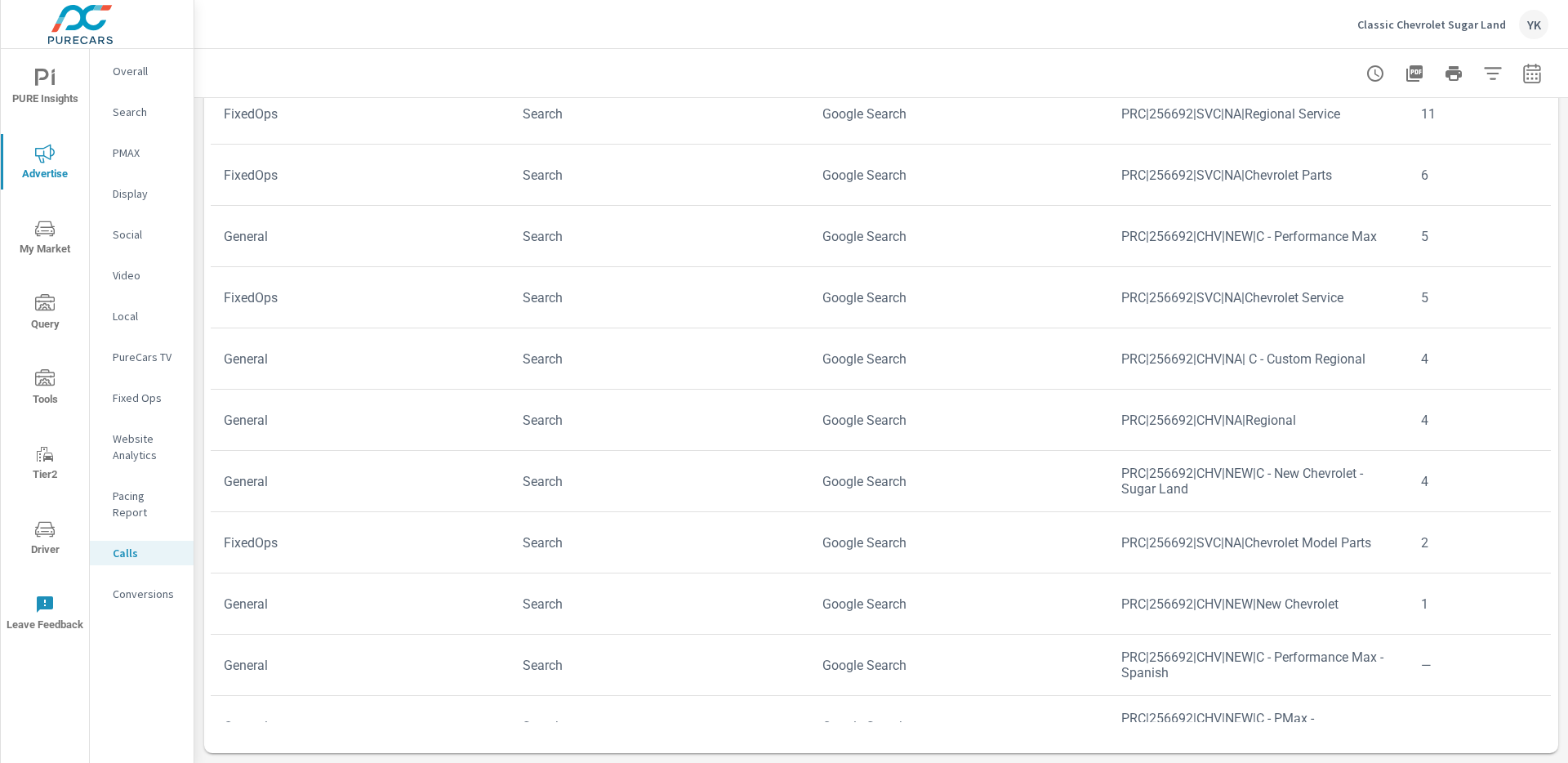
scroll to position [280, 0]
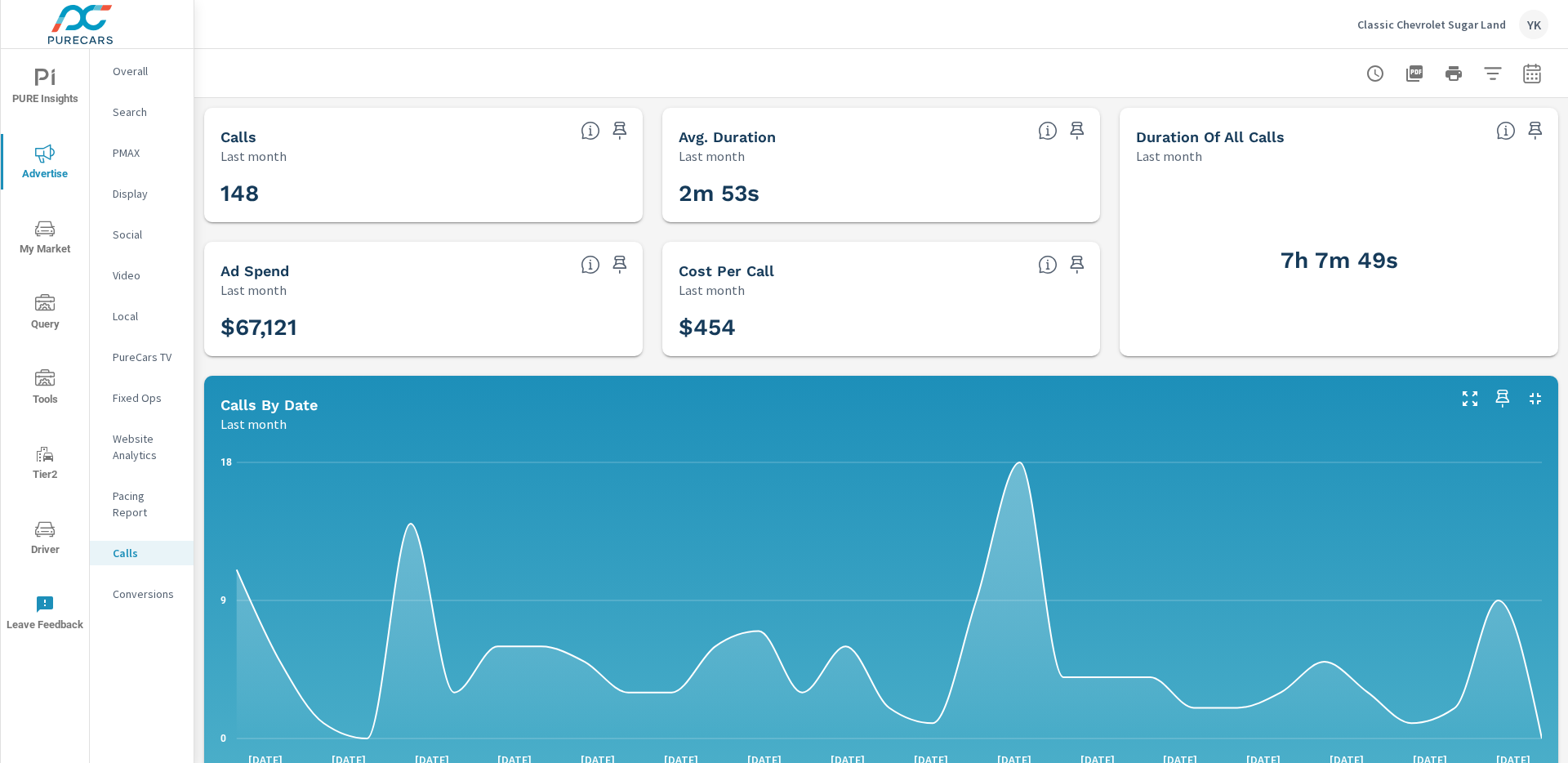
click at [135, 445] on p "Website Analytics" at bounding box center [146, 447] width 68 height 32
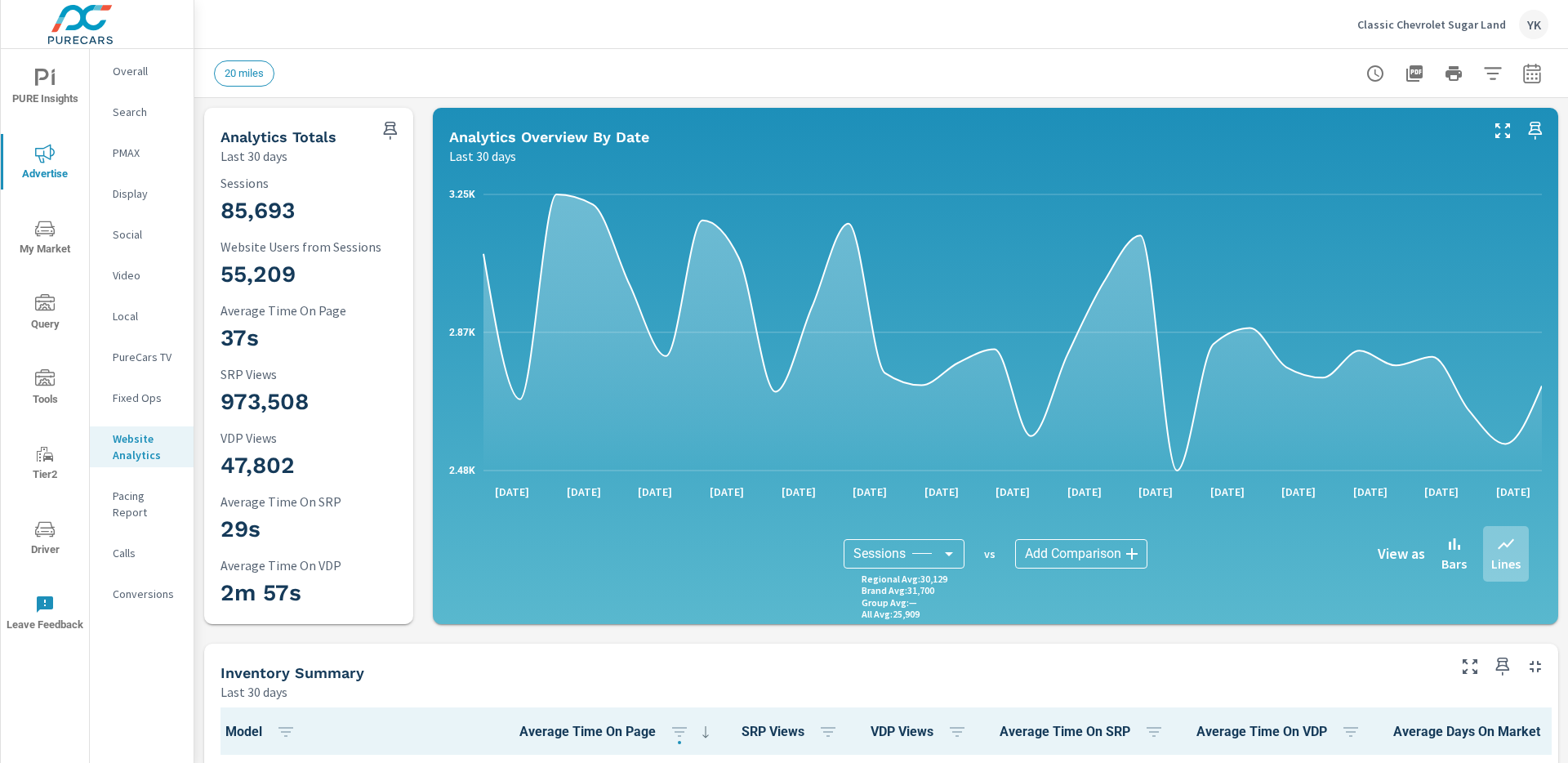
scroll to position [1530, 0]
